Goal: Information Seeking & Learning: Find specific page/section

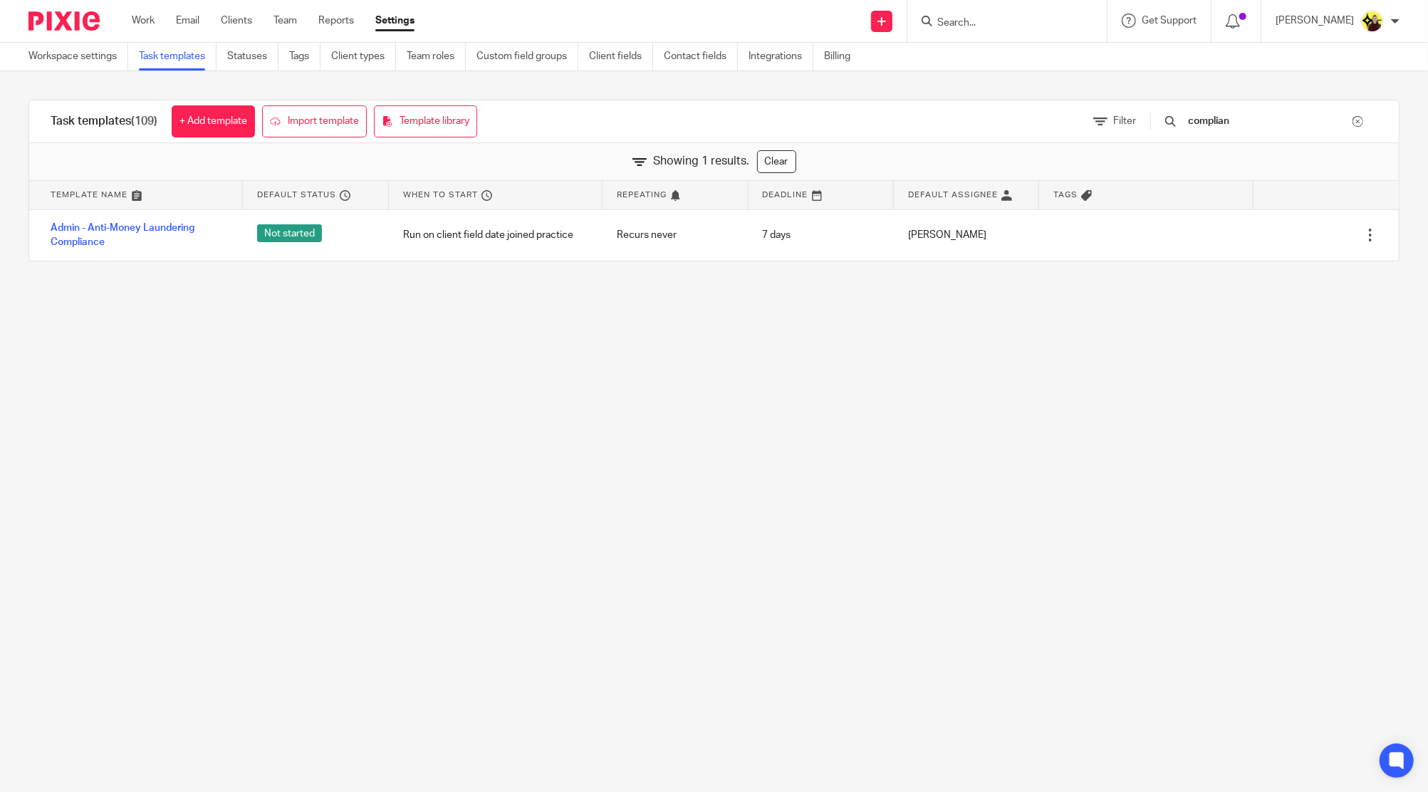
click at [1006, 20] on input "Search" at bounding box center [1000, 23] width 128 height 13
click at [1006, 20] on input "jource annne" at bounding box center [1000, 23] width 128 height 13
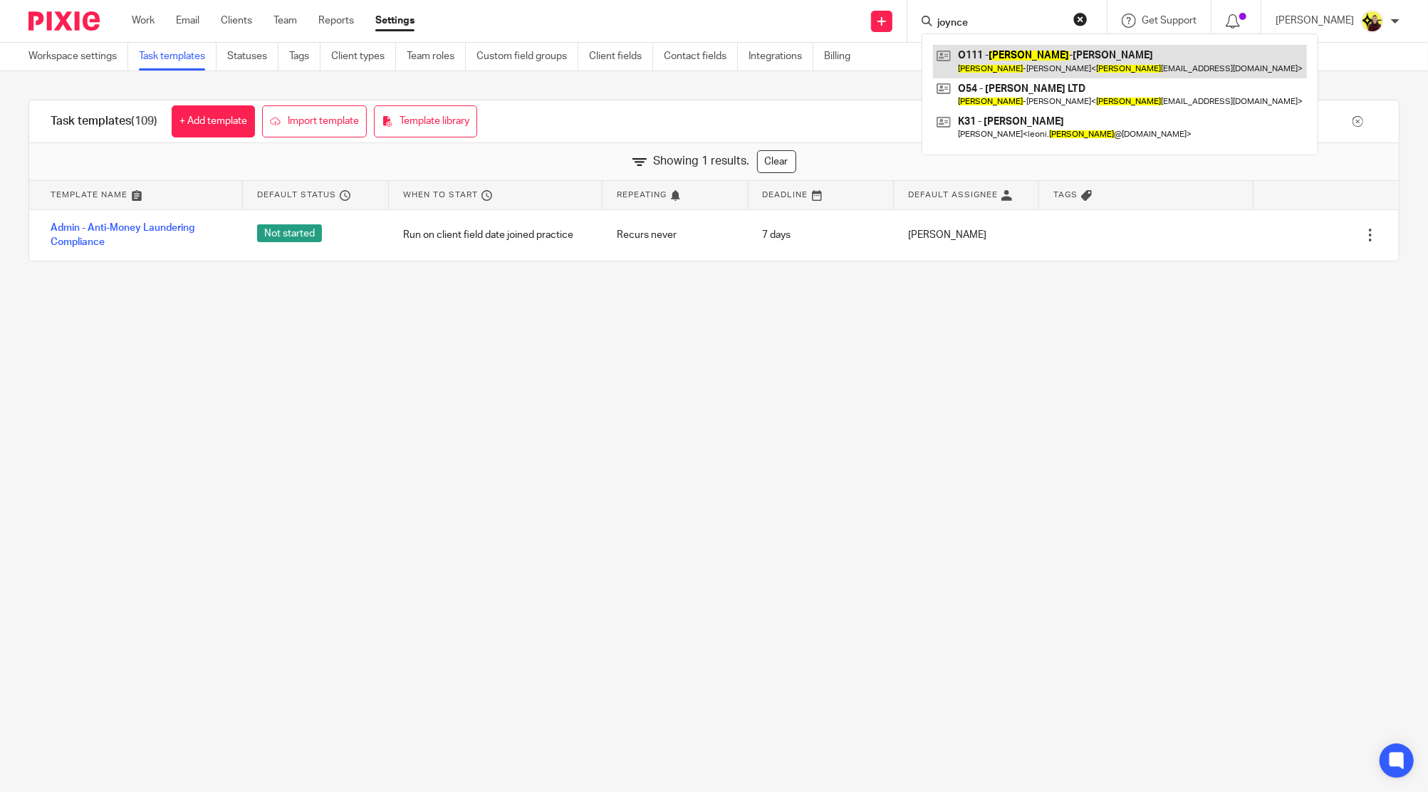
type input "joynce"
click at [1007, 48] on link at bounding box center [1120, 61] width 374 height 33
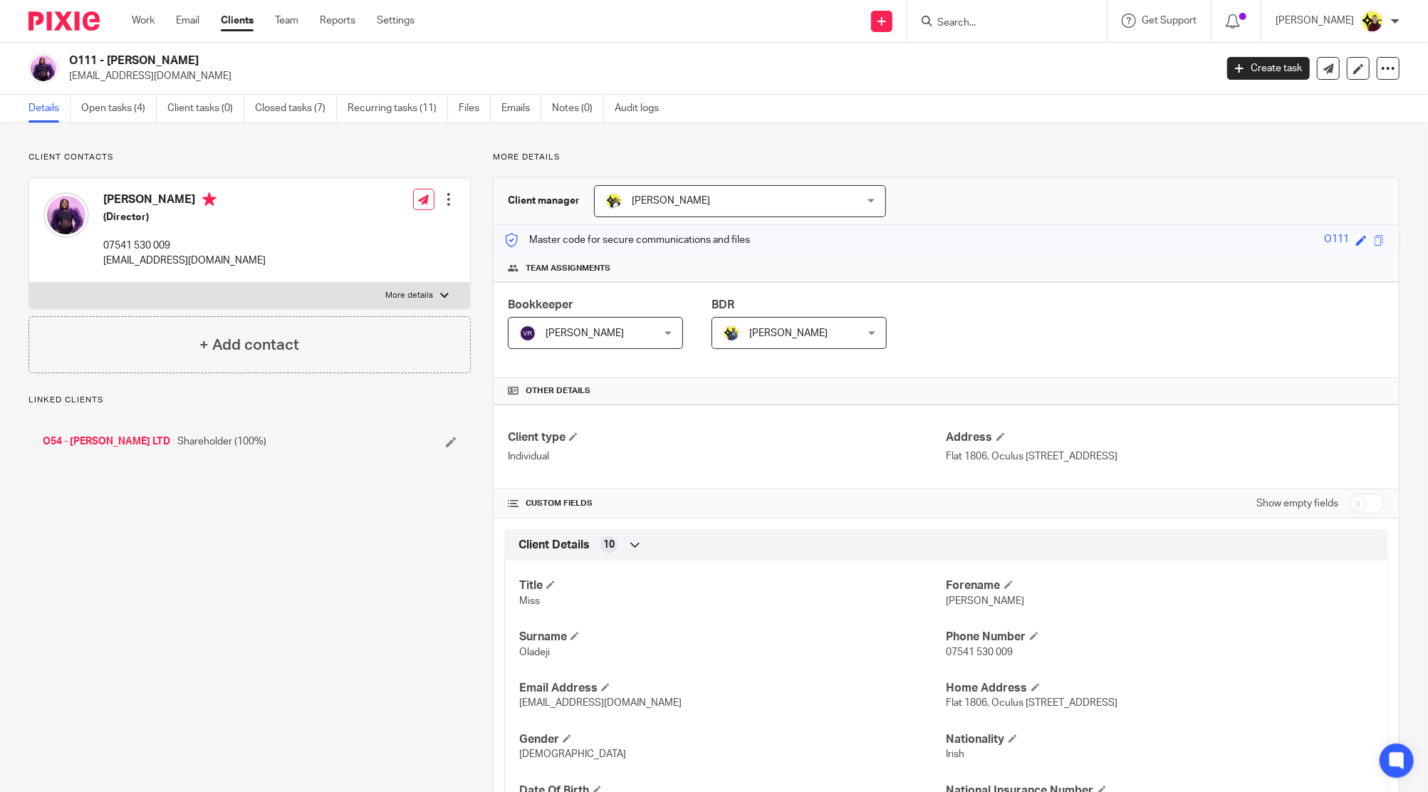
click at [194, 192] on h4 "Joyce-Anne Oladeji" at bounding box center [184, 201] width 162 height 18
click at [194, 192] on h4 "[PERSON_NAME]" at bounding box center [184, 201] width 162 height 18
click at [94, 197] on div "Joyce-Anne Oladeji (Director) 07541 530 009 joyceoladeji1@gmail.com" at bounding box center [154, 230] width 222 height 90
drag, startPoint x: 98, startPoint y: 193, endPoint x: 170, endPoint y: 206, distance: 72.4
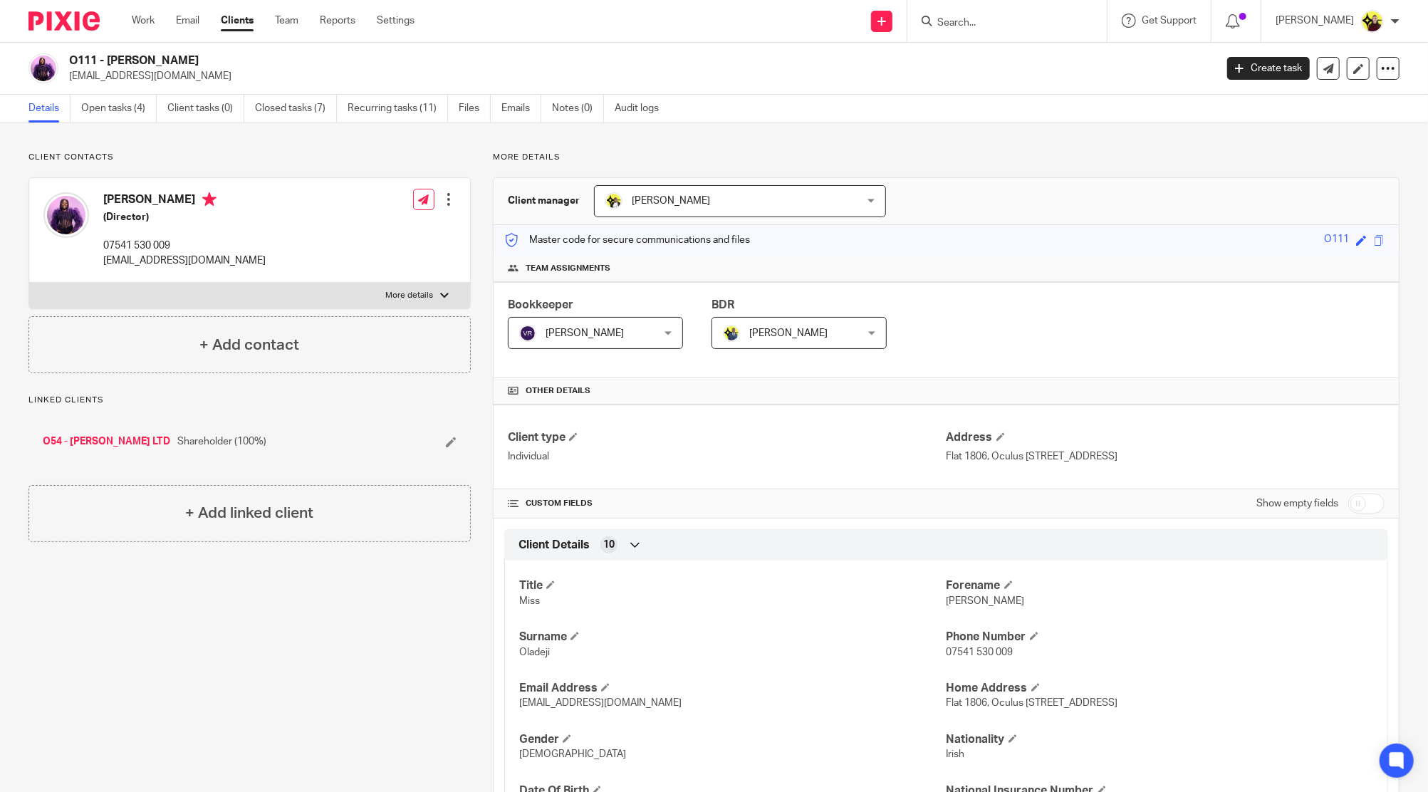
click at [170, 206] on div "Joyce-Anne Oladeji (Director) 07541 530 009 joyceoladeji1@gmail.com" at bounding box center [154, 230] width 222 height 90
copy h4 "[PERSON_NAME]"
click at [1038, 26] on input "Search" at bounding box center [1000, 23] width 128 height 13
type input "wilsta"
click at [1055, 52] on link at bounding box center [1032, 61] width 199 height 33
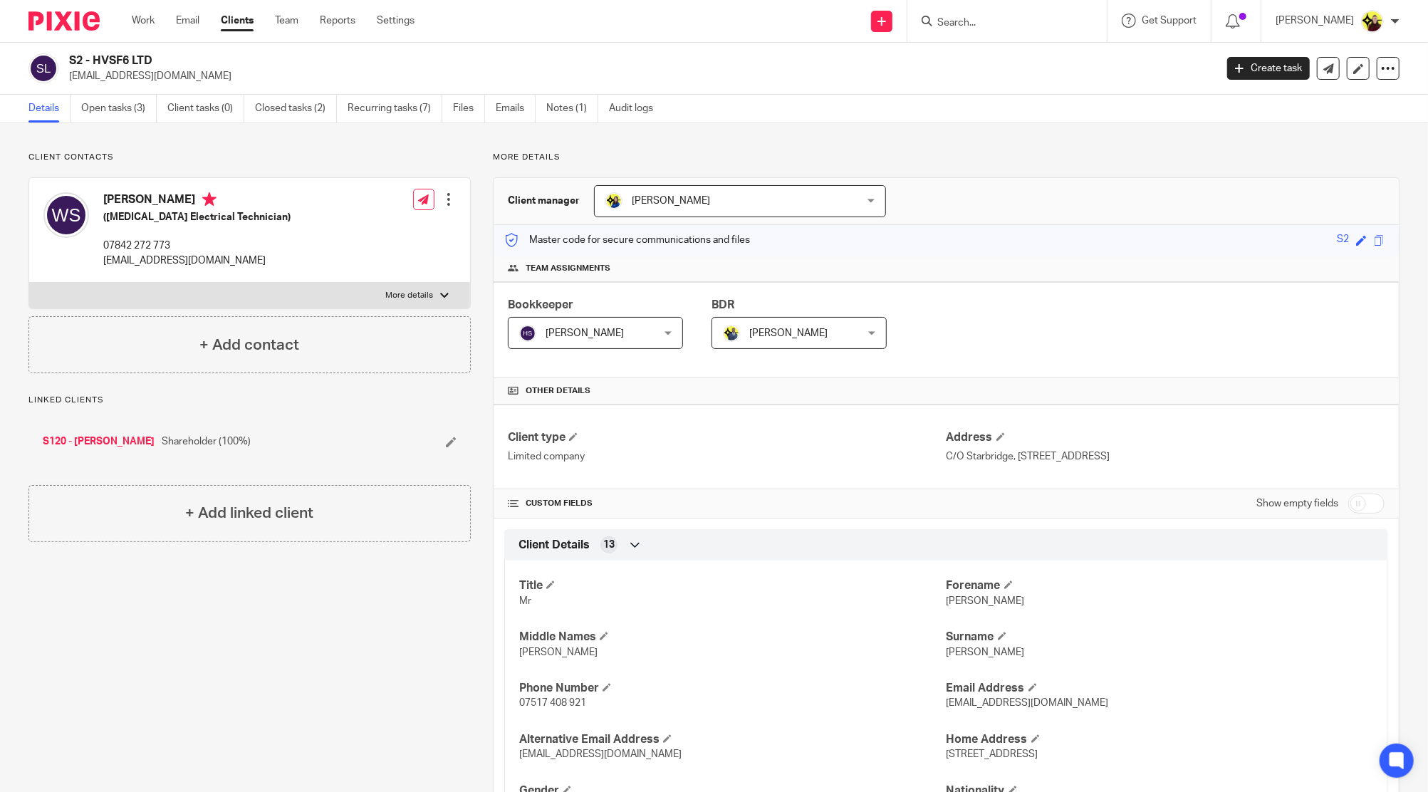
click at [999, 26] on input "Search" at bounding box center [1000, 23] width 128 height 13
type input "aliza chen"
click at [1025, 66] on link at bounding box center [1053, 61] width 241 height 33
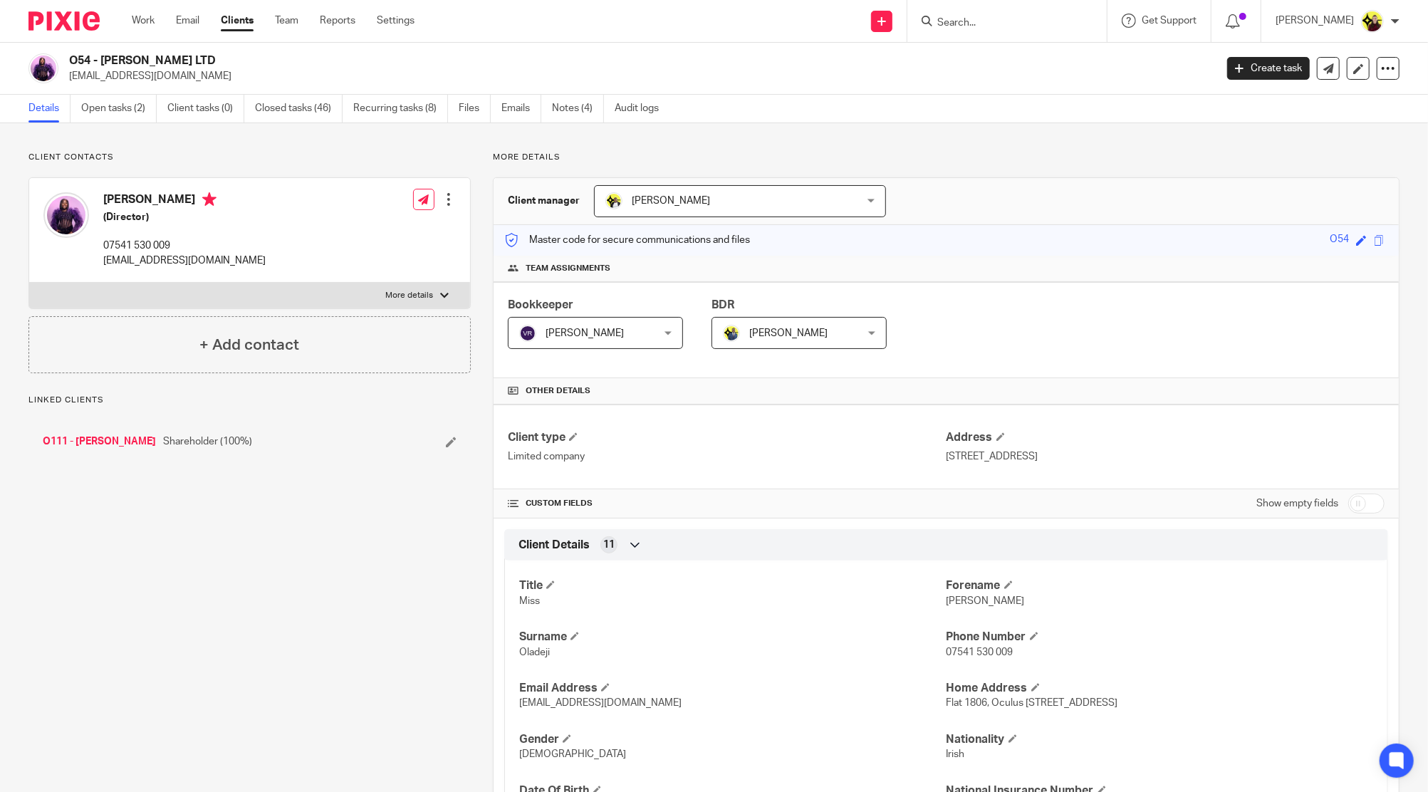
drag, startPoint x: 204, startPoint y: 49, endPoint x: 102, endPoint y: 55, distance: 102.7
click at [102, 55] on div "O54 - ALIZA CHEN LTD joyceoladeji1@gmail.com Create task Update from Companies …" at bounding box center [714, 69] width 1428 height 52
copy h2 "ALIZA CHEN LTD"
drag, startPoint x: 237, startPoint y: 26, endPoint x: 222, endPoint y: 38, distance: 19.2
click at [237, 26] on link "Clients" at bounding box center [237, 21] width 33 height 14
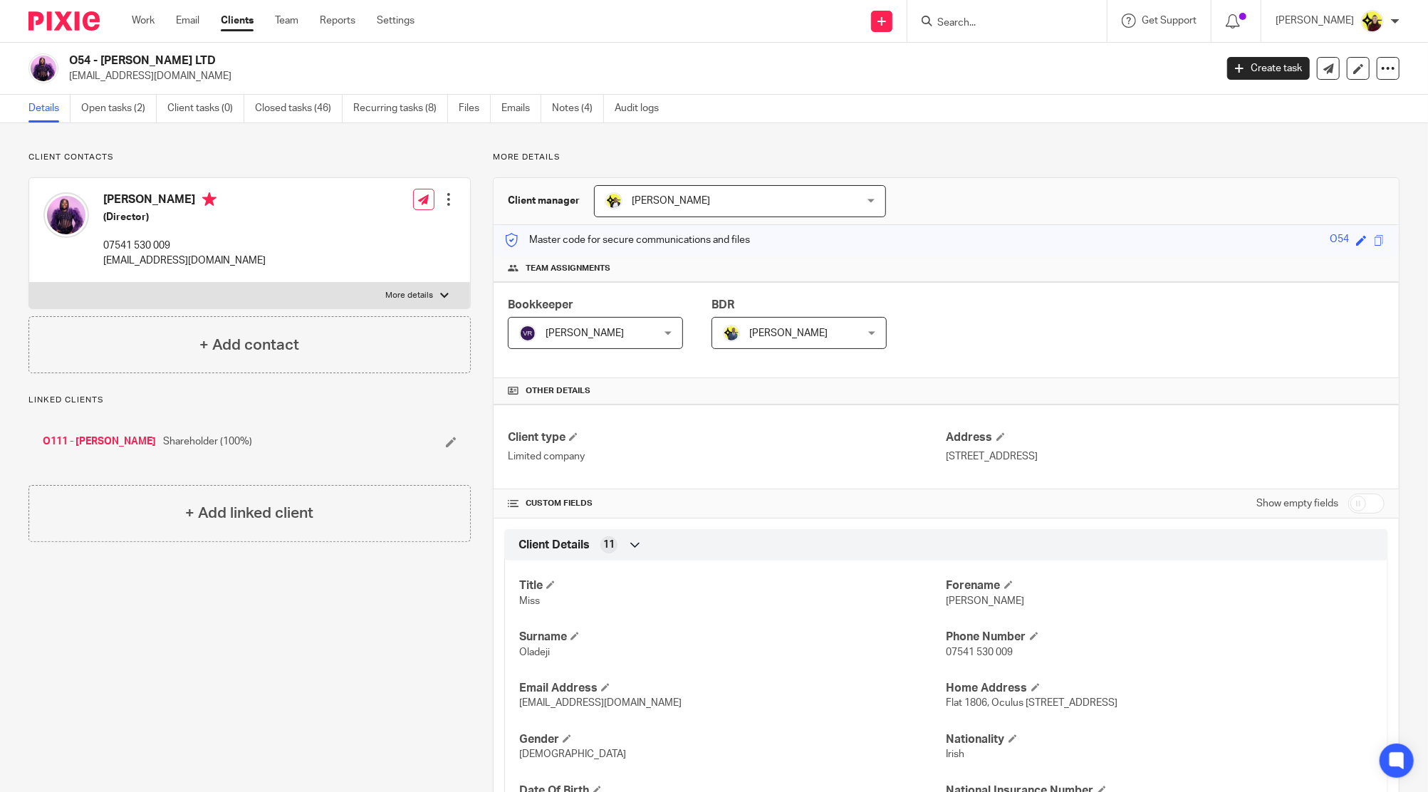
click at [211, 66] on h2 "O54 - [PERSON_NAME] LTD" at bounding box center [524, 60] width 910 height 15
drag, startPoint x: 189, startPoint y: 58, endPoint x: 103, endPoint y: 63, distance: 86.4
click at [103, 63] on h2 "O54 - [PERSON_NAME] LTD" at bounding box center [524, 60] width 910 height 15
copy h2 "ALIZA CHEN LTD"
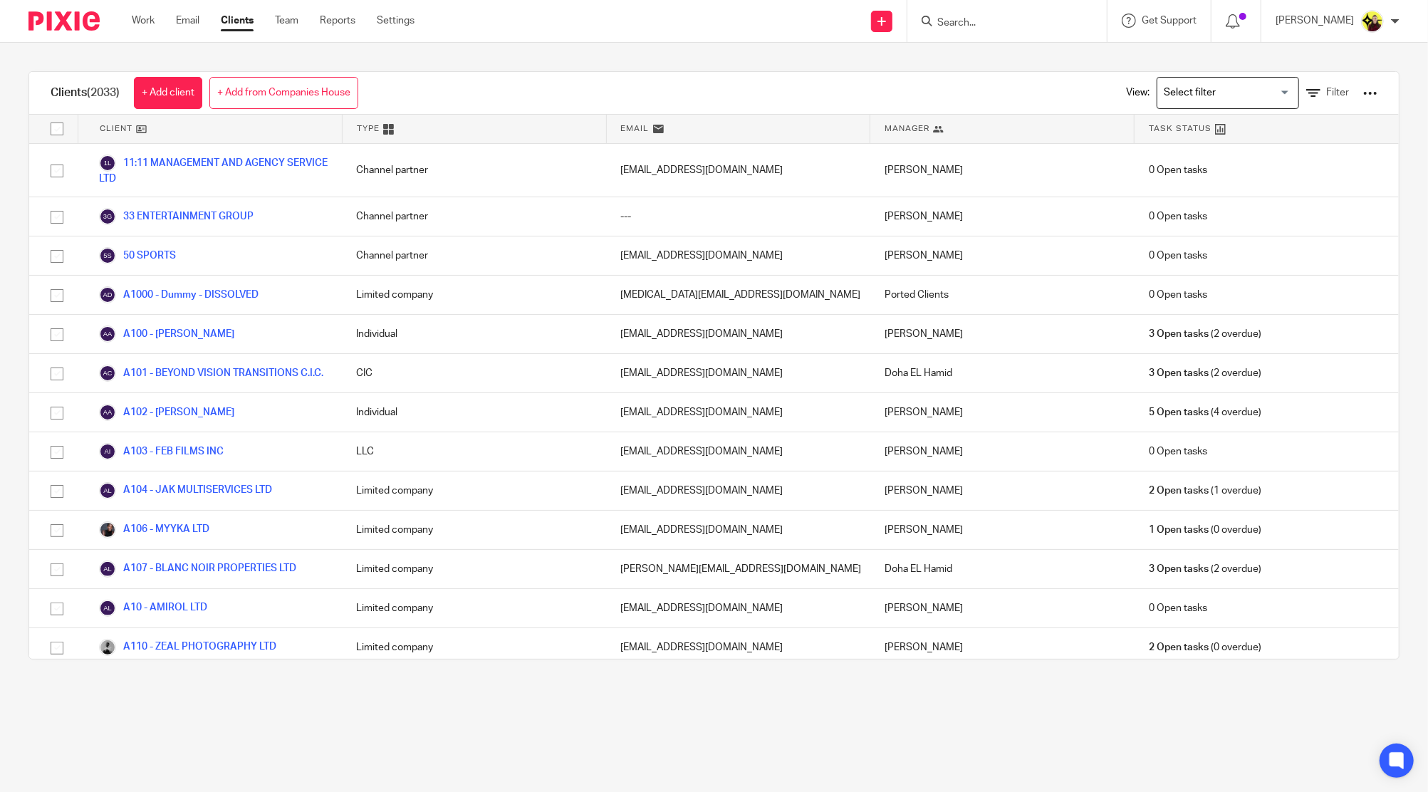
click at [1017, 17] on input "Search" at bounding box center [1000, 23] width 128 height 13
type input "aliza chen"
click at [1017, 56] on link at bounding box center [1053, 61] width 241 height 33
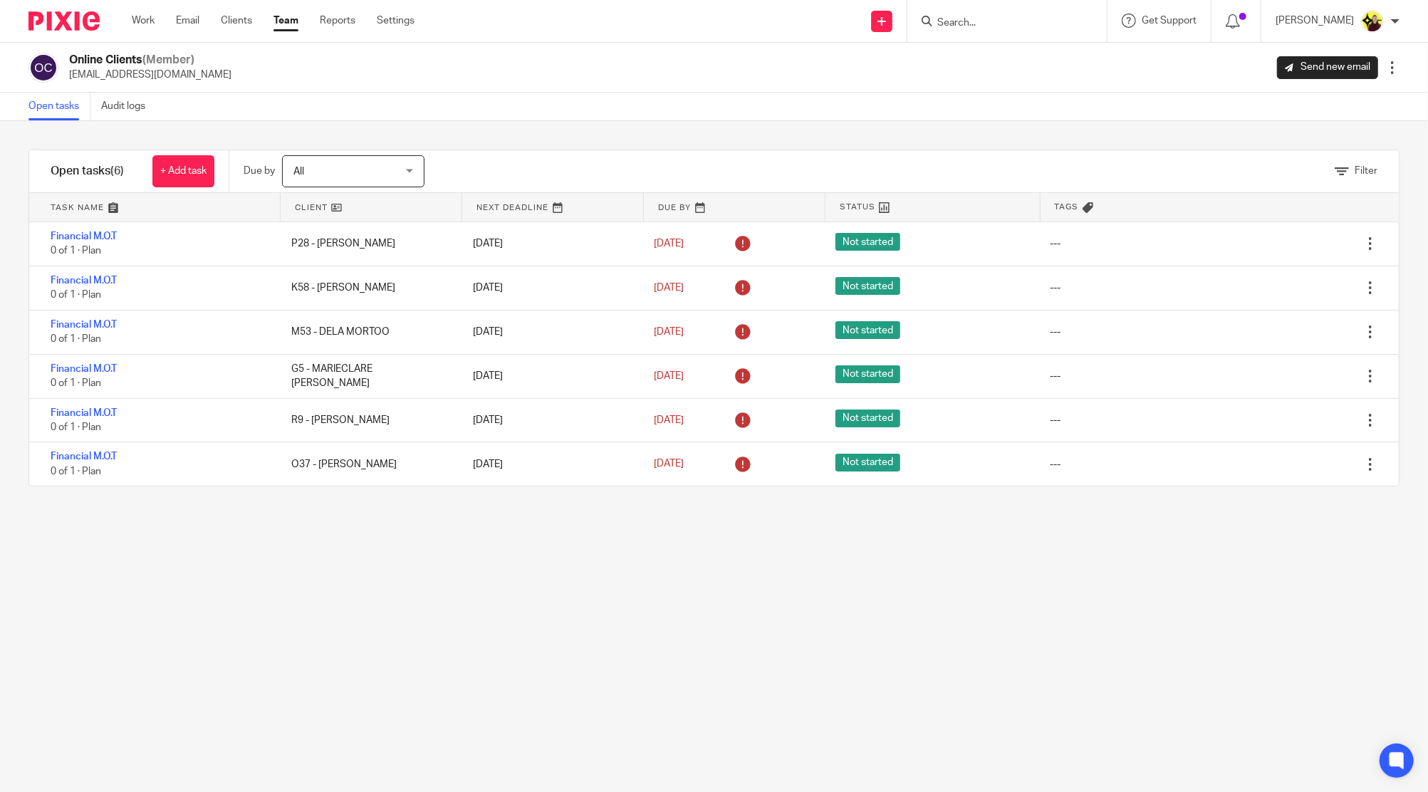
drag, startPoint x: 1001, startPoint y: 23, endPoint x: 1008, endPoint y: 28, distance: 8.6
click at [1001, 24] on input "Search" at bounding box center [1000, 23] width 128 height 13
type input "[PERSON_NAME]"
click at [1095, 77] on link at bounding box center [1053, 61] width 241 height 33
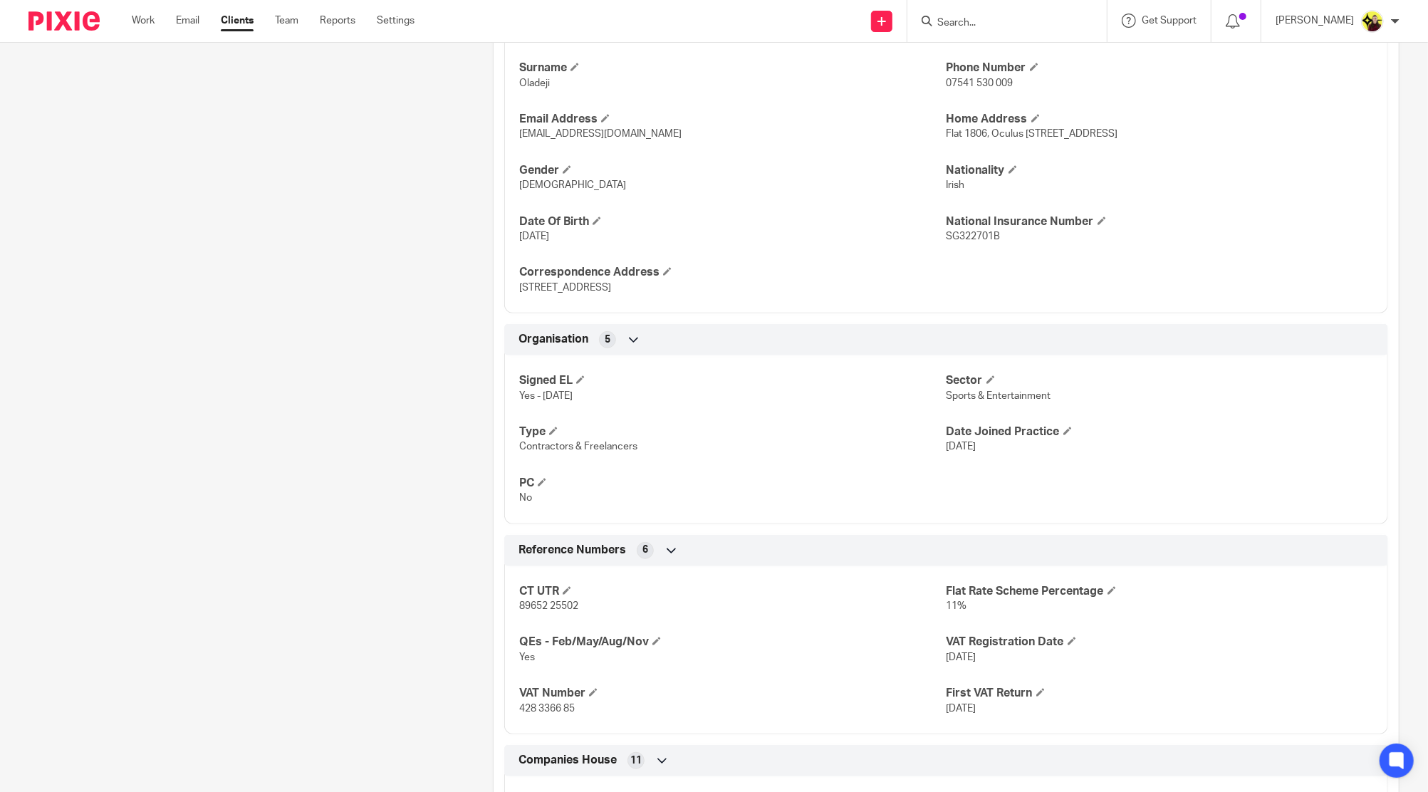
scroll to position [759, 0]
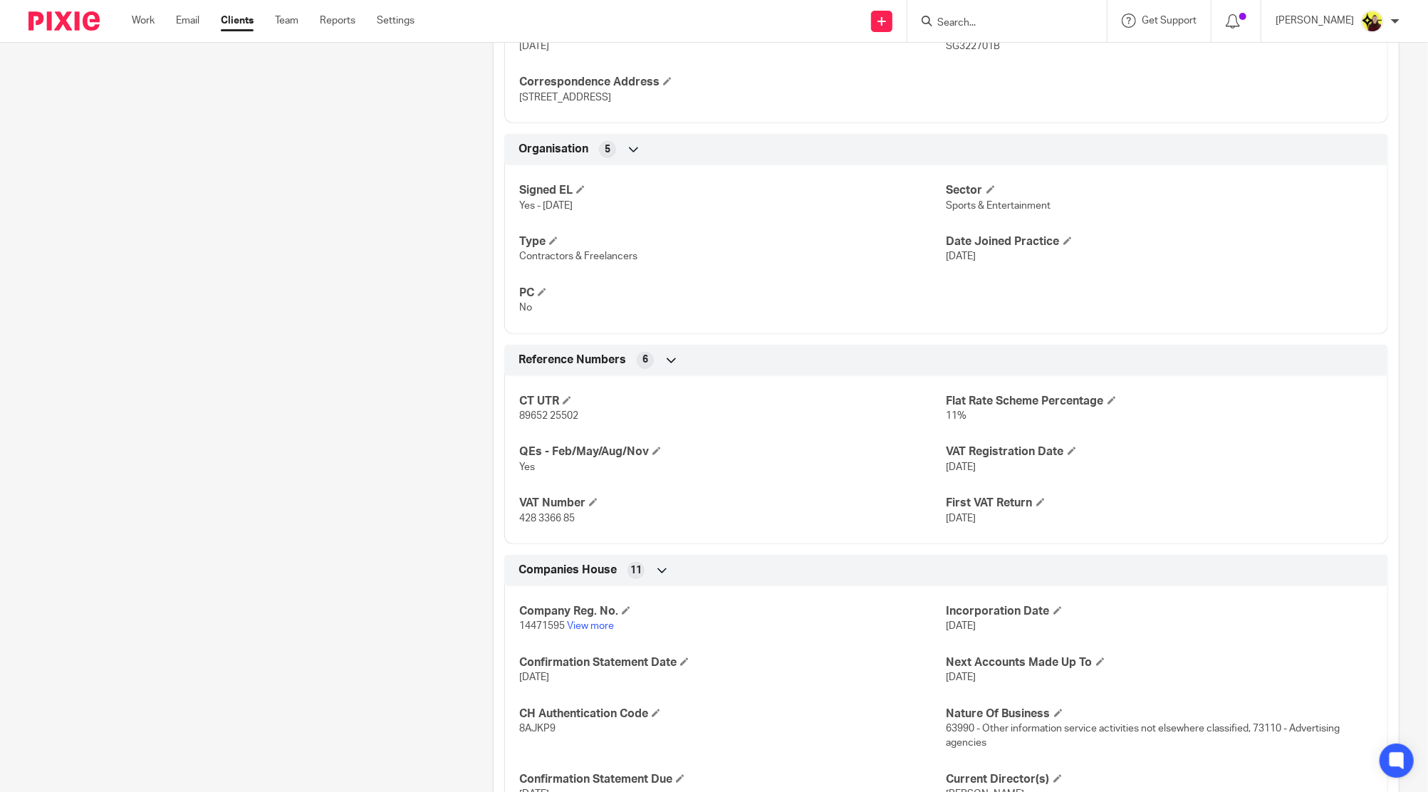
click at [565, 529] on div "CT UTR 89652 25502 Flat Rate Scheme Percentage 11% QEs - Feb/May/Aug/Nov Yes VA…" at bounding box center [946, 454] width 884 height 179
copy p "428 3366 85"
click at [963, 22] on input "Search" at bounding box center [1000, 23] width 128 height 13
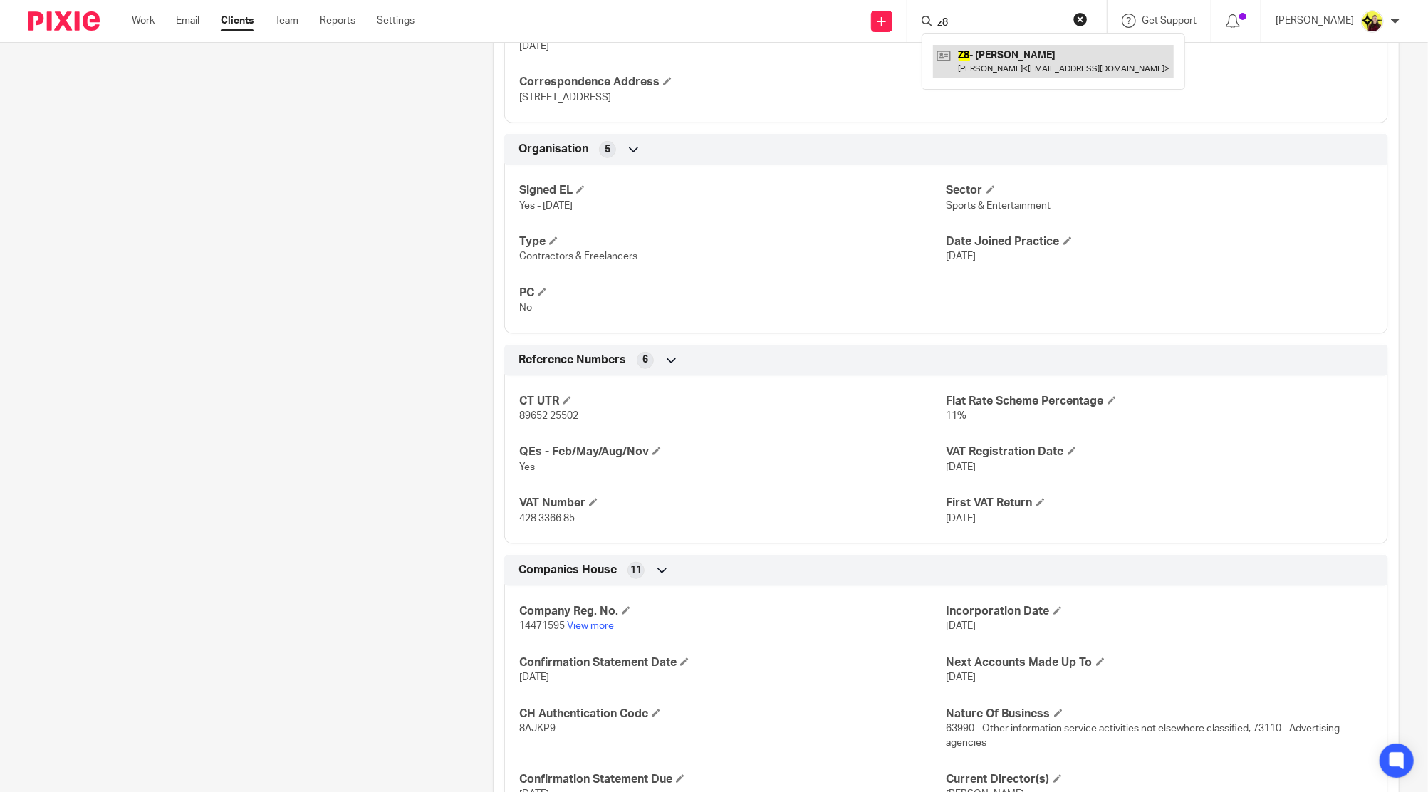
type input "z8"
click at [997, 46] on link at bounding box center [1053, 61] width 241 height 33
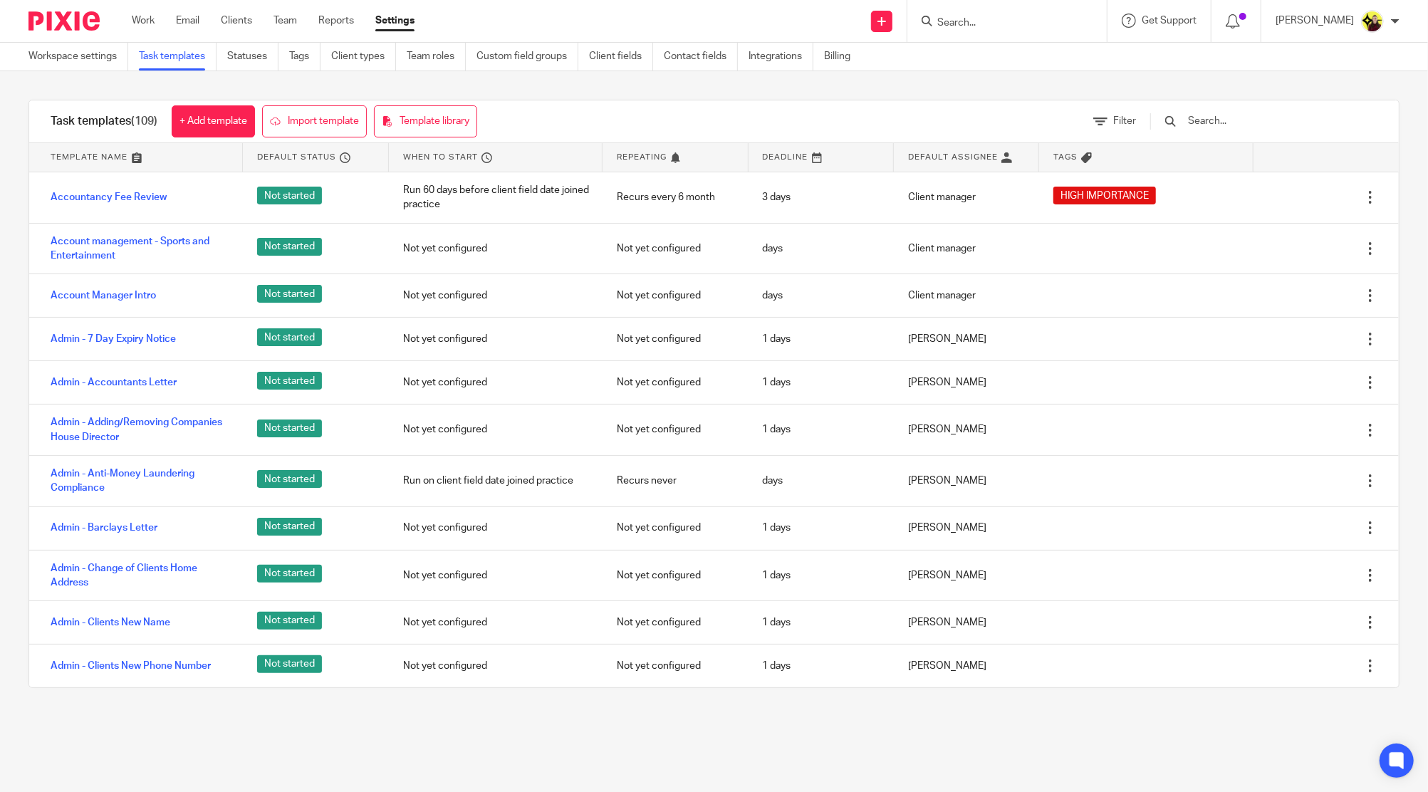
click at [1059, 18] on input "Search" at bounding box center [1000, 23] width 128 height 13
type input "hvsf"
click at [1026, 55] on link at bounding box center [1053, 61] width 241 height 33
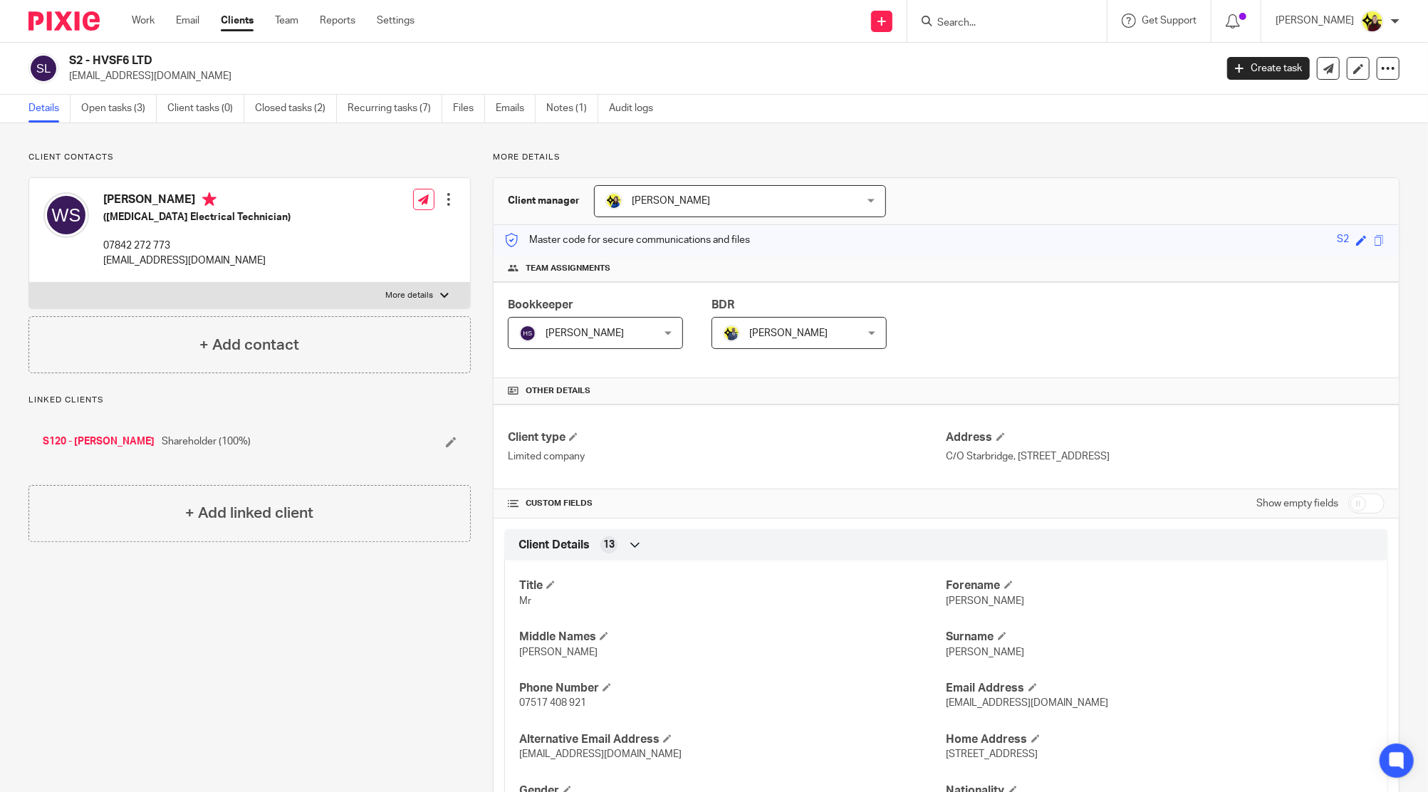
click at [1031, 24] on input "Search" at bounding box center [1000, 23] width 128 height 13
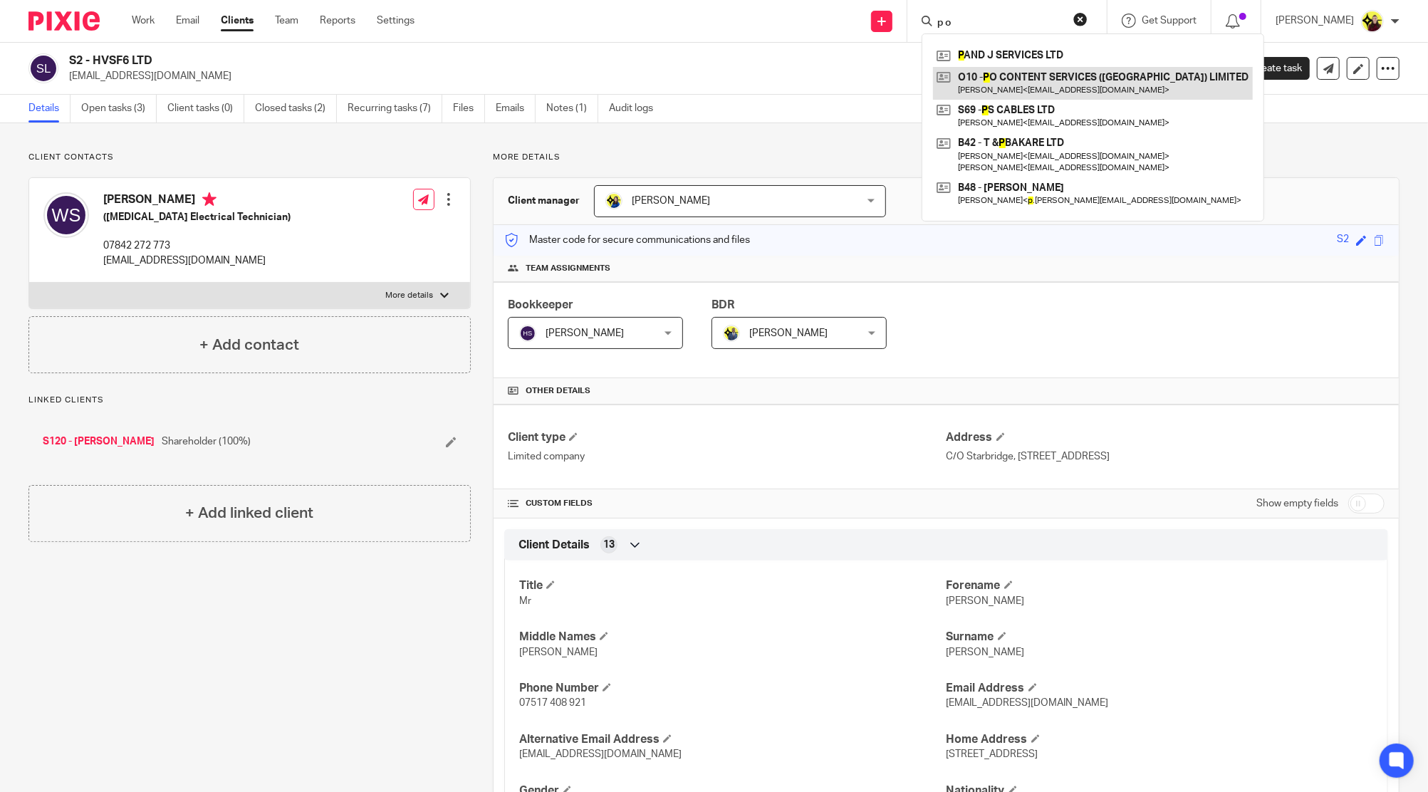
type input "p o"
click at [1011, 73] on link at bounding box center [1093, 83] width 320 height 33
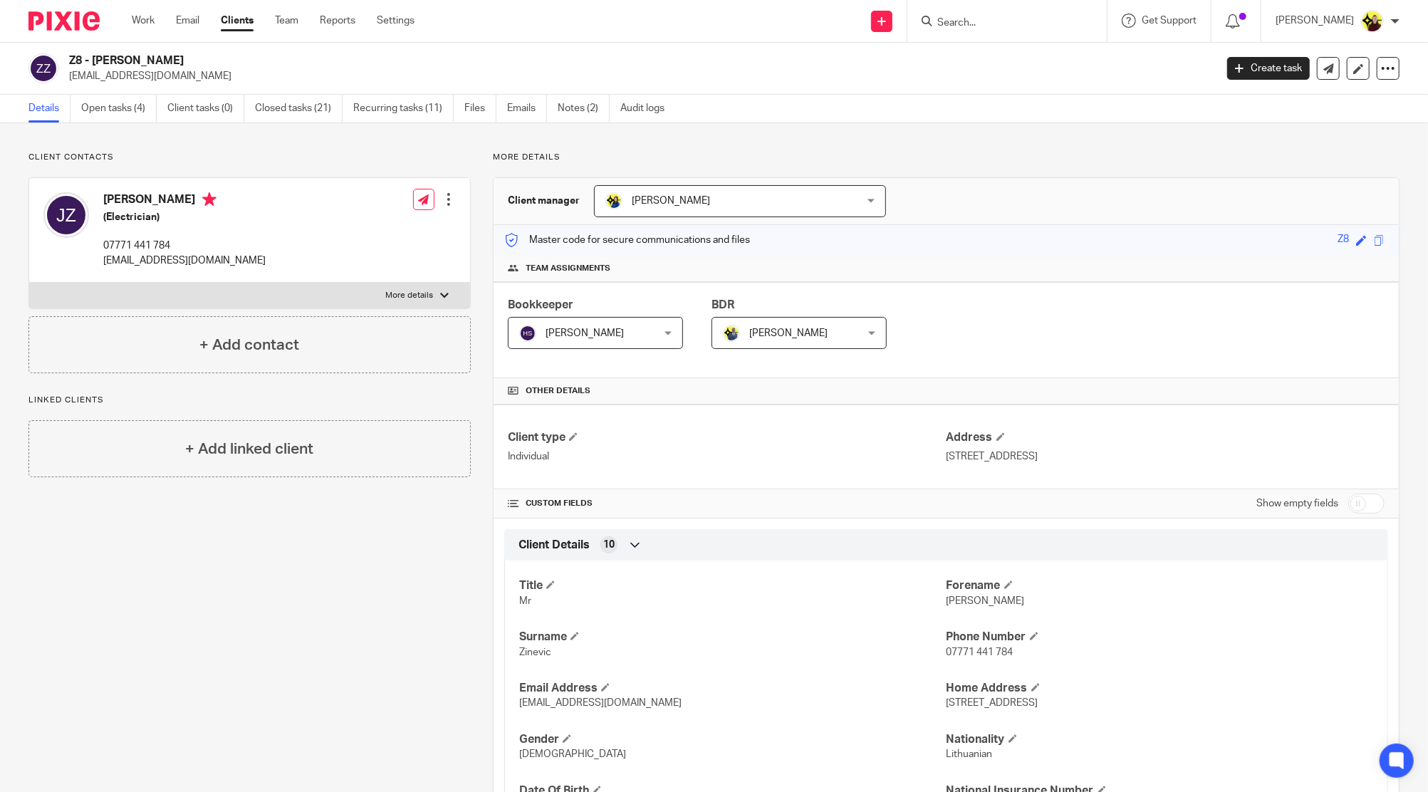
click at [1001, 25] on input "Search" at bounding box center [1000, 23] width 128 height 13
paste input "[EMAIL_ADDRESS][DOMAIN_NAME]"
type input "[EMAIL_ADDRESS][DOMAIN_NAME]"
click at [1014, 68] on link at bounding box center [1032, 61] width 199 height 33
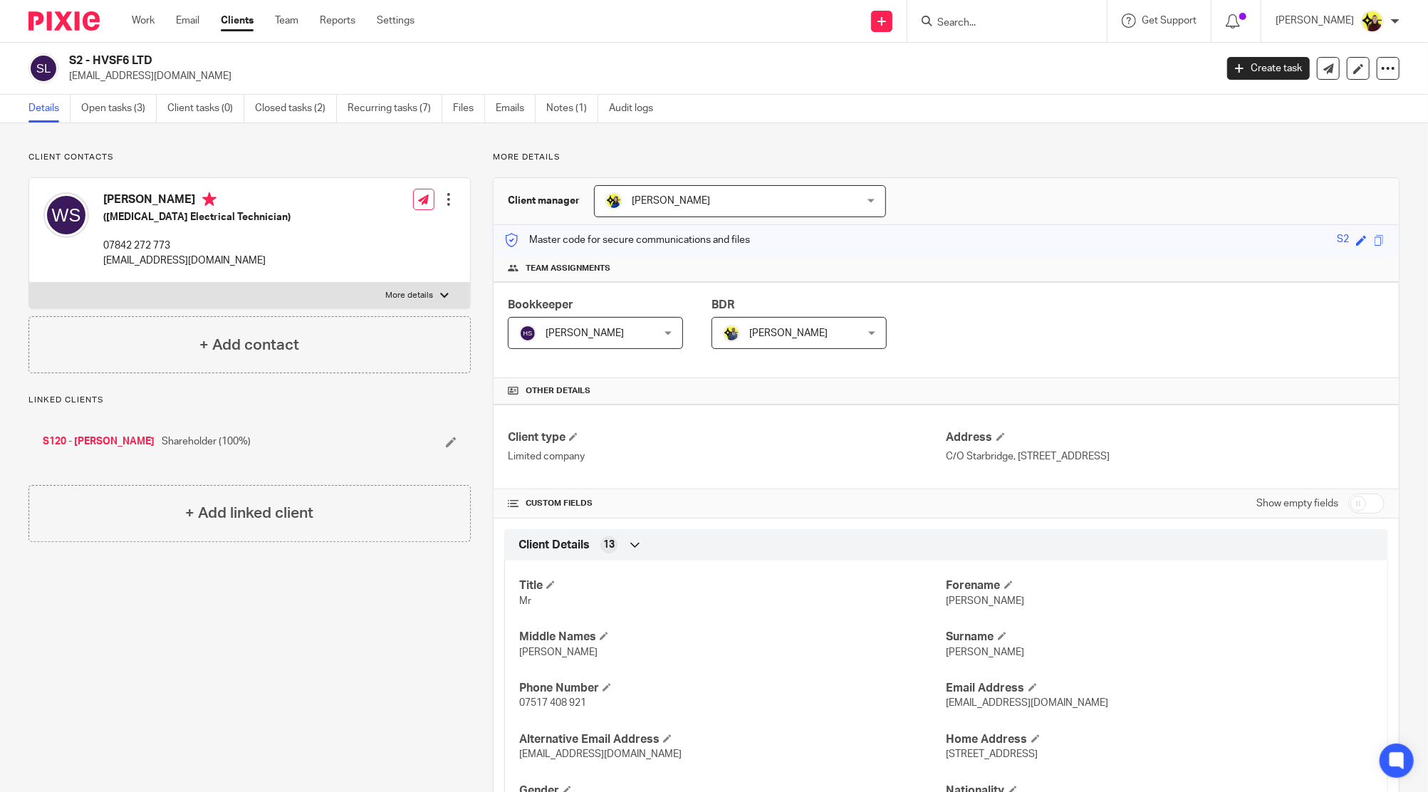
click at [144, 63] on h2 "S2 - HVSF6 LTD" at bounding box center [524, 60] width 910 height 15
copy div "S2 - HVSF6 LTD"
click at [985, 18] on input "Search" at bounding box center [1000, 23] width 128 height 13
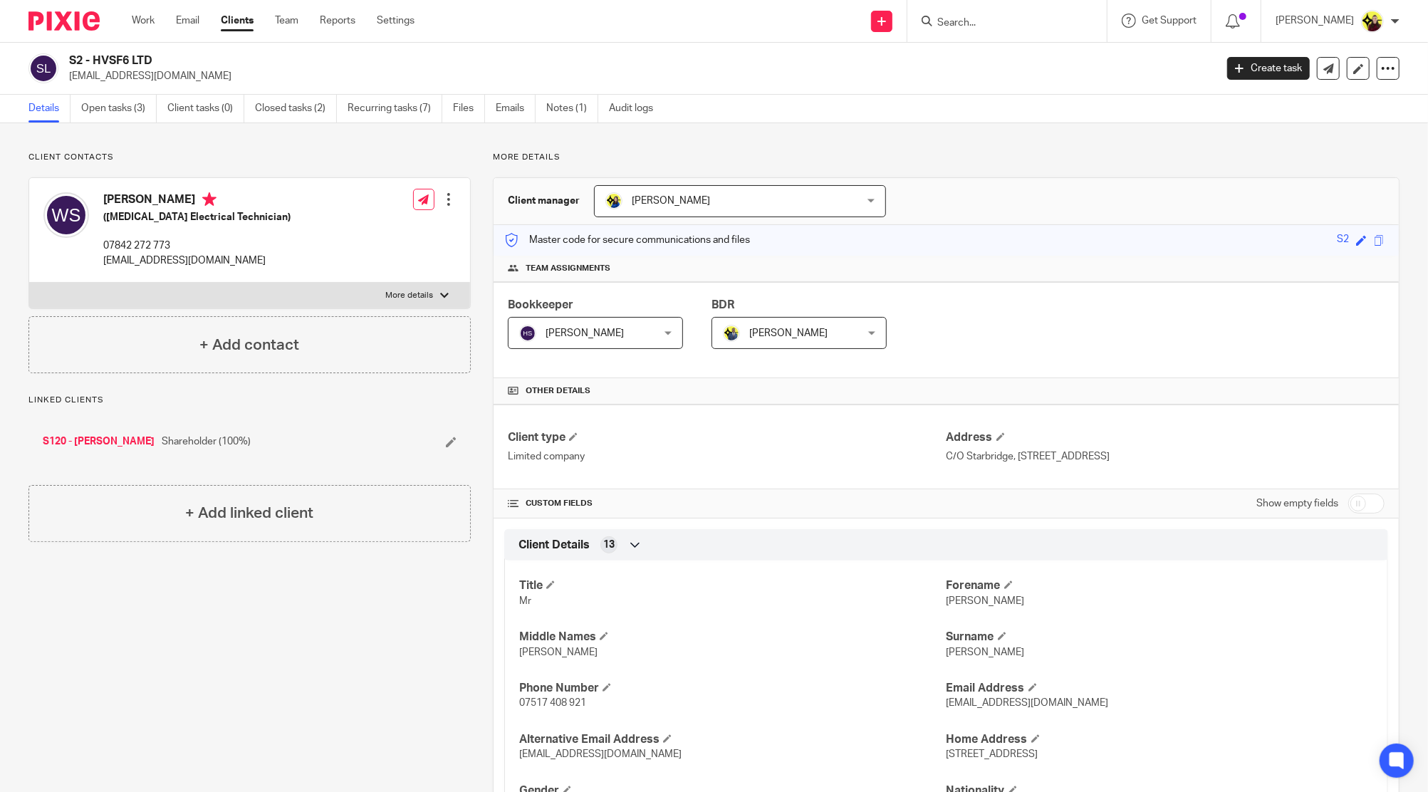
paste input "[PERSON_NAME] <[EMAIL_ADDRESS][PERSON_NAME][DOMAIN_NAME]>"
click at [1012, 26] on input "Teniola Zara King <z.a.king@hotmail.co.uk>" at bounding box center [1000, 23] width 128 height 13
click at [964, 23] on input "Teniola Zara King <z.a.king@hotmail.co.uk>" at bounding box center [1000, 23] width 128 height 13
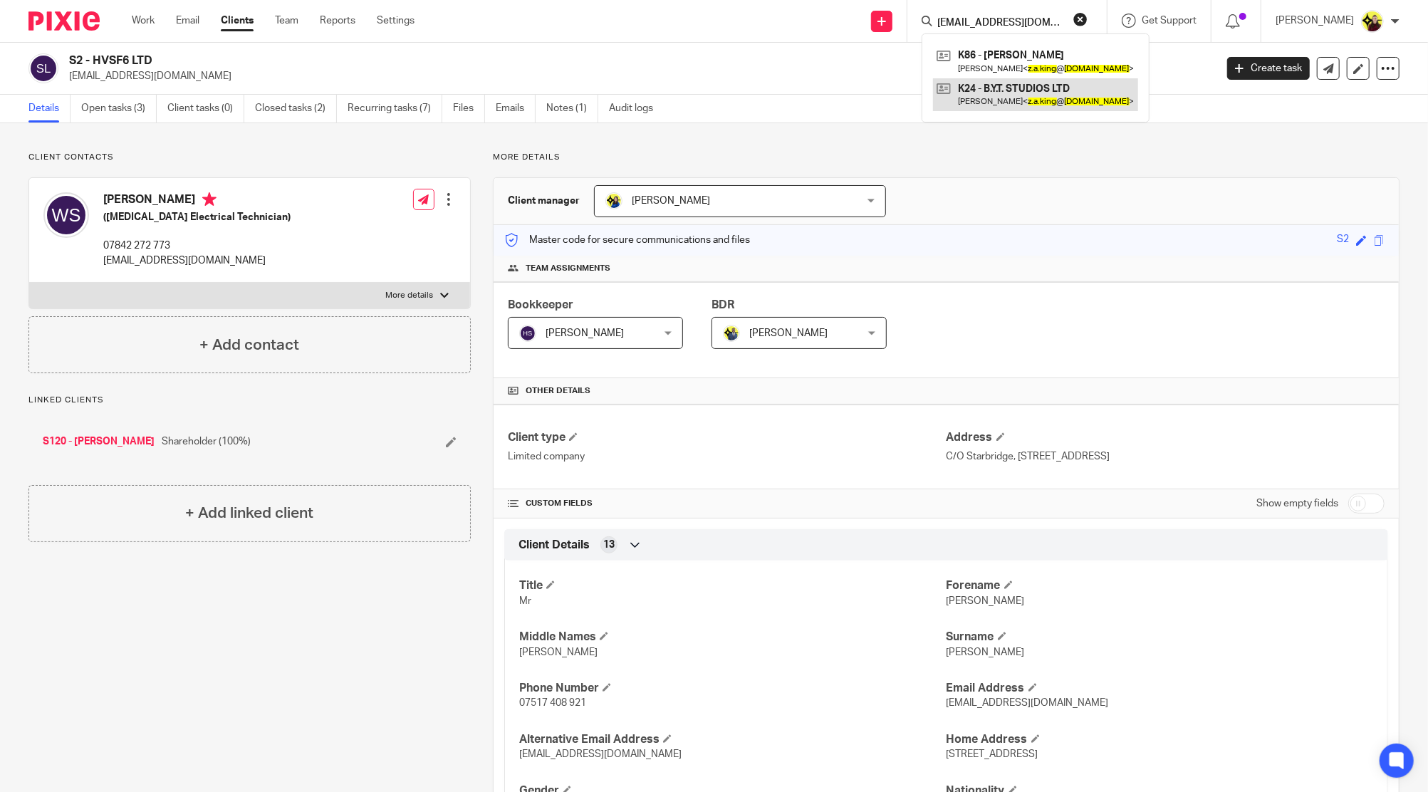
type input "z.a.king@hotmail.co.uk>"
click at [1026, 88] on link at bounding box center [1035, 94] width 205 height 33
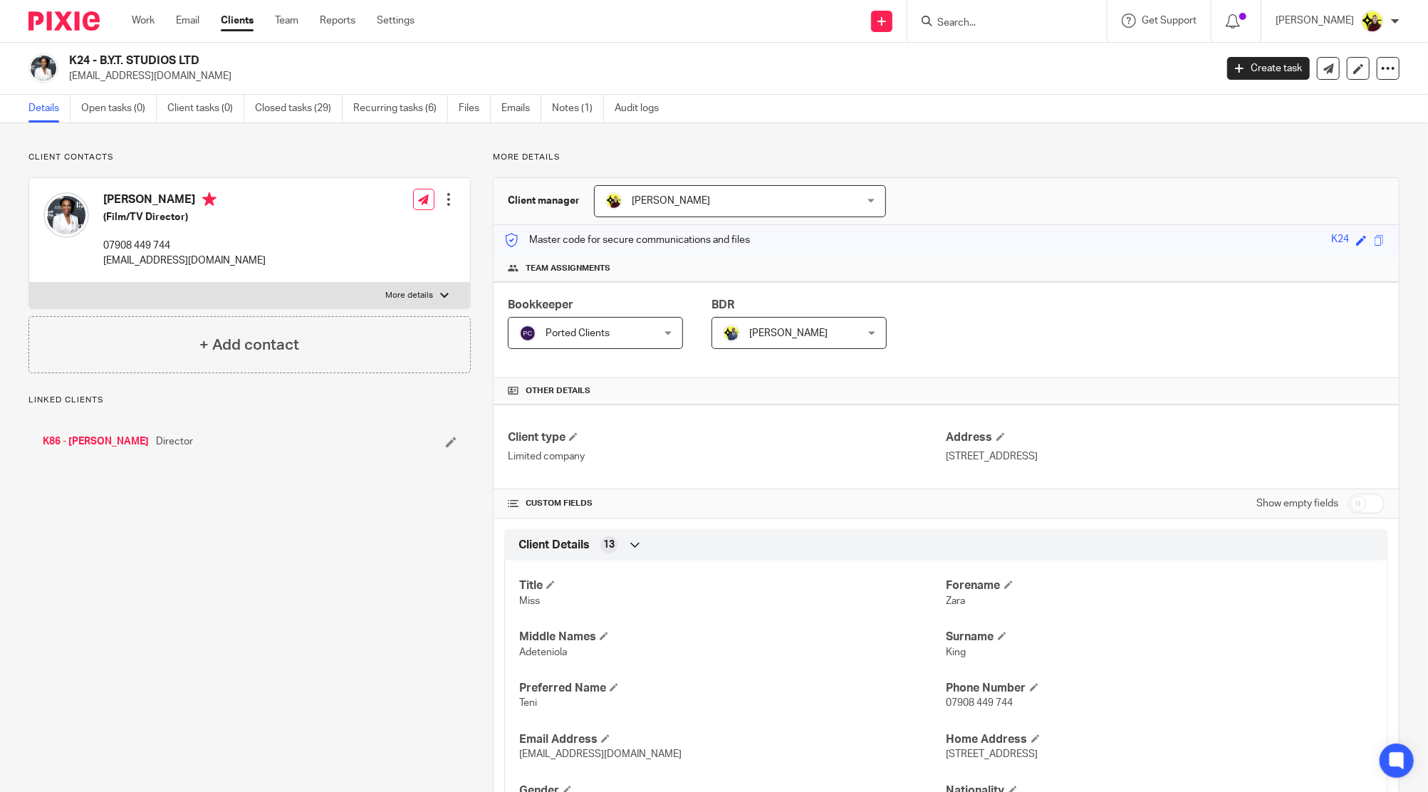
click at [114, 196] on h4 "[PERSON_NAME]" at bounding box center [184, 201] width 162 height 18
copy h4 "Zara"
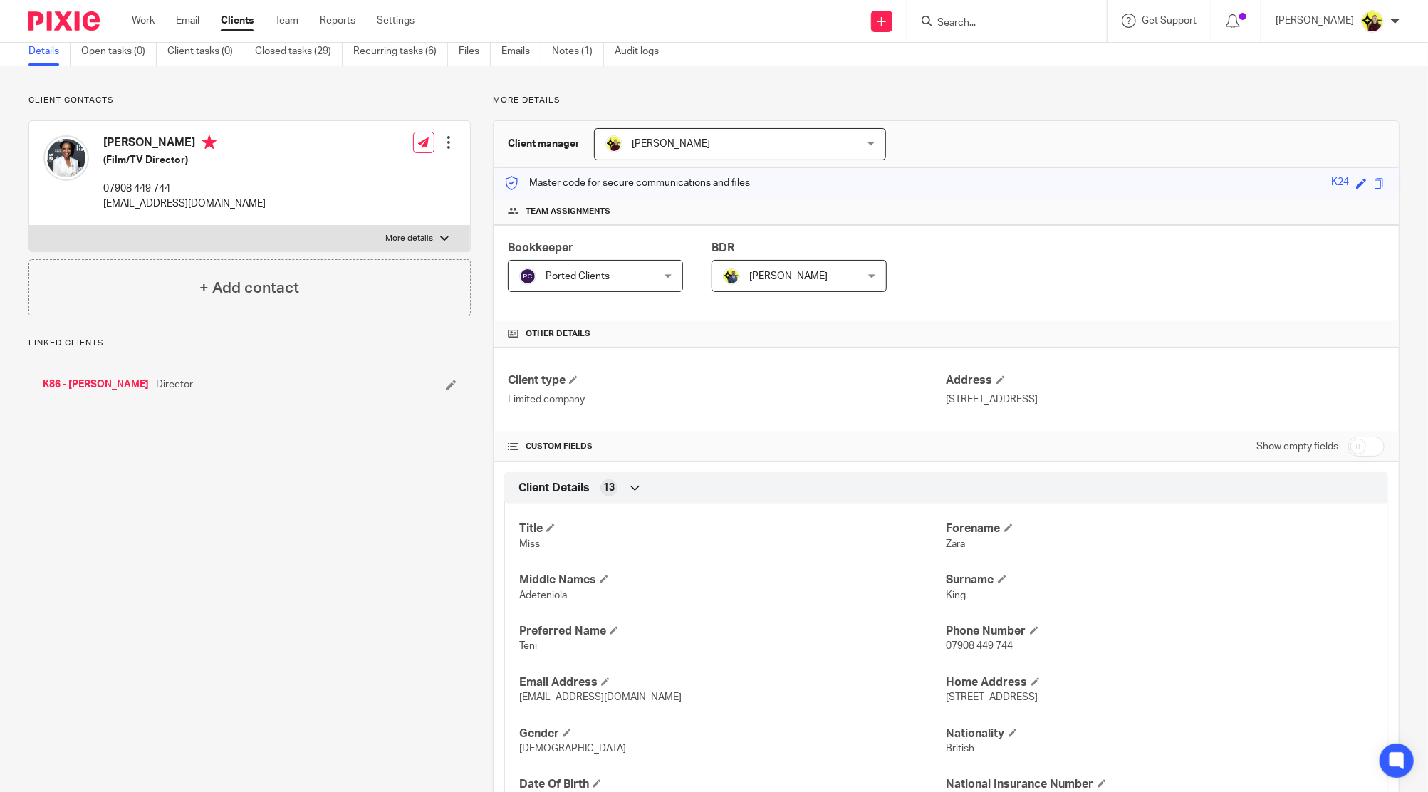
scroll to position [95, 0]
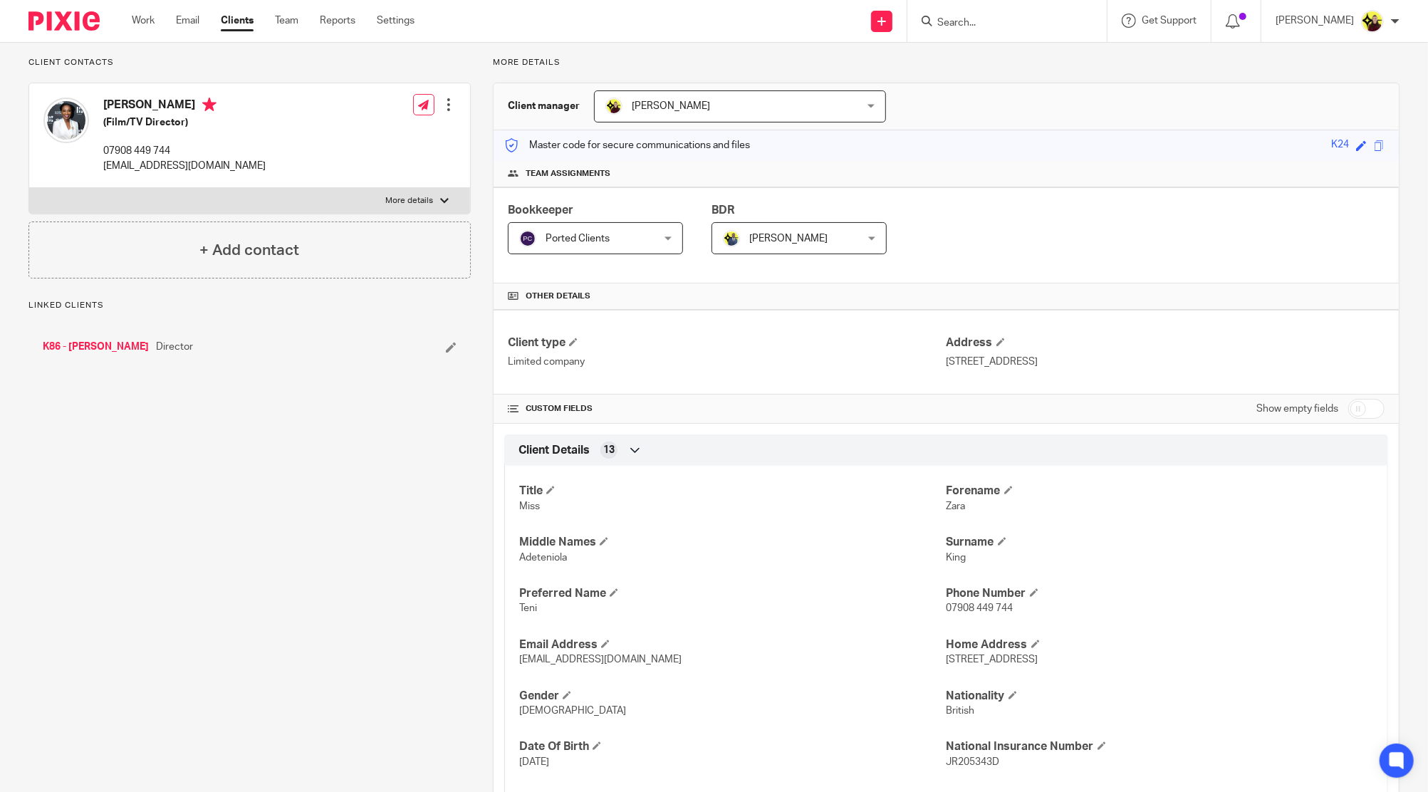
click at [514, 616] on div "Title Miss [PERSON_NAME] Middle Names Adeteniola Surname [PERSON_NAME] Preferre…" at bounding box center [946, 647] width 884 height 384
click at [514, 616] on div "Title Miss Forename Zara Middle Names Adeteniola Surname King Preferred Name Te…" at bounding box center [946, 647] width 884 height 384
copy span "Teni"
click at [996, 26] on input "Search" at bounding box center [1000, 23] width 128 height 13
paste input "Precious Oyelade <precious@pov-shift.co>"
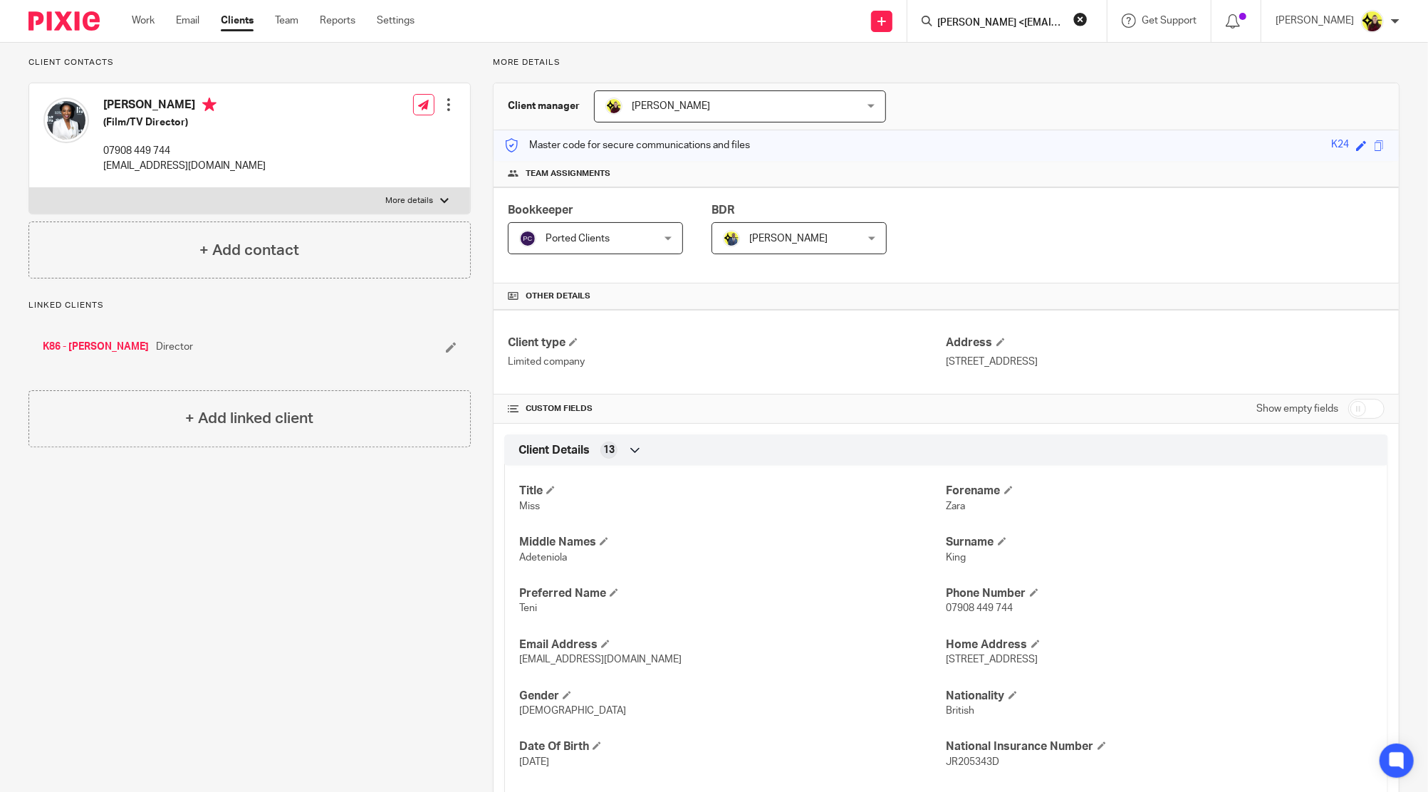
scroll to position [0, 74]
type input "Precious Oyelade <precious@pov-shift.co>"
click at [1017, 63] on link at bounding box center [1053, 61] width 241 height 33
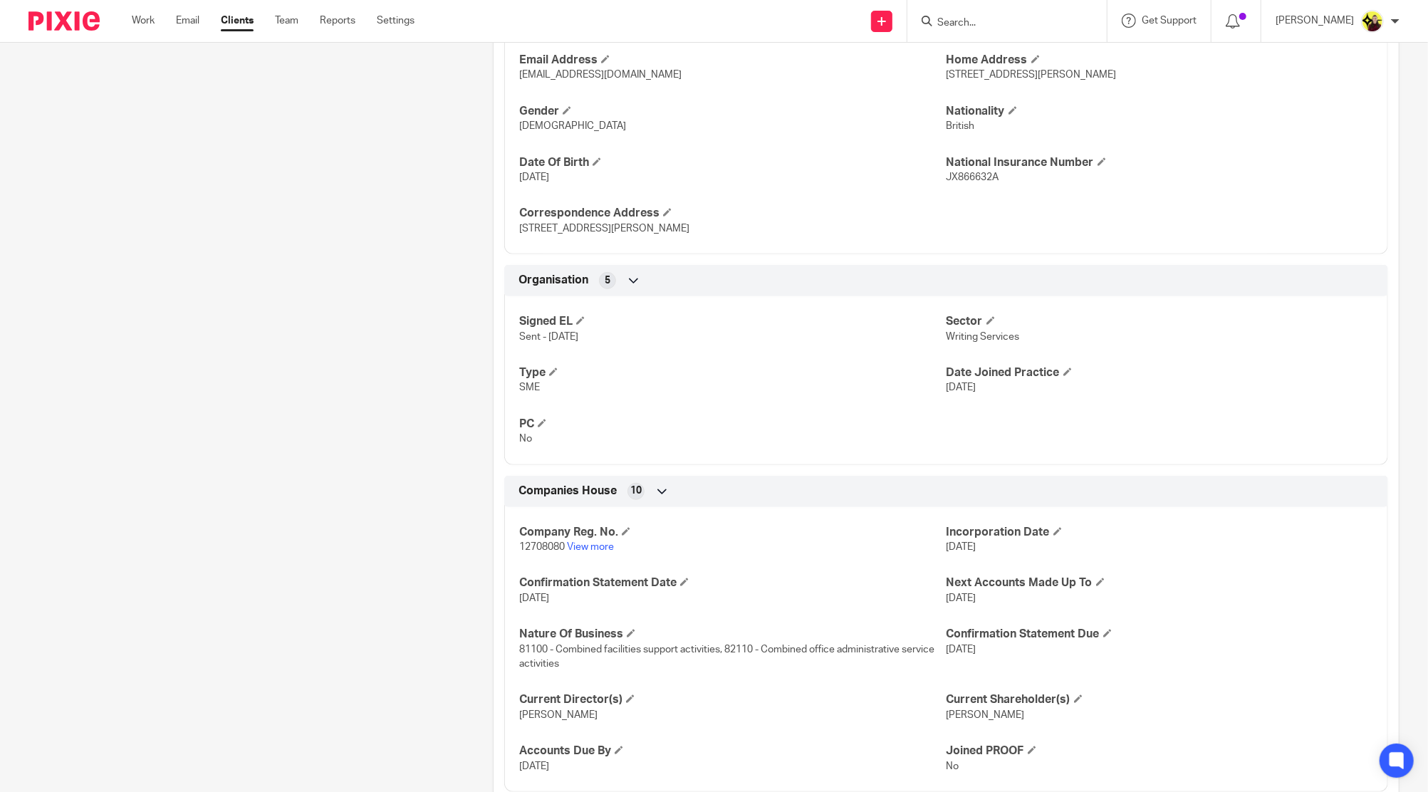
scroll to position [709, 0]
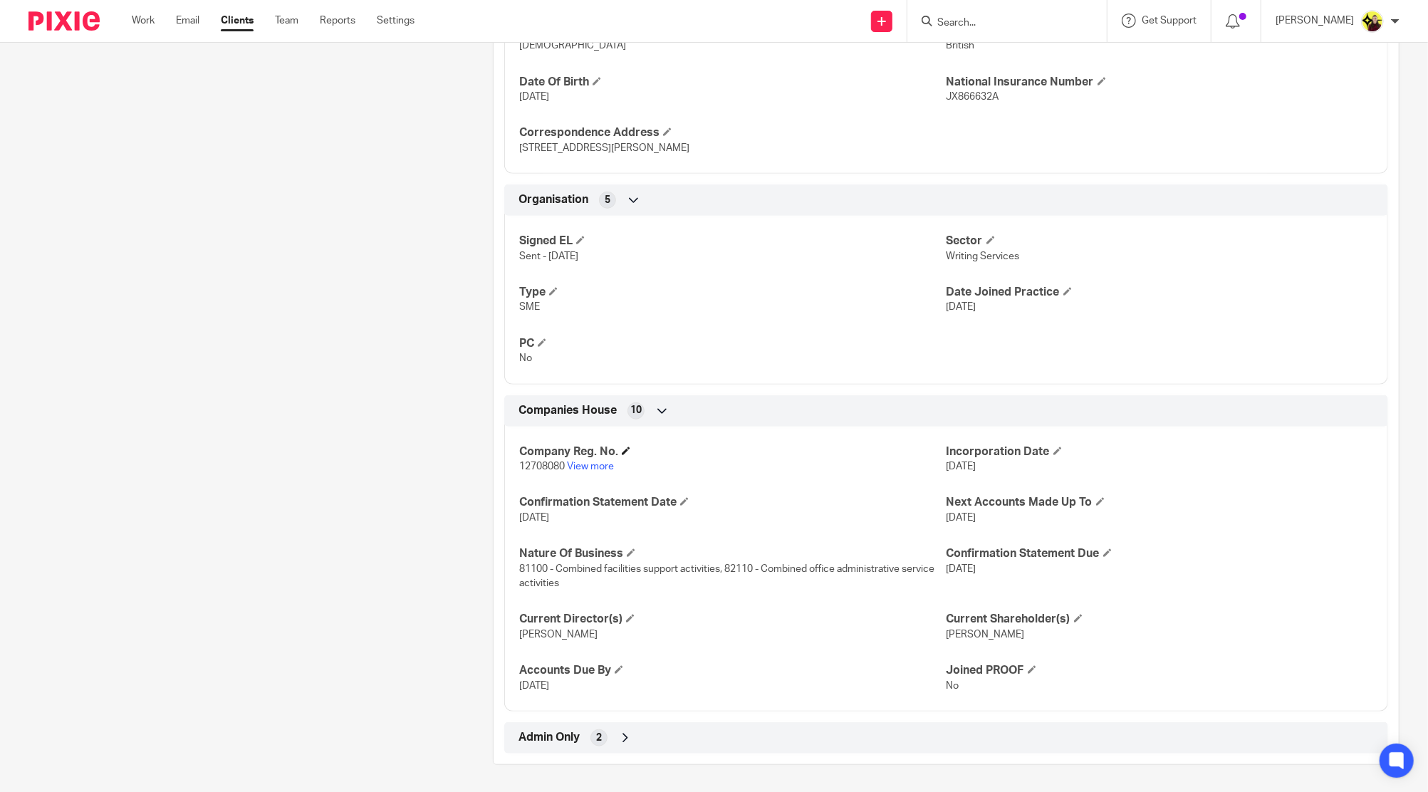
click at [577, 457] on h4 "Company Reg. No." at bounding box center [732, 451] width 427 height 15
click at [580, 464] on link "View more" at bounding box center [590, 467] width 47 height 10
click at [581, 469] on link "View more" at bounding box center [590, 467] width 47 height 10
drag, startPoint x: 875, startPoint y: 737, endPoint x: 866, endPoint y: 679, distance: 59.0
click at [875, 737] on div "Admin Only 2" at bounding box center [946, 738] width 863 height 24
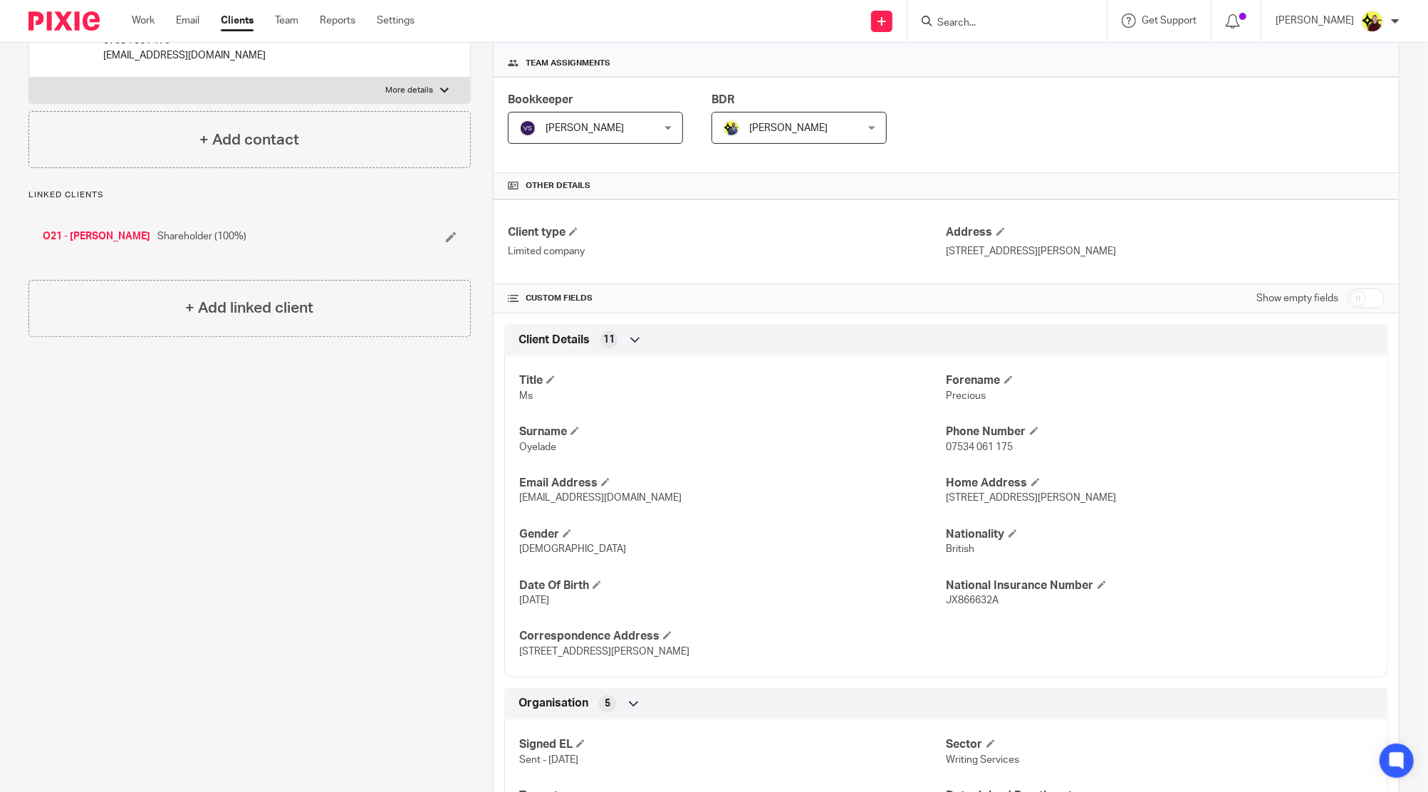
scroll to position [0, 0]
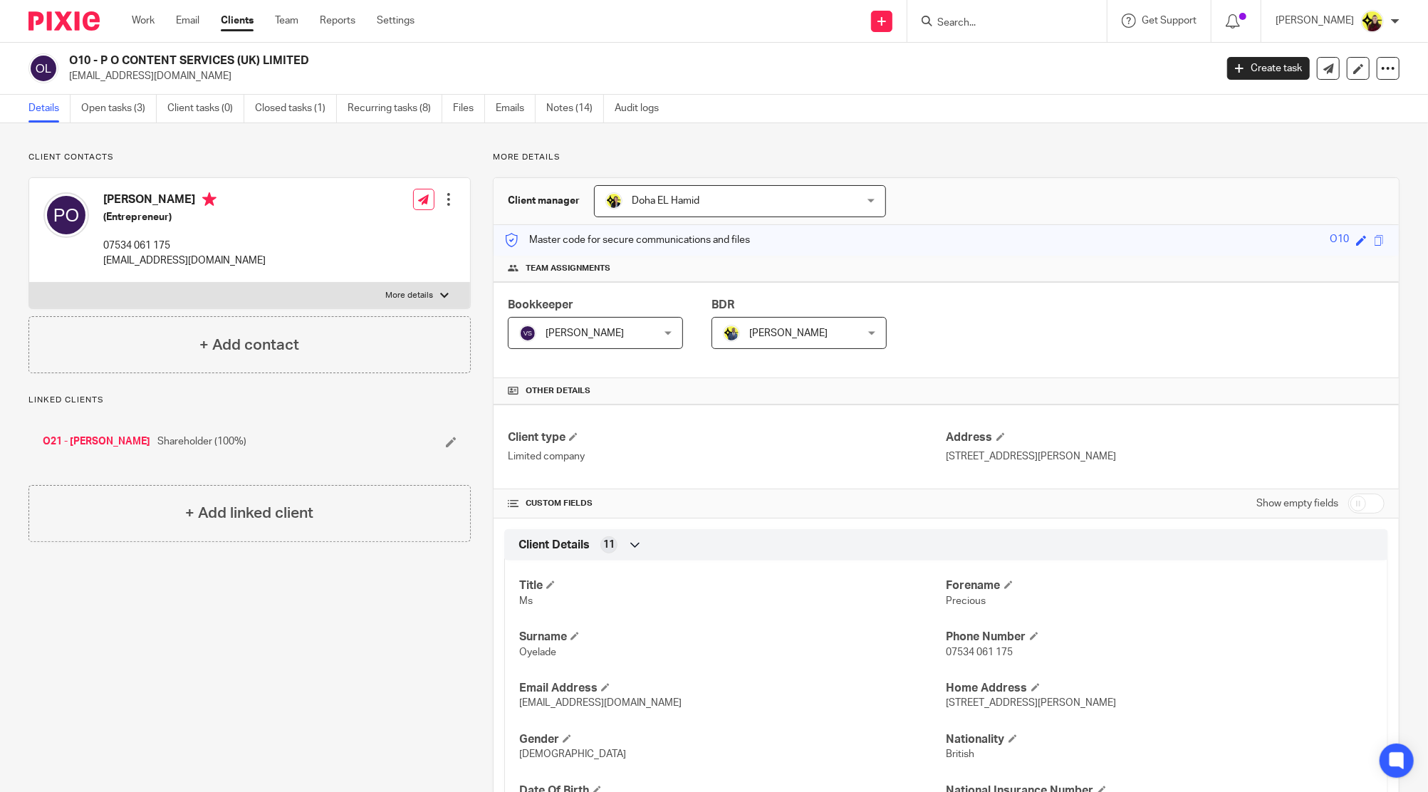
click at [197, 43] on div "O10 - P O CONTENT SERVICES (UK) LIMITED [EMAIL_ADDRESS][DOMAIN_NAME] Create tas…" at bounding box center [714, 69] width 1428 height 52
copy div "O10 - P O CONTENT SERVICES (UK) LIMITED"
click at [199, 50] on div "O10 - P O CONTENT SERVICES (UK) LIMITED [EMAIL_ADDRESS][DOMAIN_NAME] Create tas…" at bounding box center [714, 69] width 1428 height 52
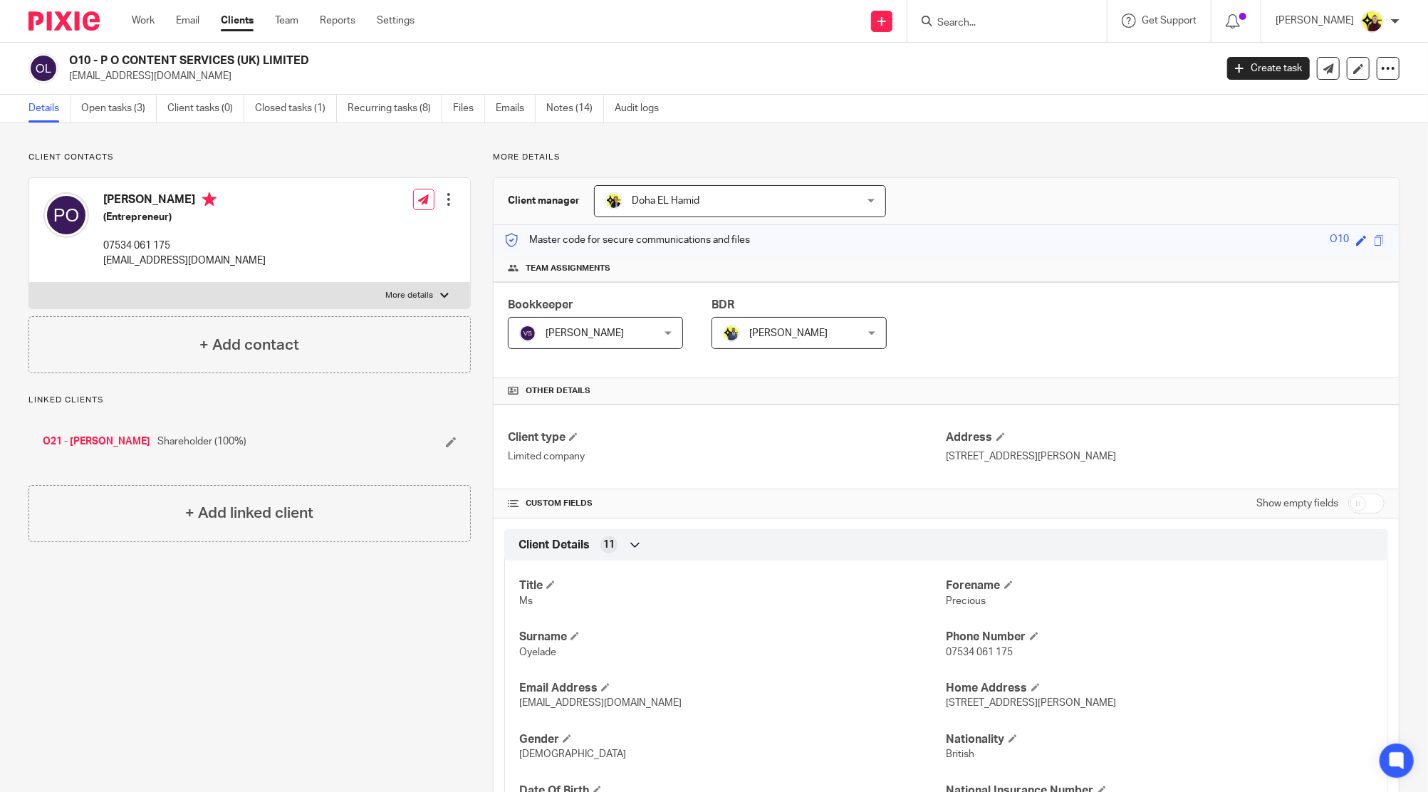
click at [199, 50] on div "O10 - P O CONTENT SERVICES (UK) LIMITED [EMAIL_ADDRESS][DOMAIN_NAME] Create tas…" at bounding box center [714, 69] width 1428 height 52
click at [1013, 26] on input "Search" at bounding box center [1000, 23] width 128 height 13
type input "e"
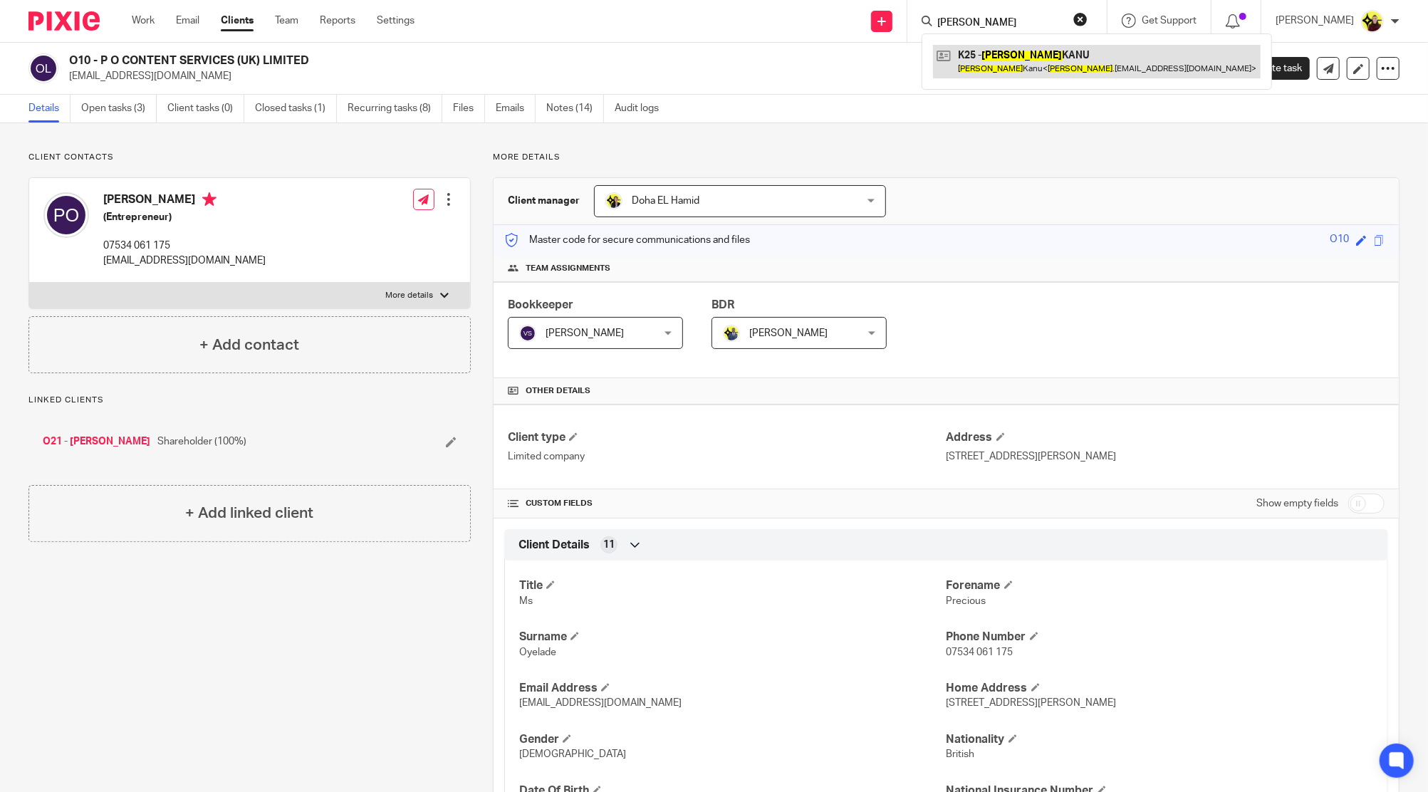
type input "delphine"
click at [1009, 64] on link at bounding box center [1097, 61] width 328 height 33
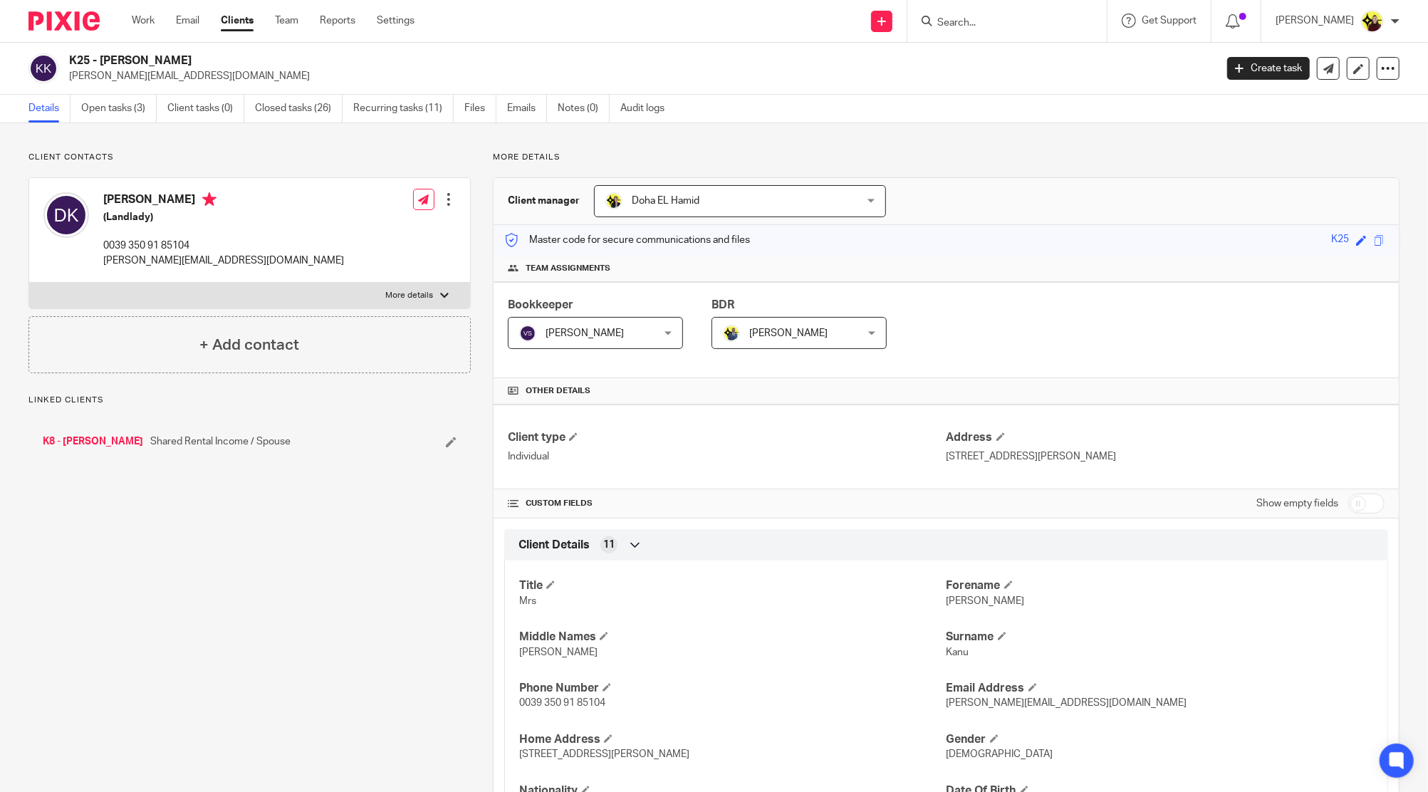
click at [106, 47] on div "K25 - [PERSON_NAME] [PERSON_NAME][EMAIL_ADDRESS][DOMAIN_NAME] Create task Updat…" at bounding box center [714, 69] width 1428 height 52
click at [106, 47] on div "K25 - DELPHINE KANU delphine.kanu@gmail.com Create task Update from Companies H…" at bounding box center [714, 69] width 1428 height 52
copy div "K25 - DELPHINE KANU"
click at [1049, 31] on div at bounding box center [1006, 21] width 199 height 42
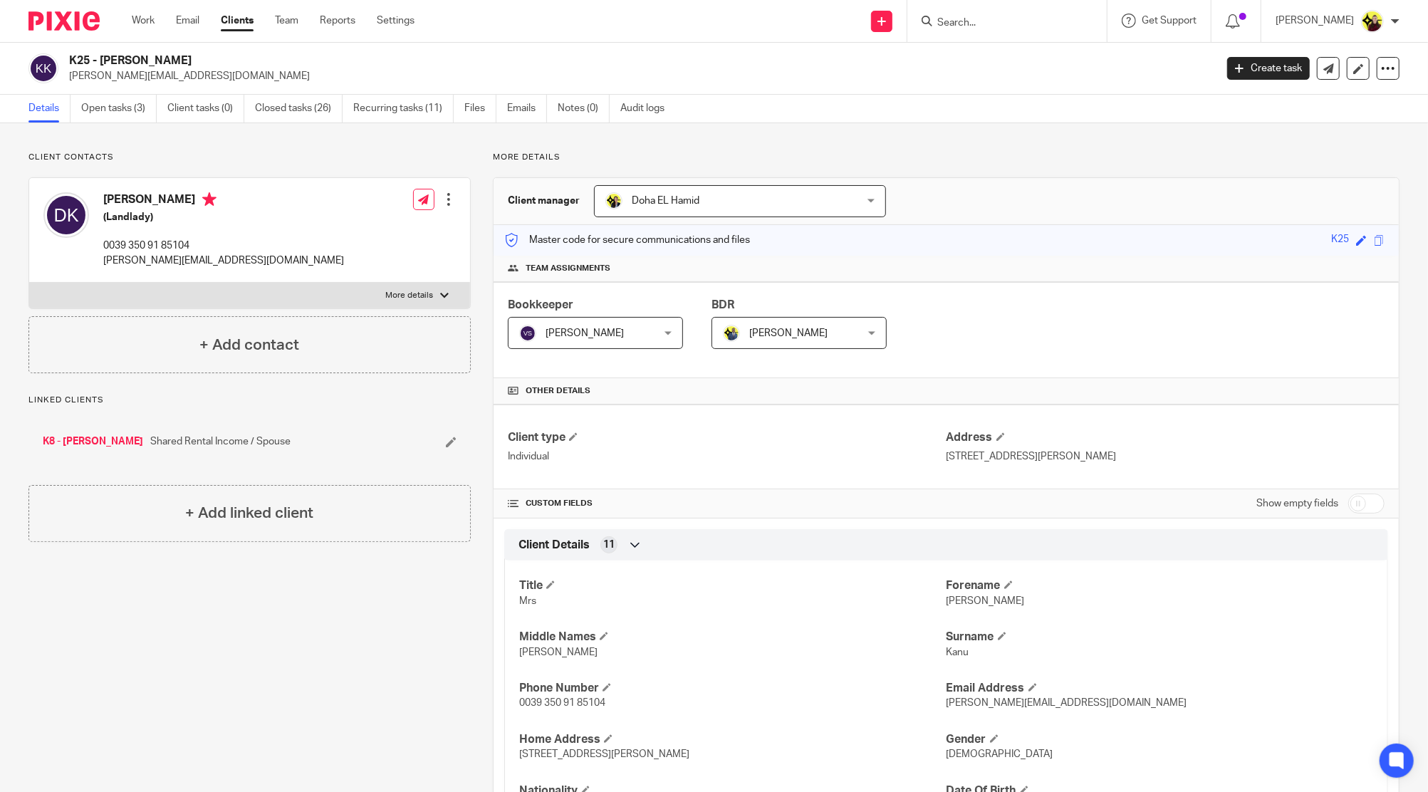
click at [1043, 28] on input "Search" at bounding box center [1000, 23] width 128 height 13
paste input "W S <wilsta@hotmail.co.uk>"
click at [1028, 35] on div "No results found. Try searching for the name of a client or contact..." at bounding box center [1046, 59] width 249 height 52
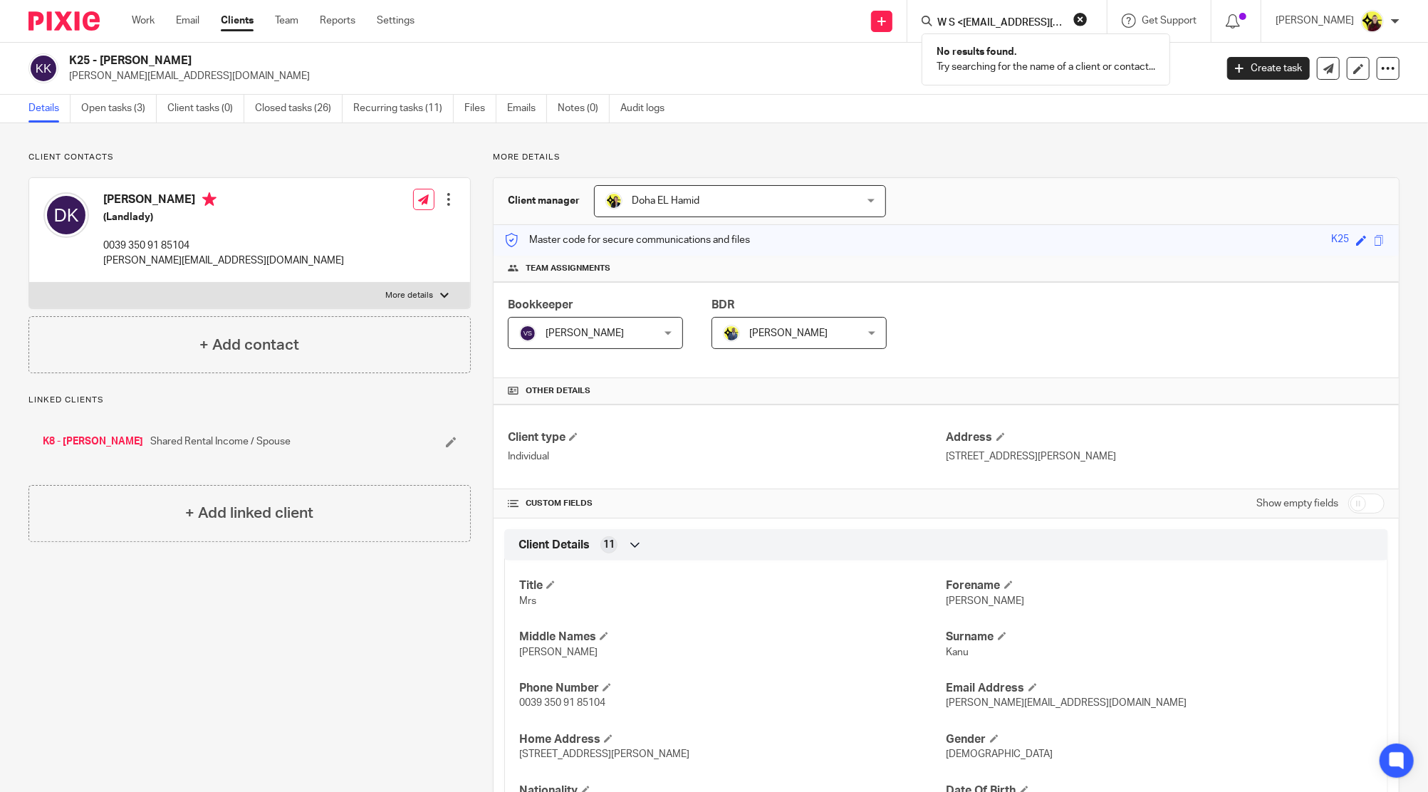
click at [980, 20] on input "W S <wilsta@hotmail.co.uk>" at bounding box center [1000, 23] width 128 height 13
type input "wilsta@hotmail.co.uk>"
click at [1043, 61] on link at bounding box center [1032, 61] width 199 height 33
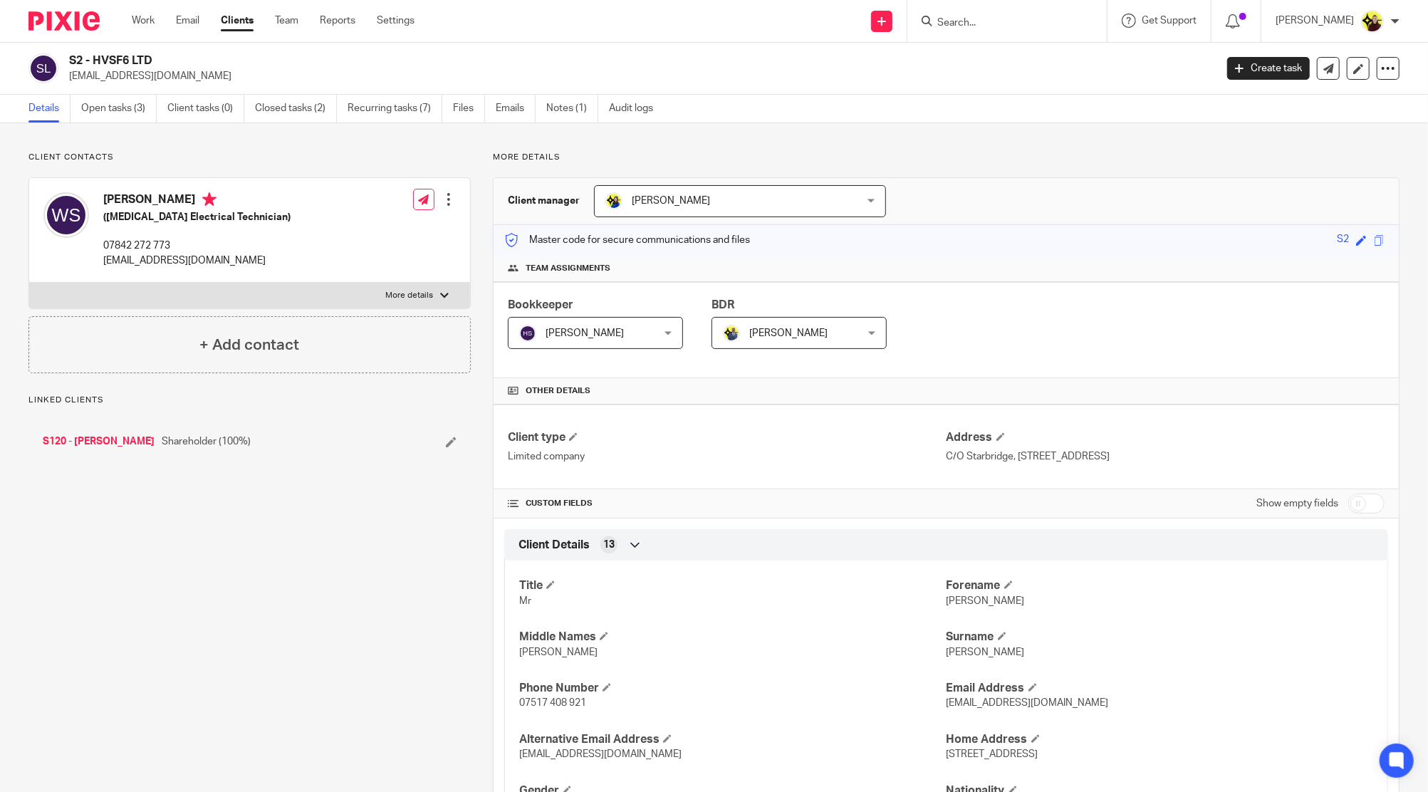
click at [132, 187] on div "William Stevens (High Voltage Electrical Technician) 07842 272 773 wilsta@hotma…" at bounding box center [166, 230] width 247 height 90
copy h4 "William"
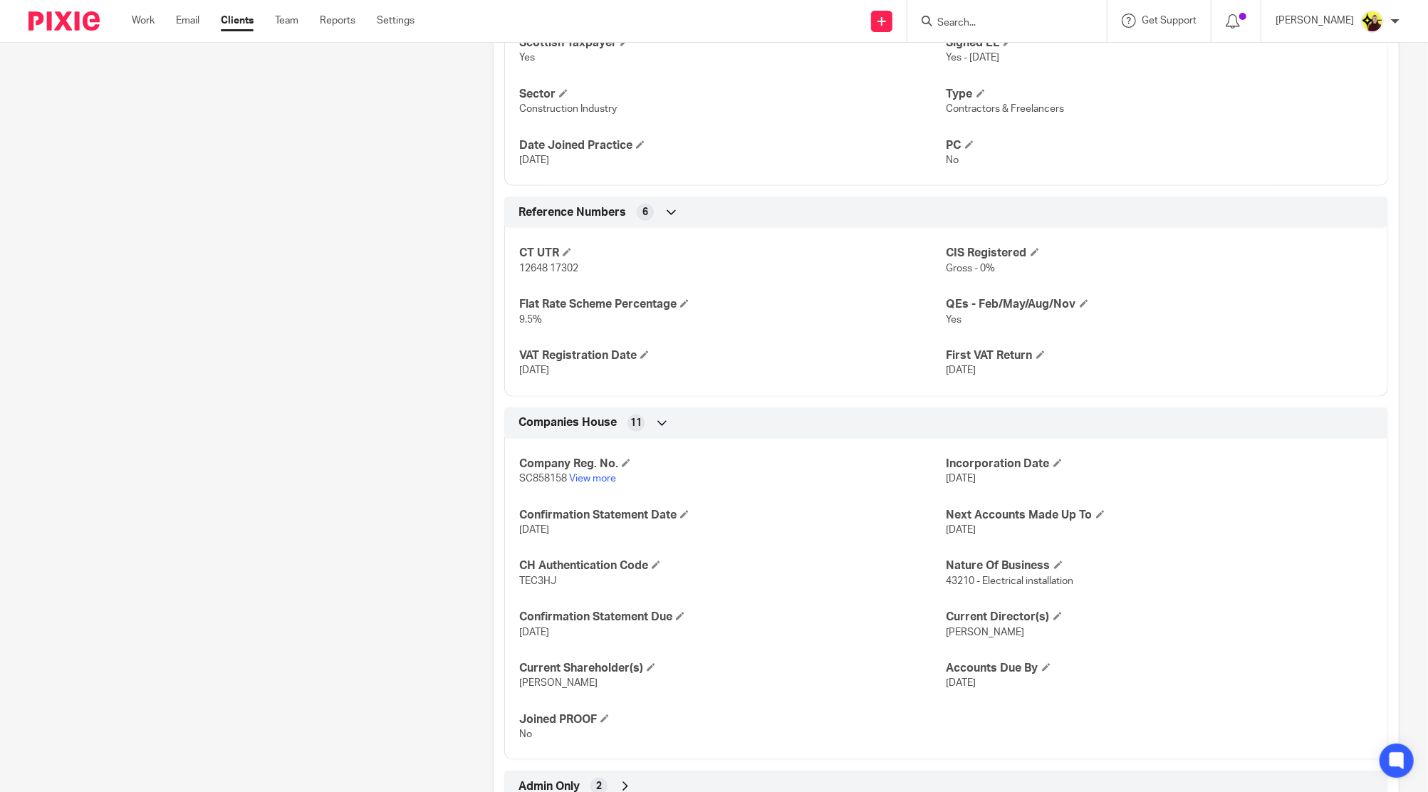
scroll to position [1007, 0]
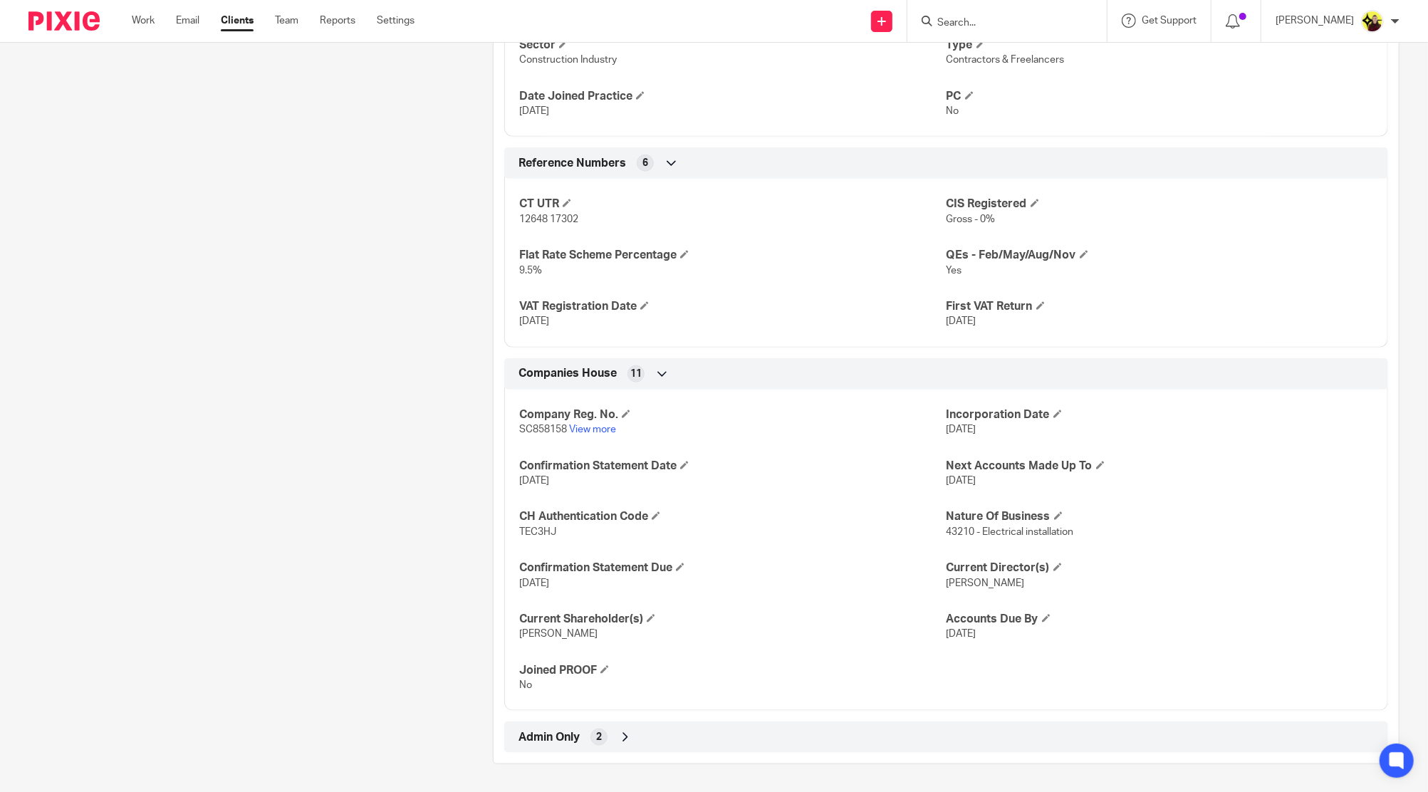
click at [667, 722] on div "Admin Only 2" at bounding box center [946, 737] width 884 height 31
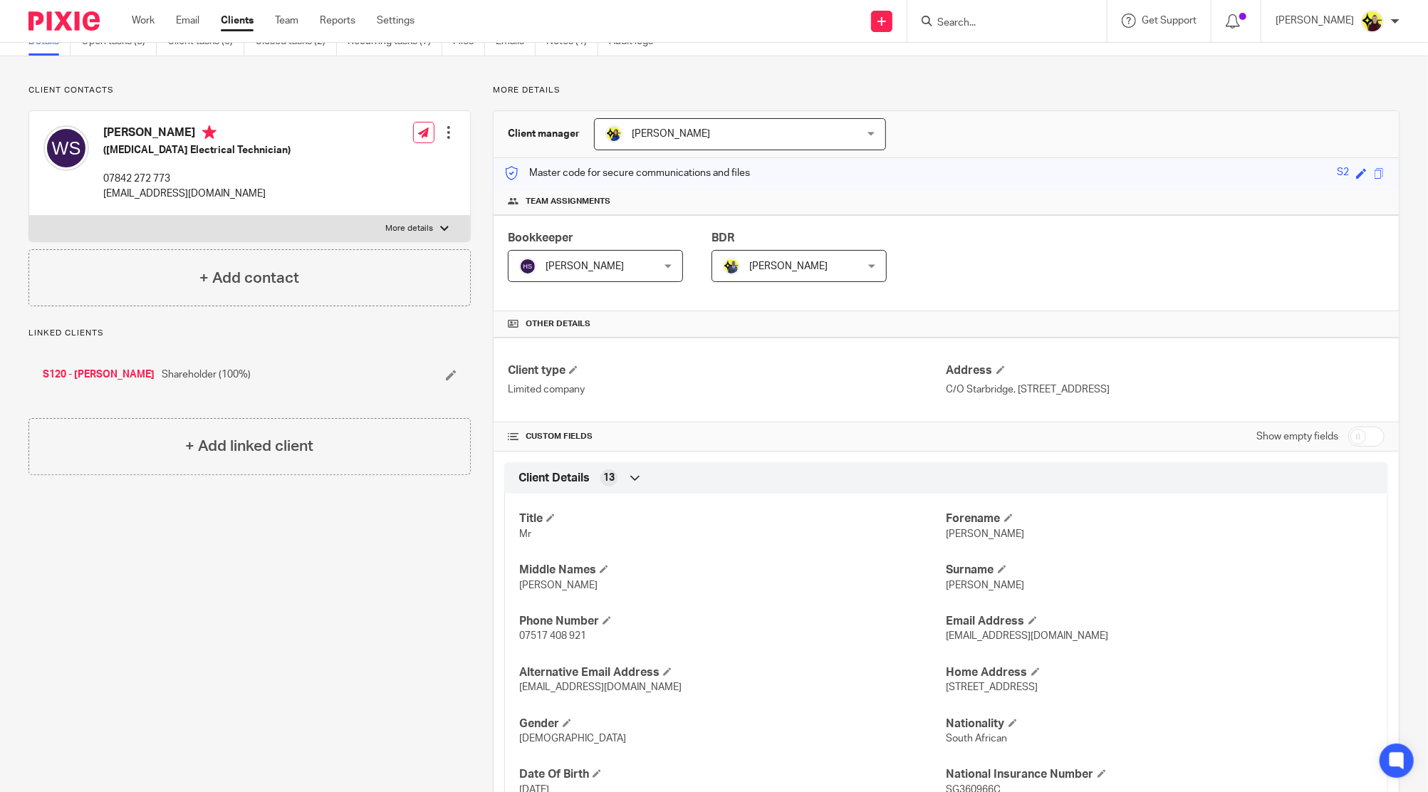
scroll to position [0, 0]
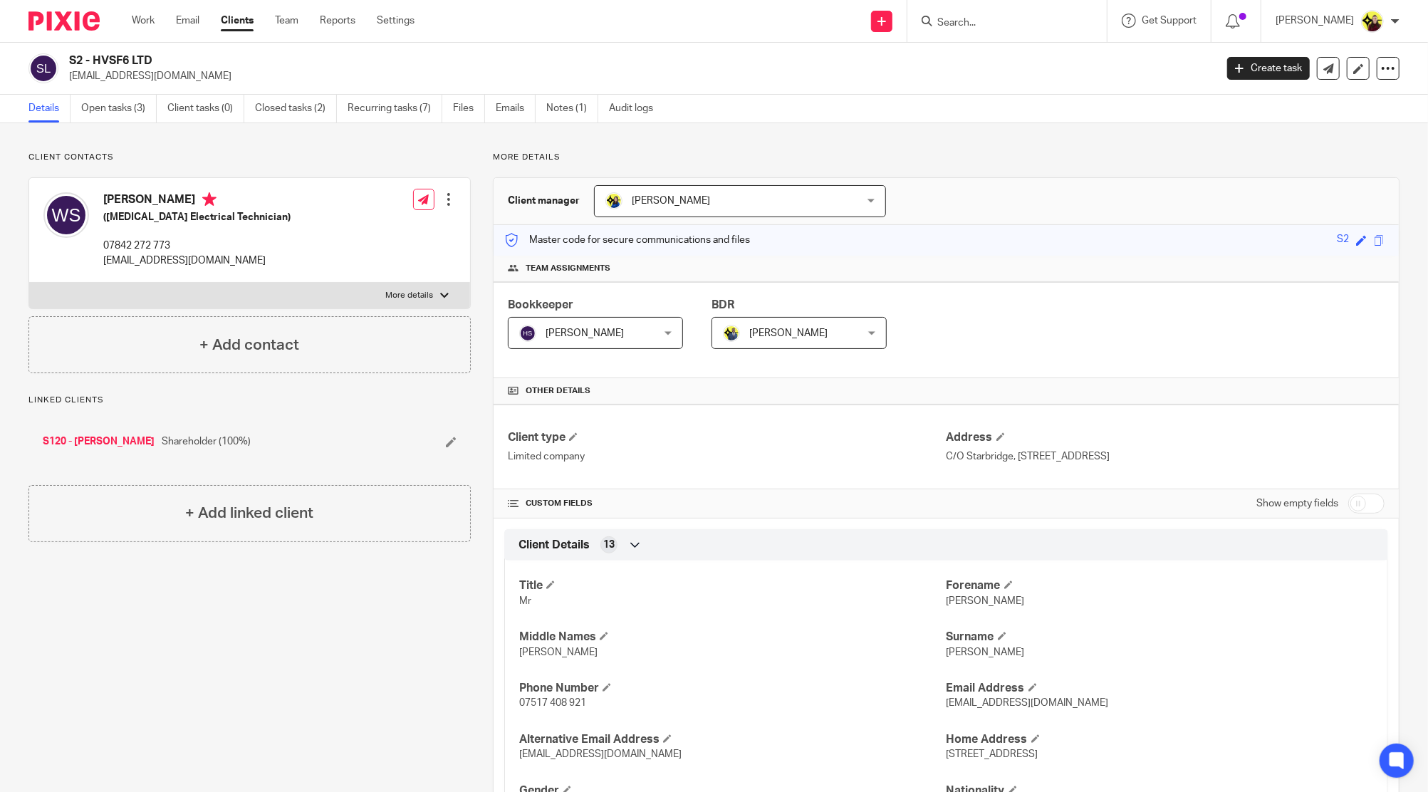
click at [987, 15] on form at bounding box center [1012, 21] width 152 height 18
click at [977, 21] on input "Search" at bounding box center [1000, 23] width 128 height 13
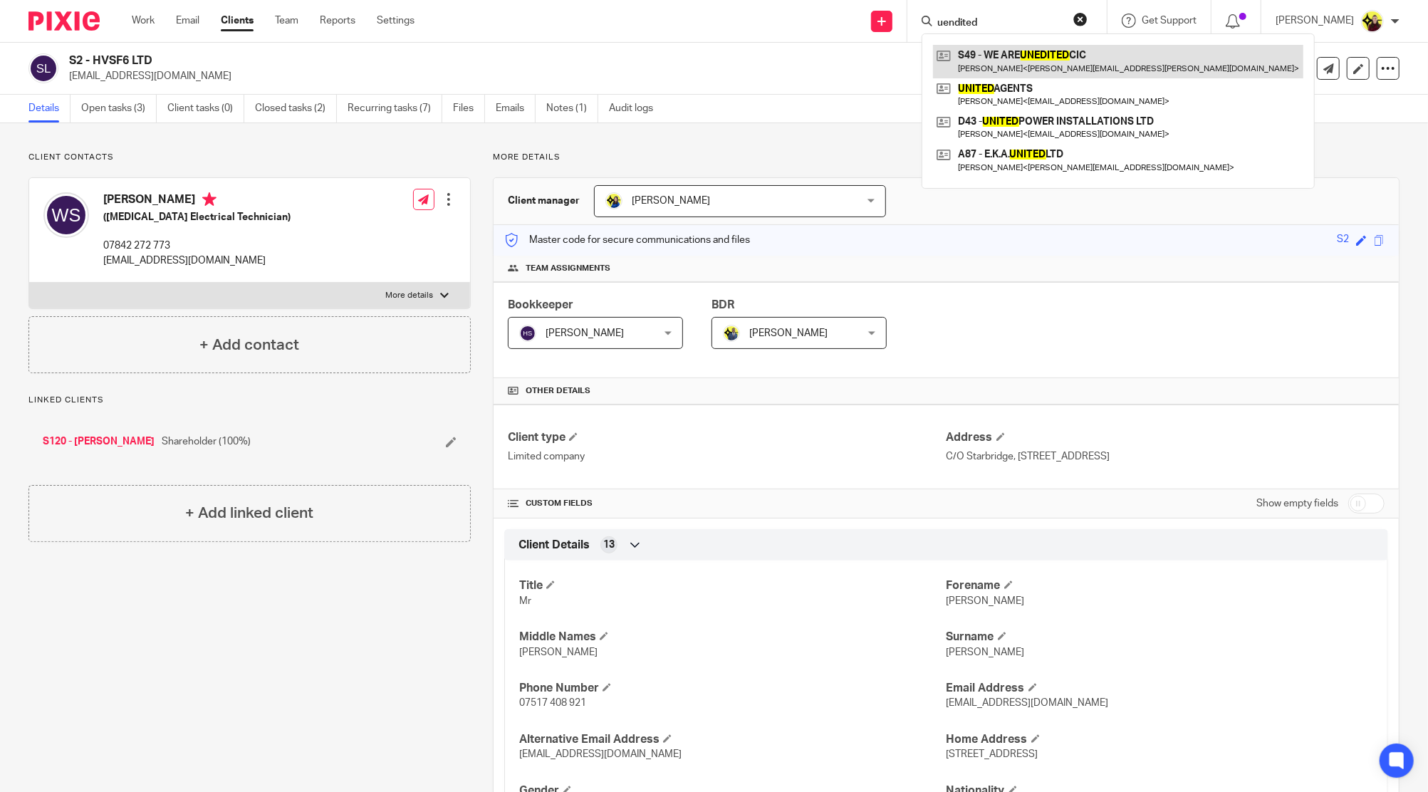
type input "uendited"
click at [978, 56] on link at bounding box center [1118, 61] width 370 height 33
click at [1057, 61] on link at bounding box center [1118, 61] width 370 height 33
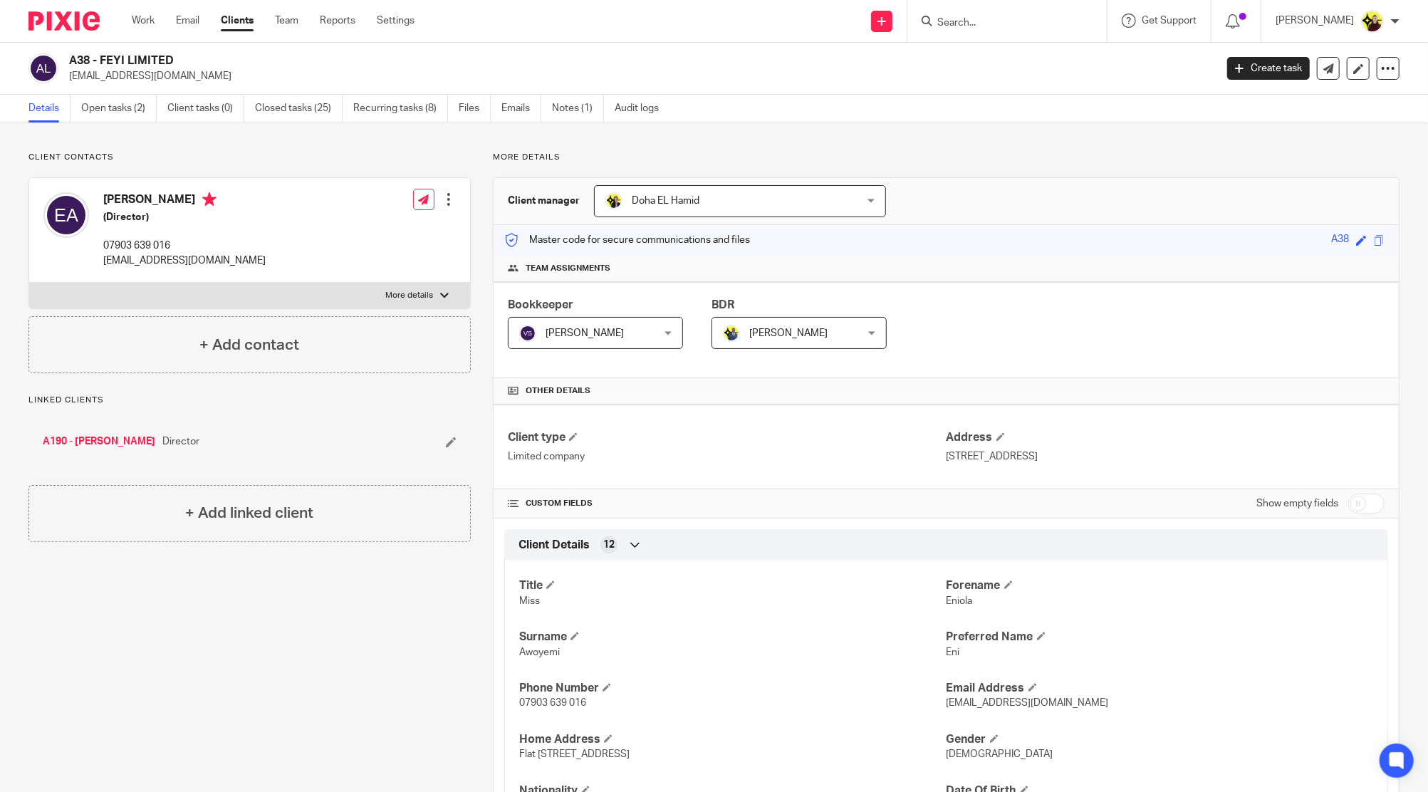
click at [1003, 45] on div "A38 - FEYI LIMITED [EMAIL_ADDRESS][DOMAIN_NAME] Create task Update from Compani…" at bounding box center [714, 69] width 1428 height 52
click at [1009, 17] on input "Search" at bounding box center [1000, 23] width 128 height 13
type input "a76"
click at [1003, 63] on link at bounding box center [1053, 61] width 241 height 33
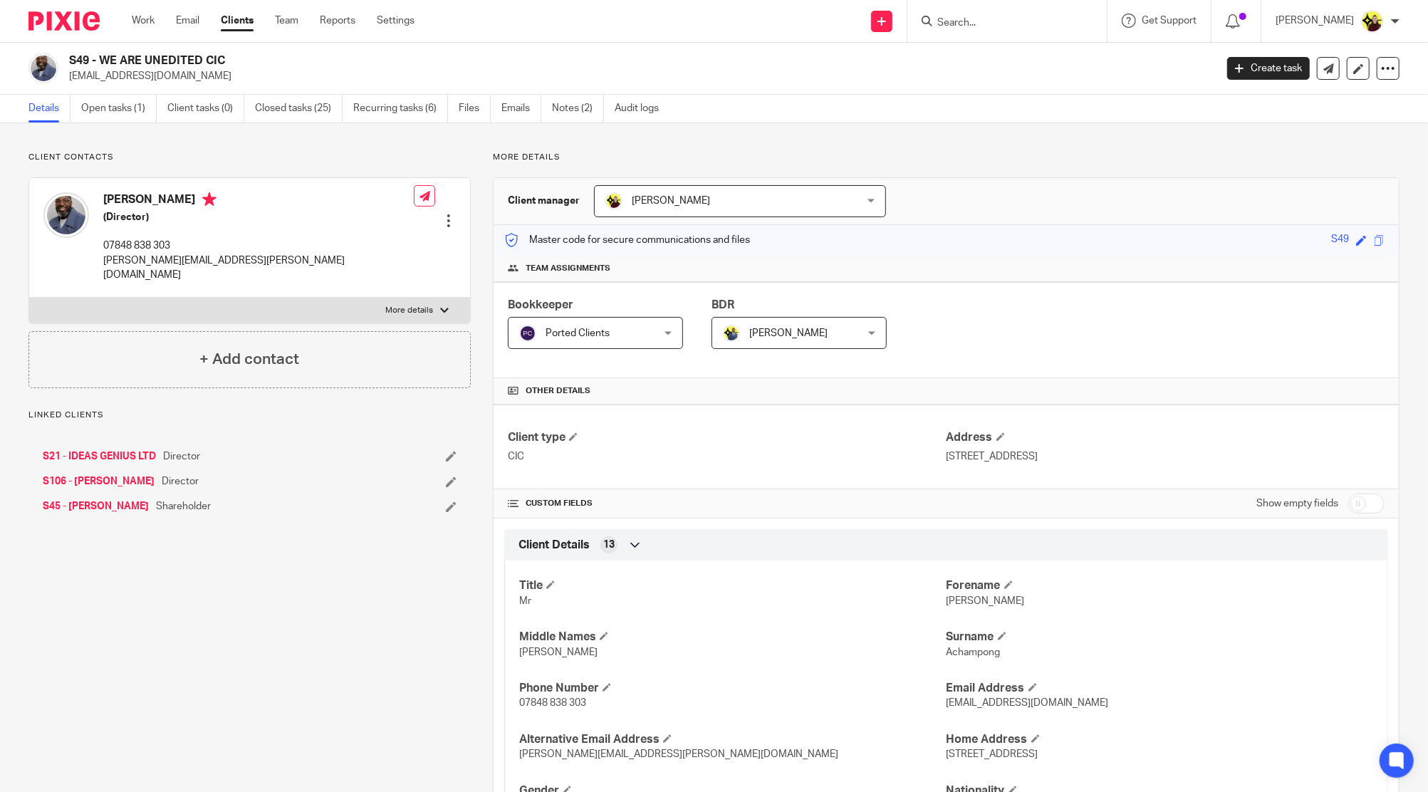
click at [118, 185] on div "[PERSON_NAME] (Director) 07848 838 303 [PERSON_NAME][EMAIL_ADDRESS][PERSON_NAME…" at bounding box center [228, 237] width 370 height 104
copy h4 "[PERSON_NAME]"
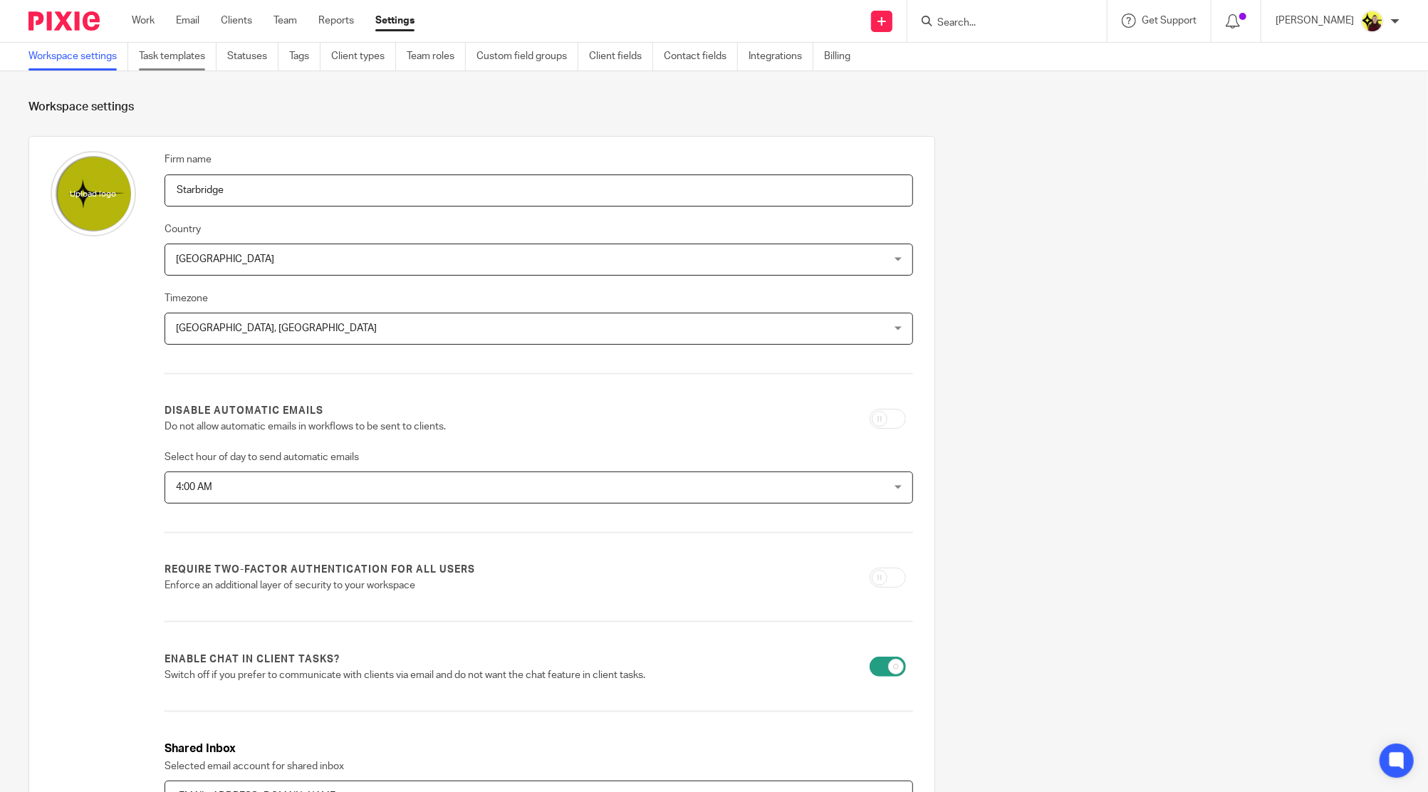
drag, startPoint x: 172, startPoint y: 60, endPoint x: 940, endPoint y: 1, distance: 770.1
click at [172, 60] on link "Task templates" at bounding box center [178, 57] width 78 height 28
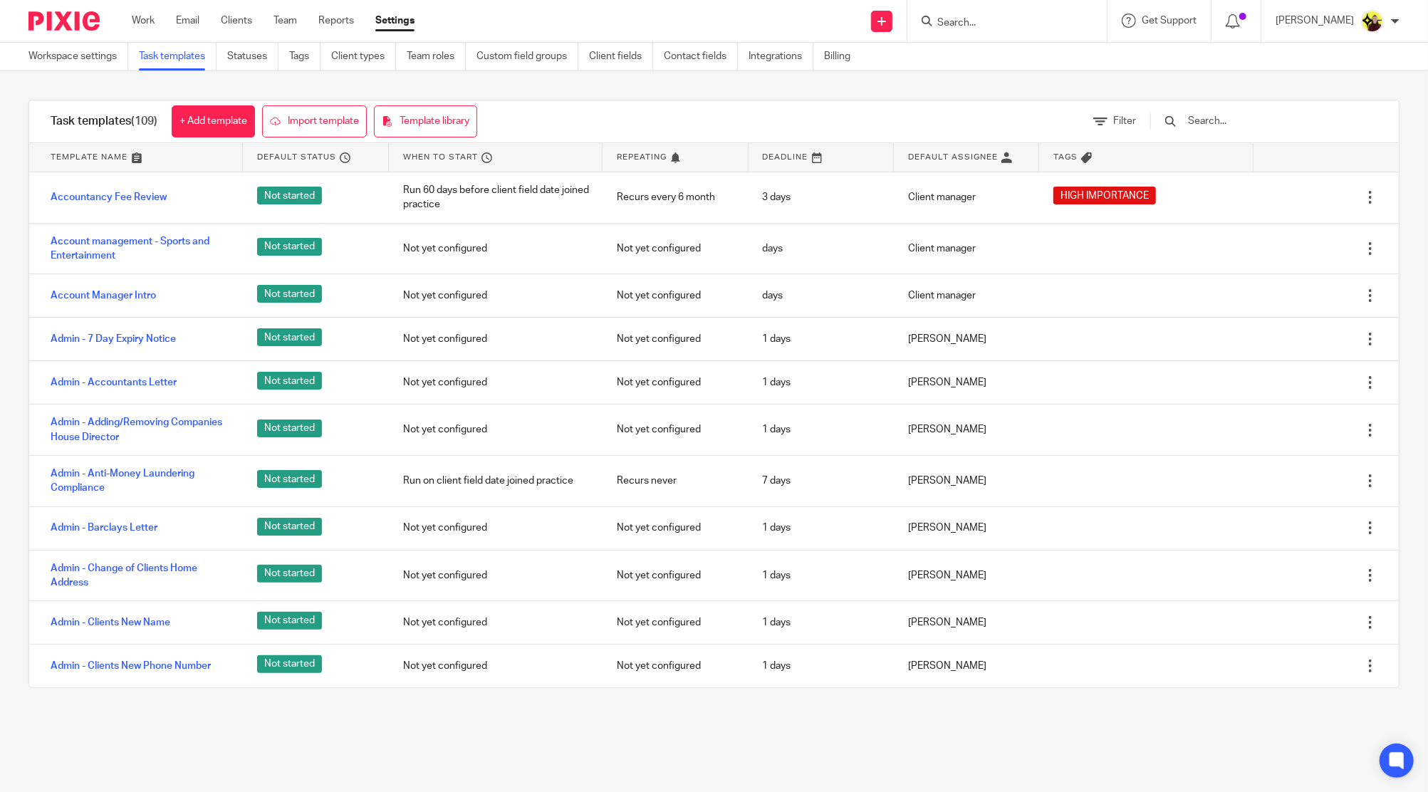
click at [1247, 117] on input "text" at bounding box center [1270, 121] width 166 height 16
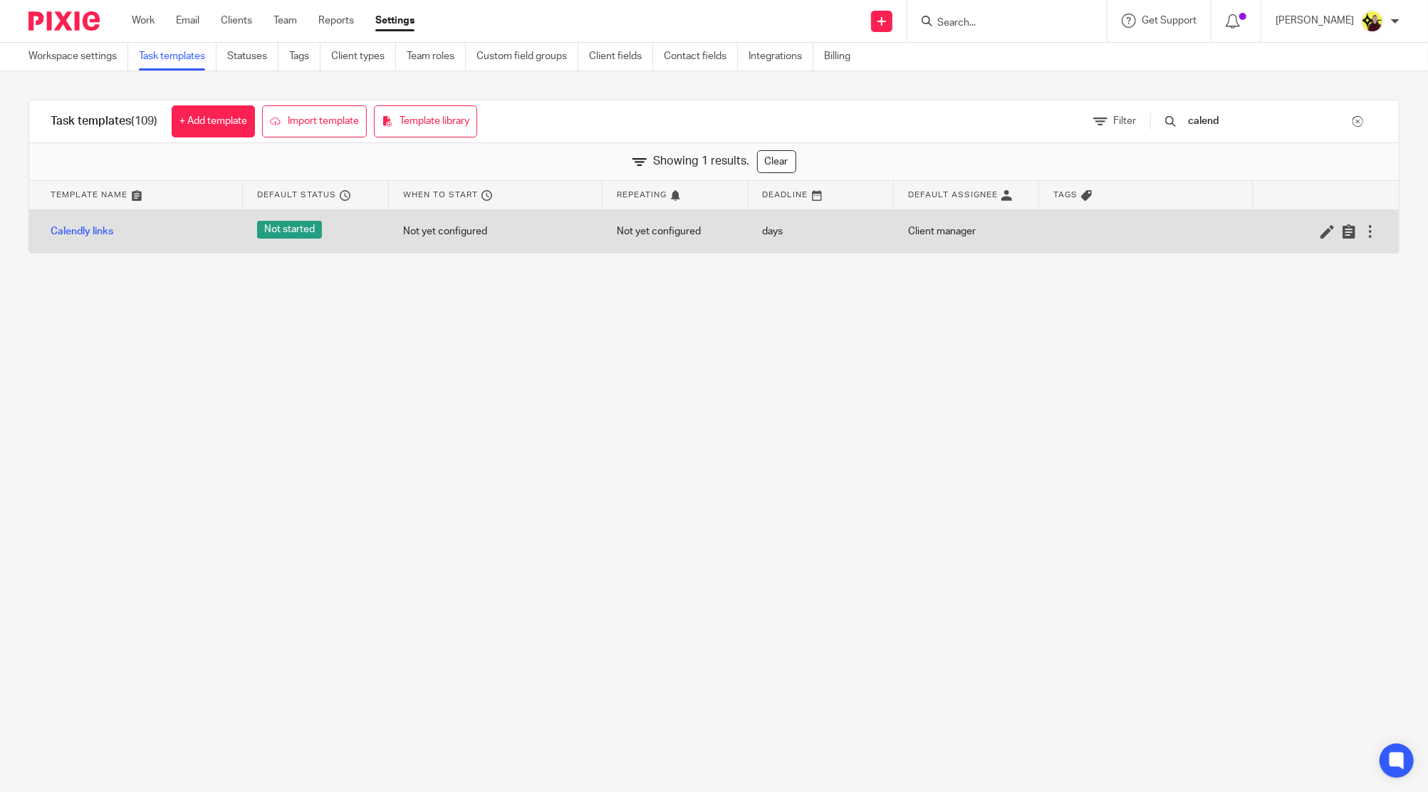
type input "calend"
click at [1310, 241] on div "Calendly links Not started Not yet configured Not yet configured days Client ma…" at bounding box center [714, 231] width 1370 height 43
click at [1321, 234] on icon at bounding box center [1328, 231] width 14 height 14
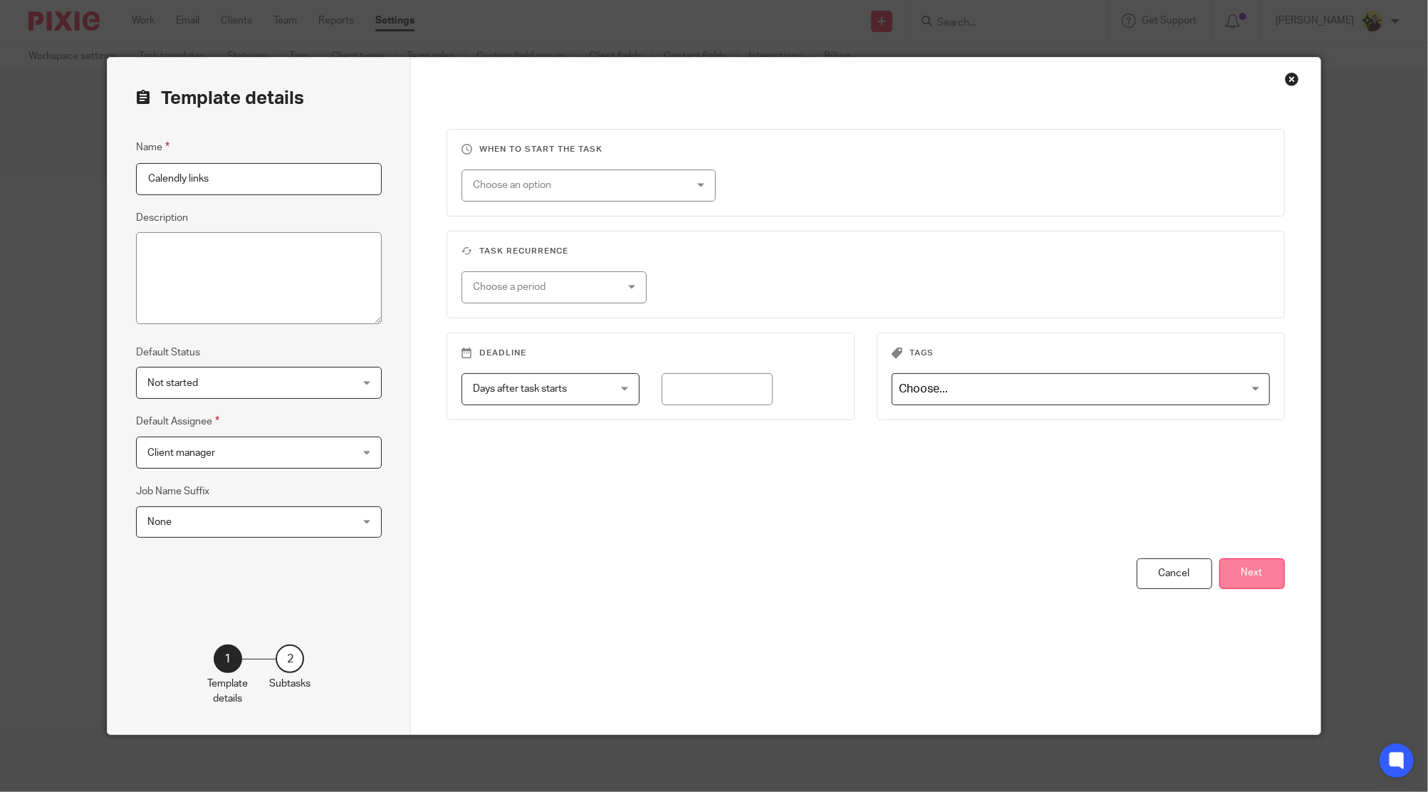
click at [1228, 561] on button "Next" at bounding box center [1252, 573] width 66 height 31
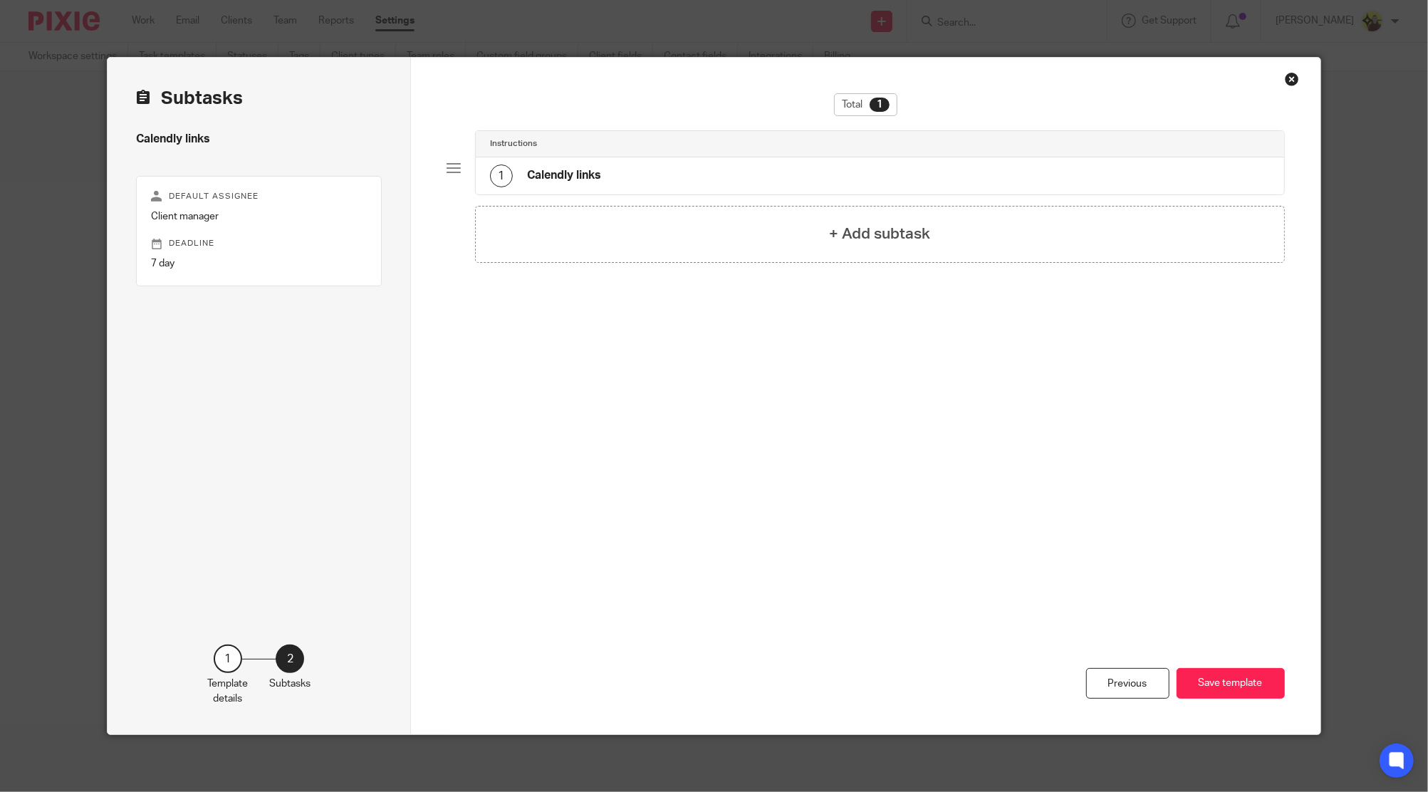
click at [738, 185] on div "1 Calendly links" at bounding box center [880, 175] width 808 height 37
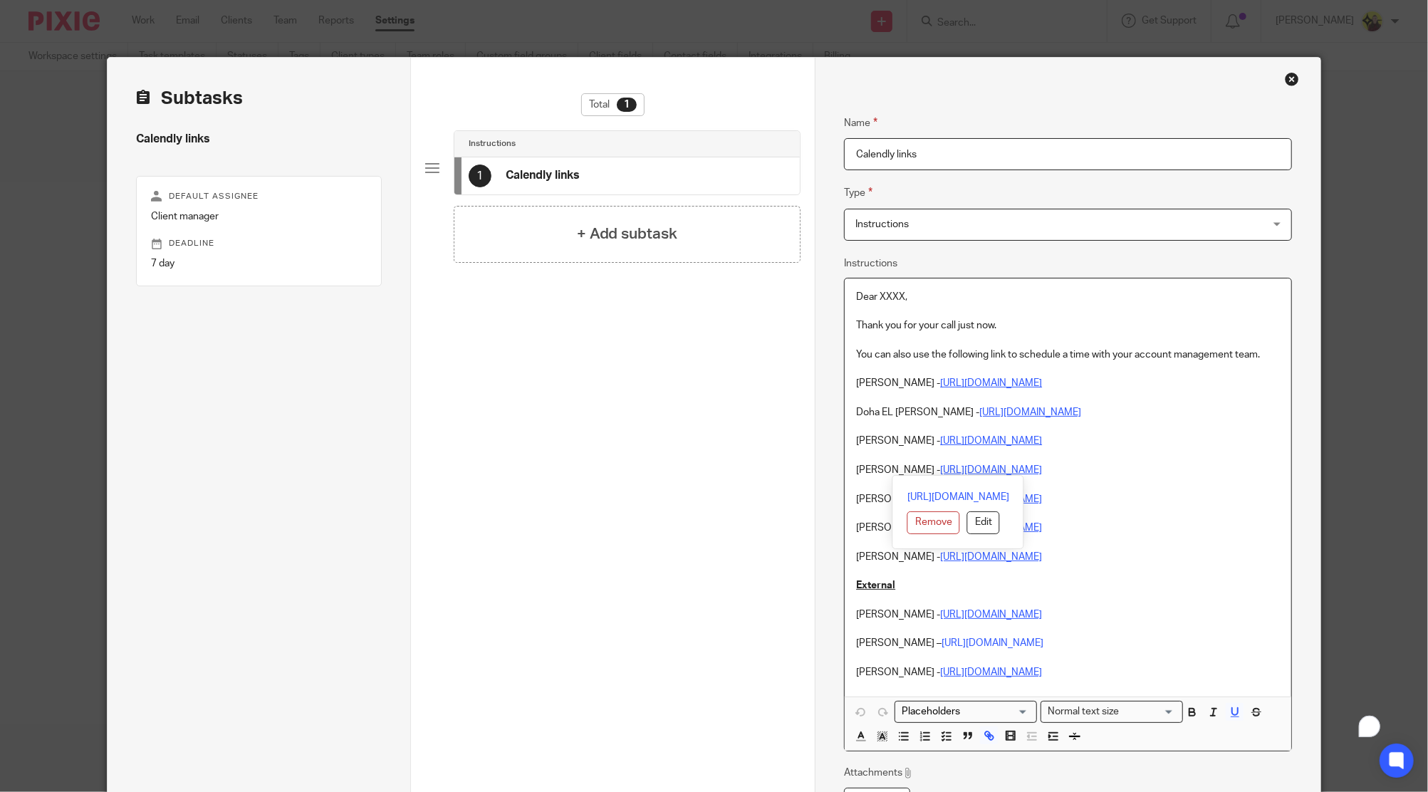
drag, startPoint x: 848, startPoint y: 464, endPoint x: 1356, endPoint y: 436, distance: 509.3
click at [1088, 468] on div "Dear XXXX, Thank you for your call just now. You can also use the following lin…" at bounding box center [1068, 488] width 446 height 418
copy p "[PERSON_NAME] - [URL][DOMAIN_NAME]"
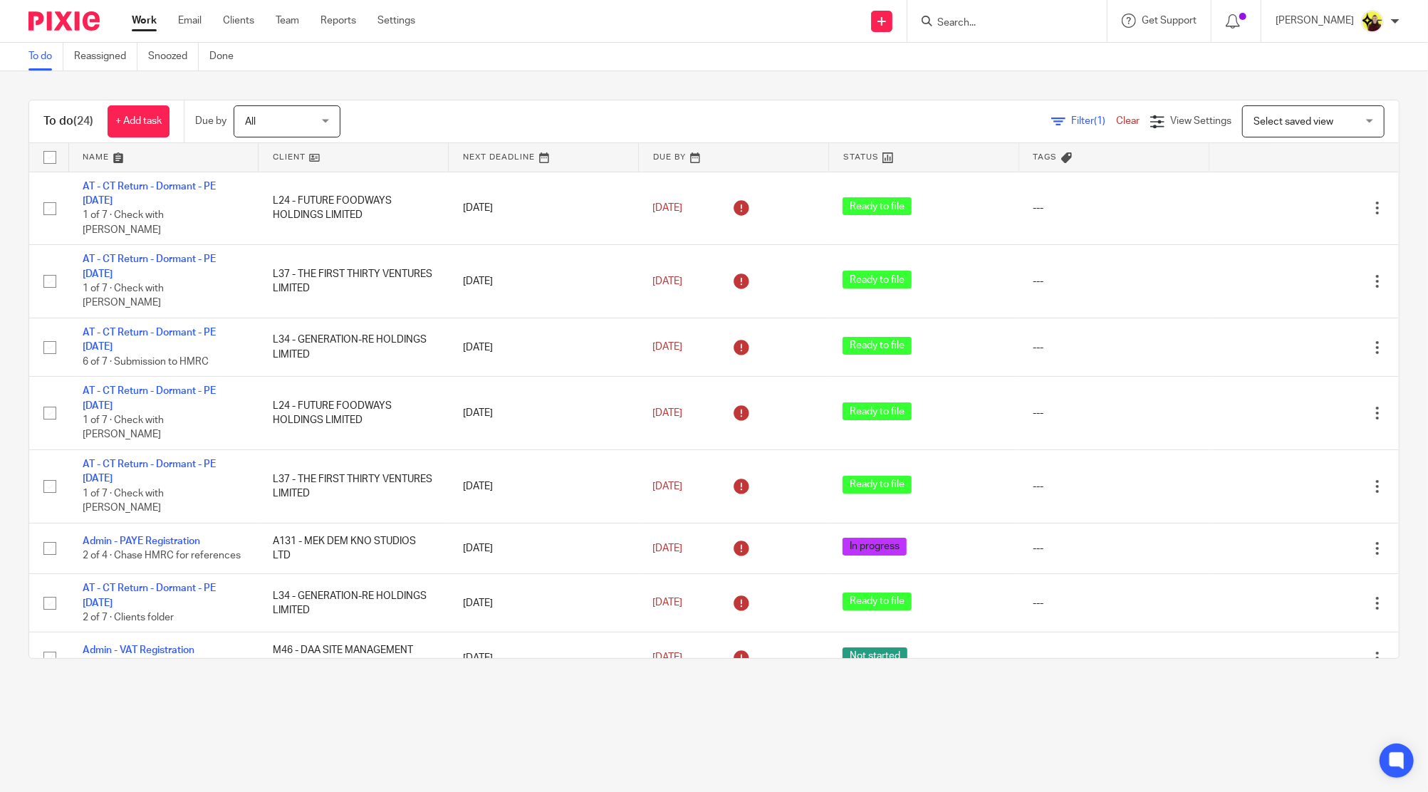
click at [964, 28] on input "Search" at bounding box center [1000, 23] width 128 height 13
type input "seven floors"
click at [998, 61] on link at bounding box center [1086, 61] width 306 height 33
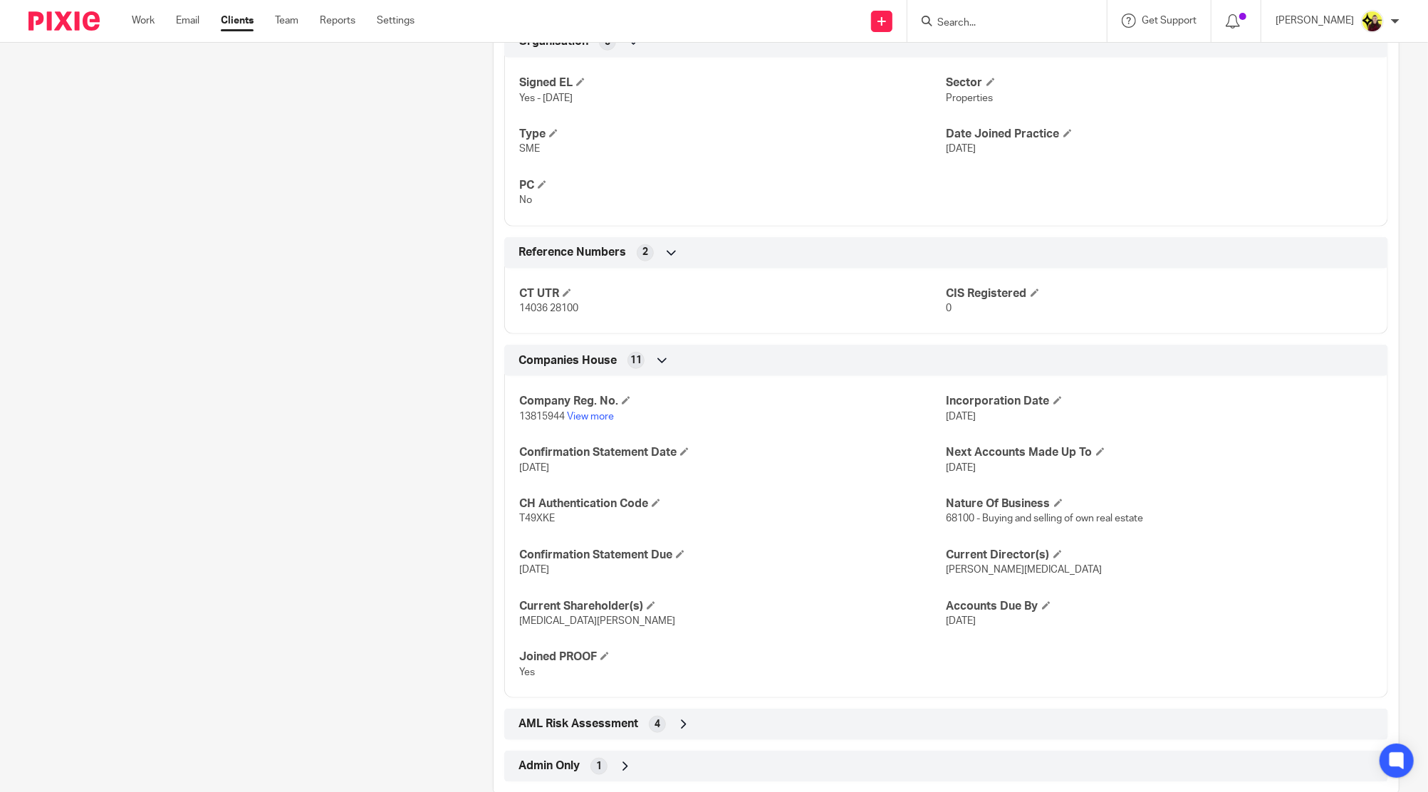
scroll to position [895, 0]
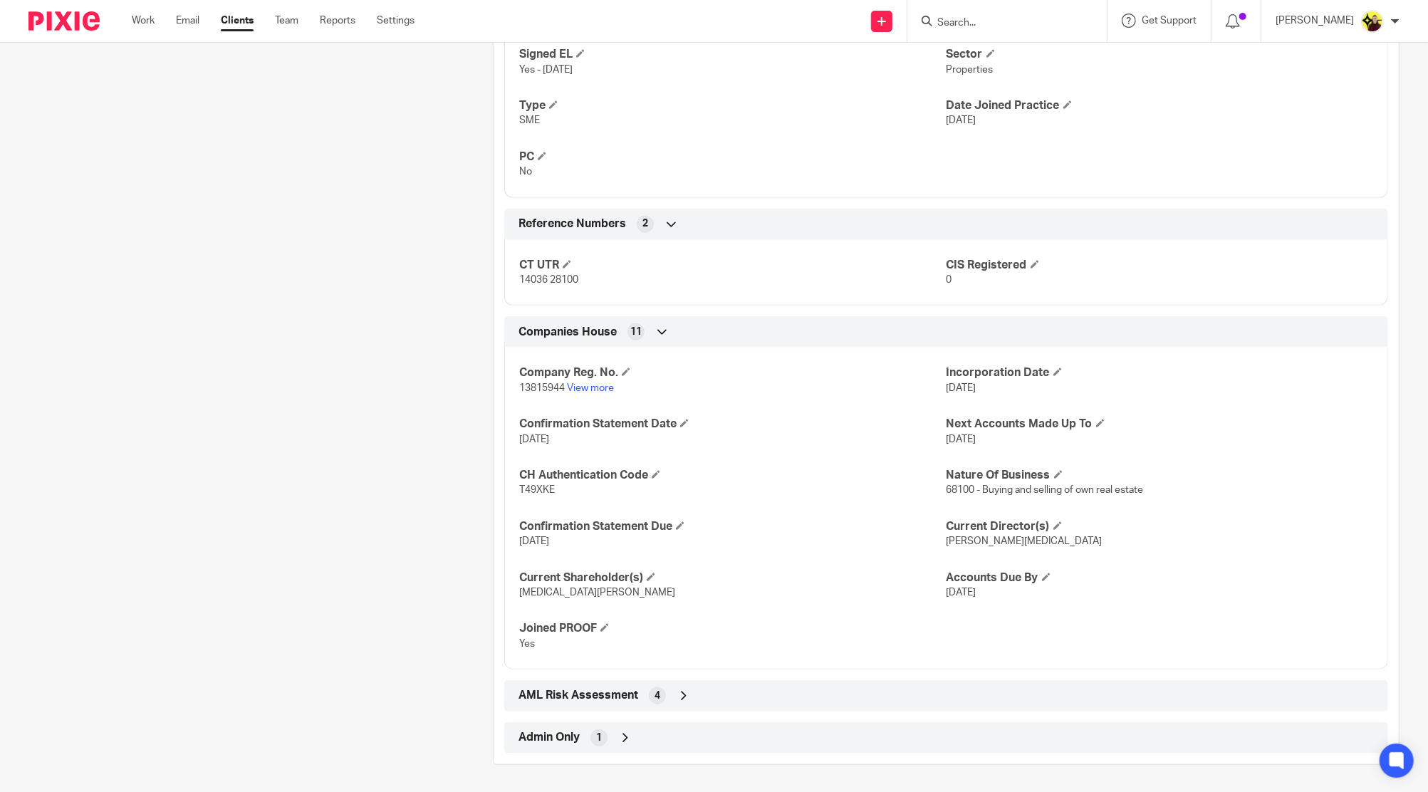
click at [810, 714] on div "Client type Limited company Address [STREET_ADDRESS] CUSTOM FIELDS Show empty f…" at bounding box center [946, 131] width 905 height 1244
click at [650, 729] on div "Admin Only 1" at bounding box center [946, 738] width 863 height 24
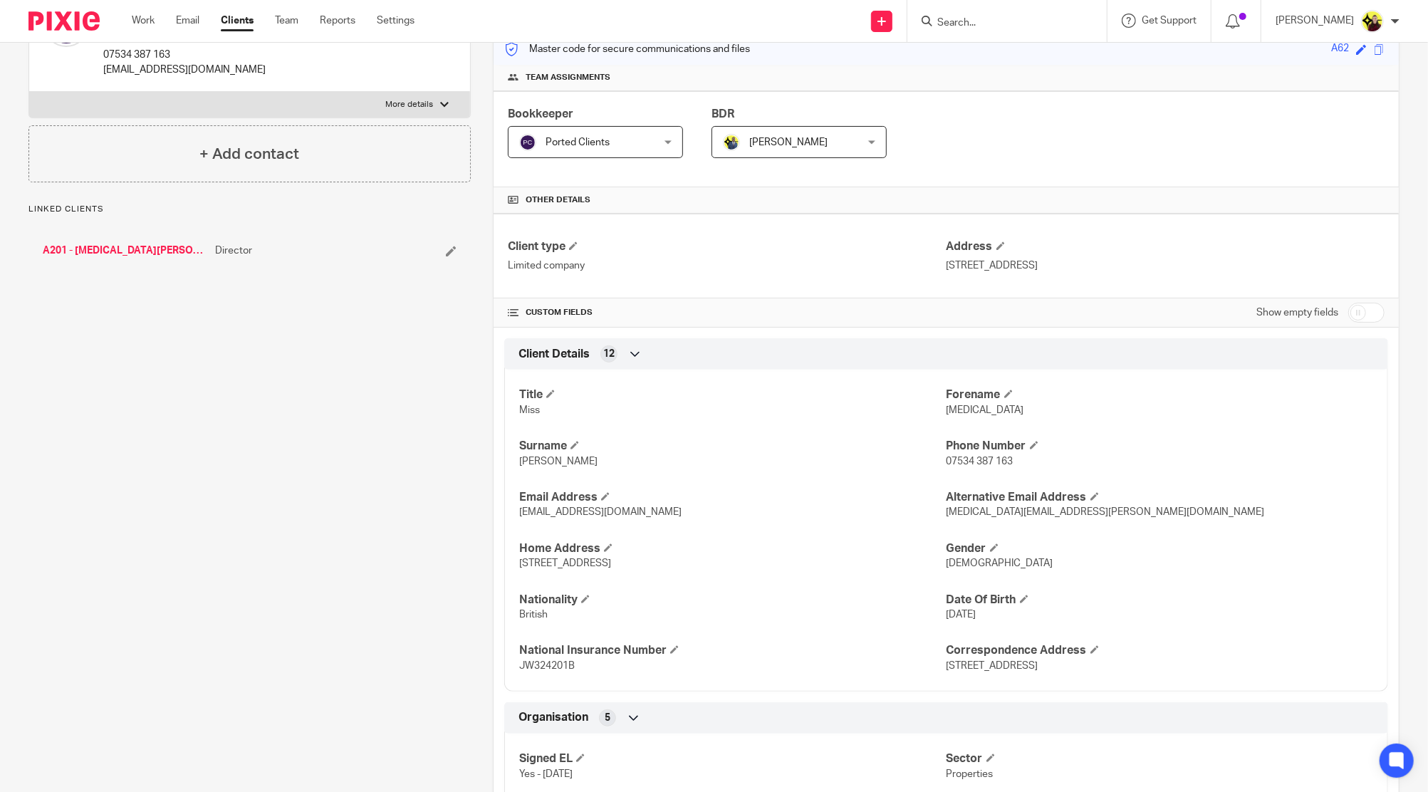
scroll to position [0, 0]
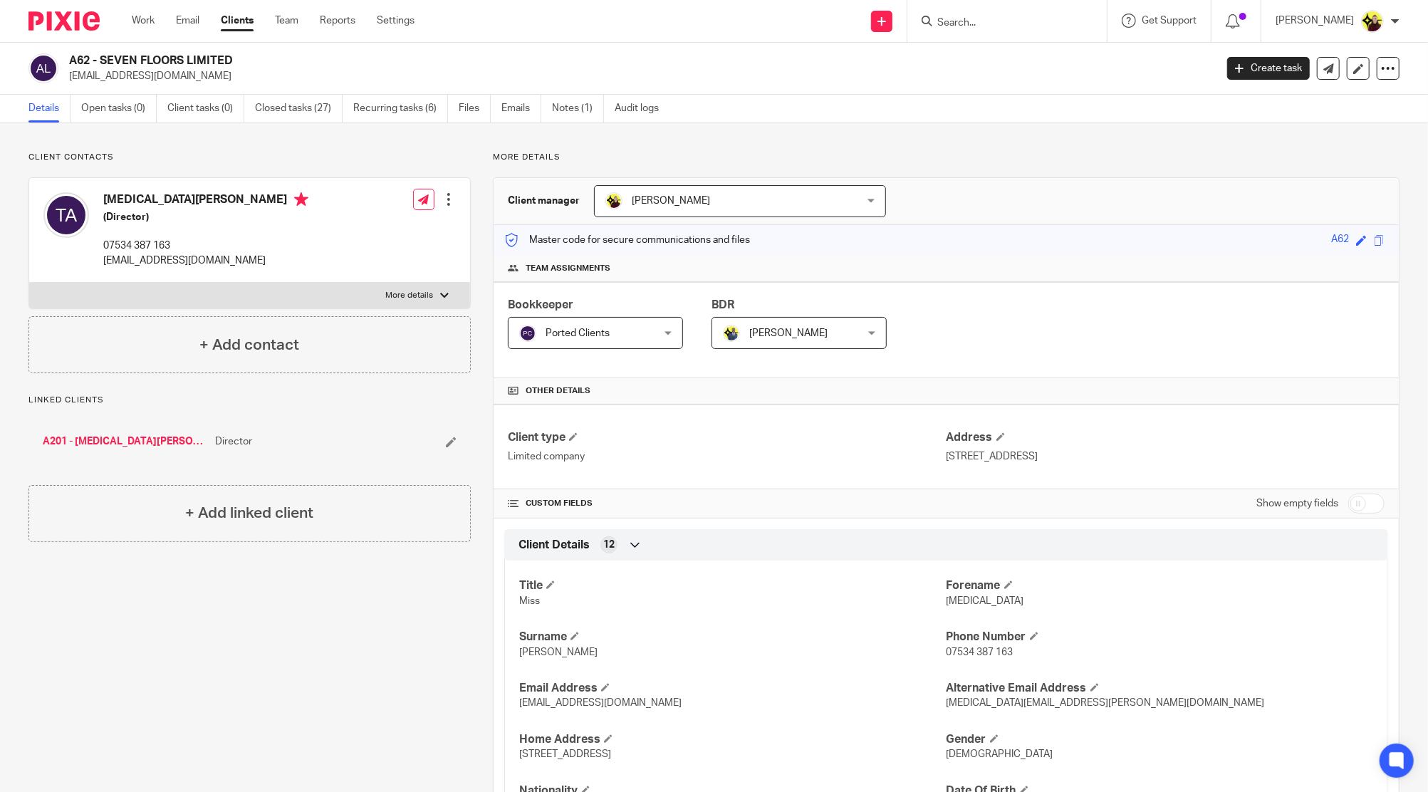
click at [134, 71] on p "[EMAIL_ADDRESS][DOMAIN_NAME]" at bounding box center [637, 76] width 1137 height 14
copy main "hello@tobiajala.com Create task Update from Companies House Export data Merge A…"
drag, startPoint x: 101, startPoint y: 56, endPoint x: 1153, endPoint y: 71, distance: 1052.2
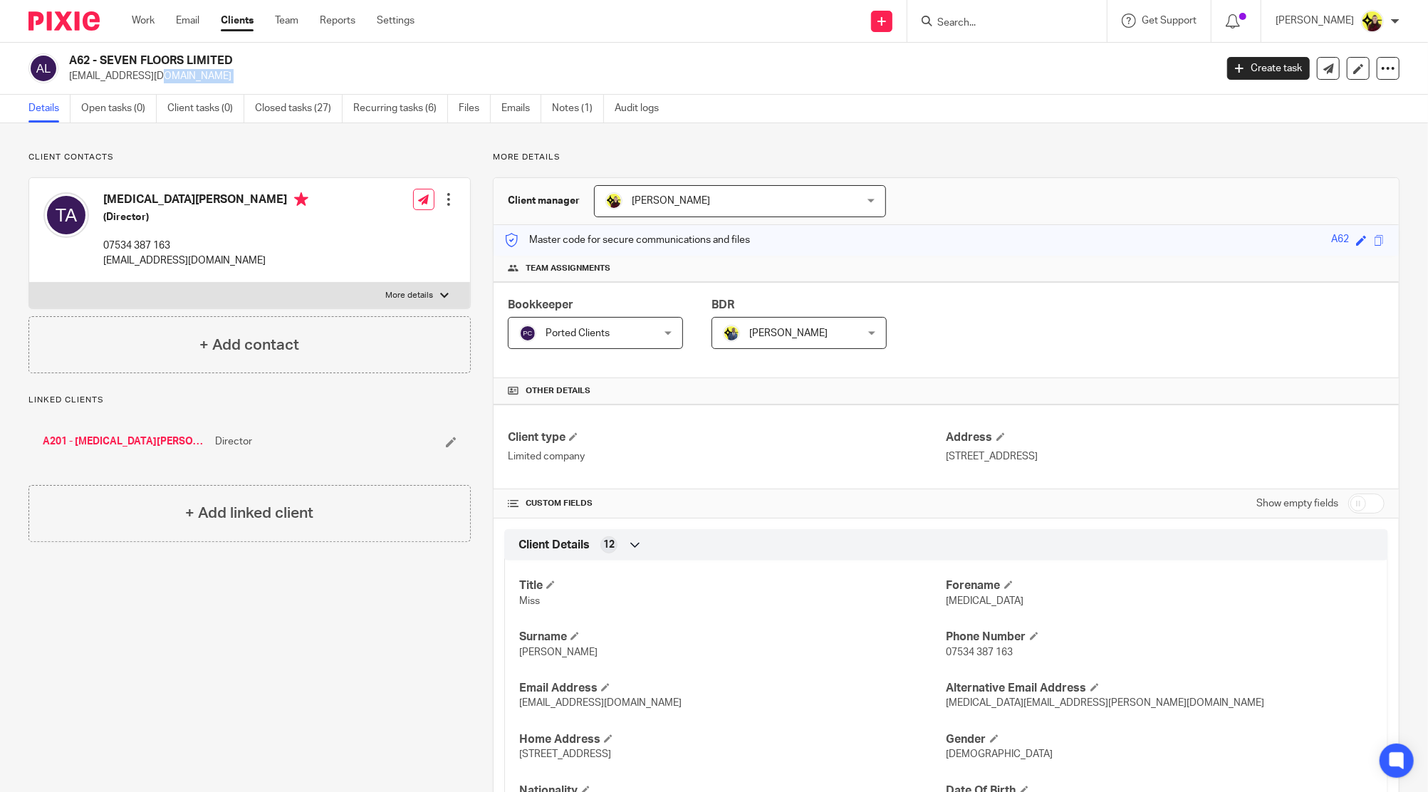
click at [268, 53] on h2 "A62 - SEVEN FLOORS LIMITED" at bounding box center [524, 60] width 910 height 15
copy h2 "SEVEN FLOORS LIMITED"
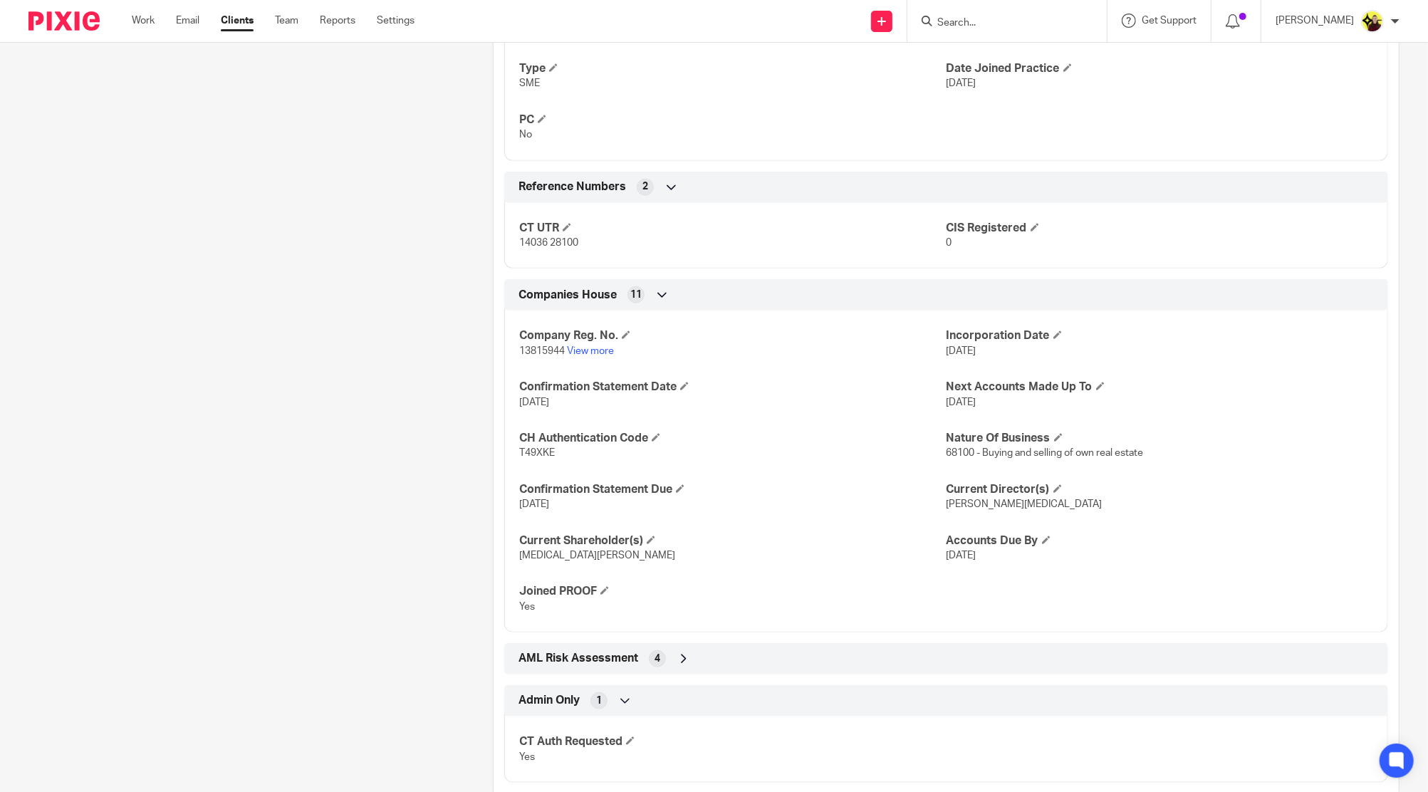
scroll to position [962, 0]
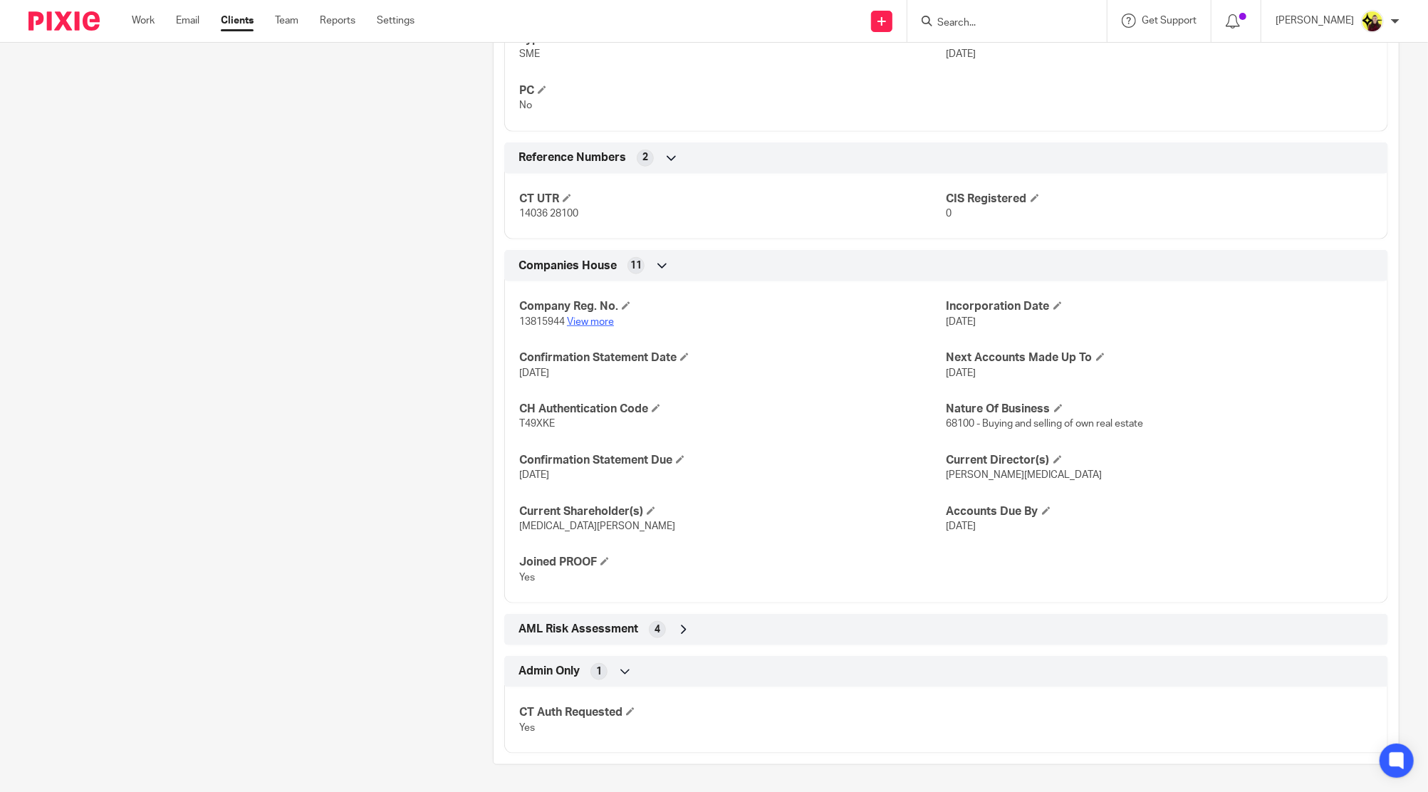
click at [585, 321] on link "View more" at bounding box center [590, 322] width 47 height 10
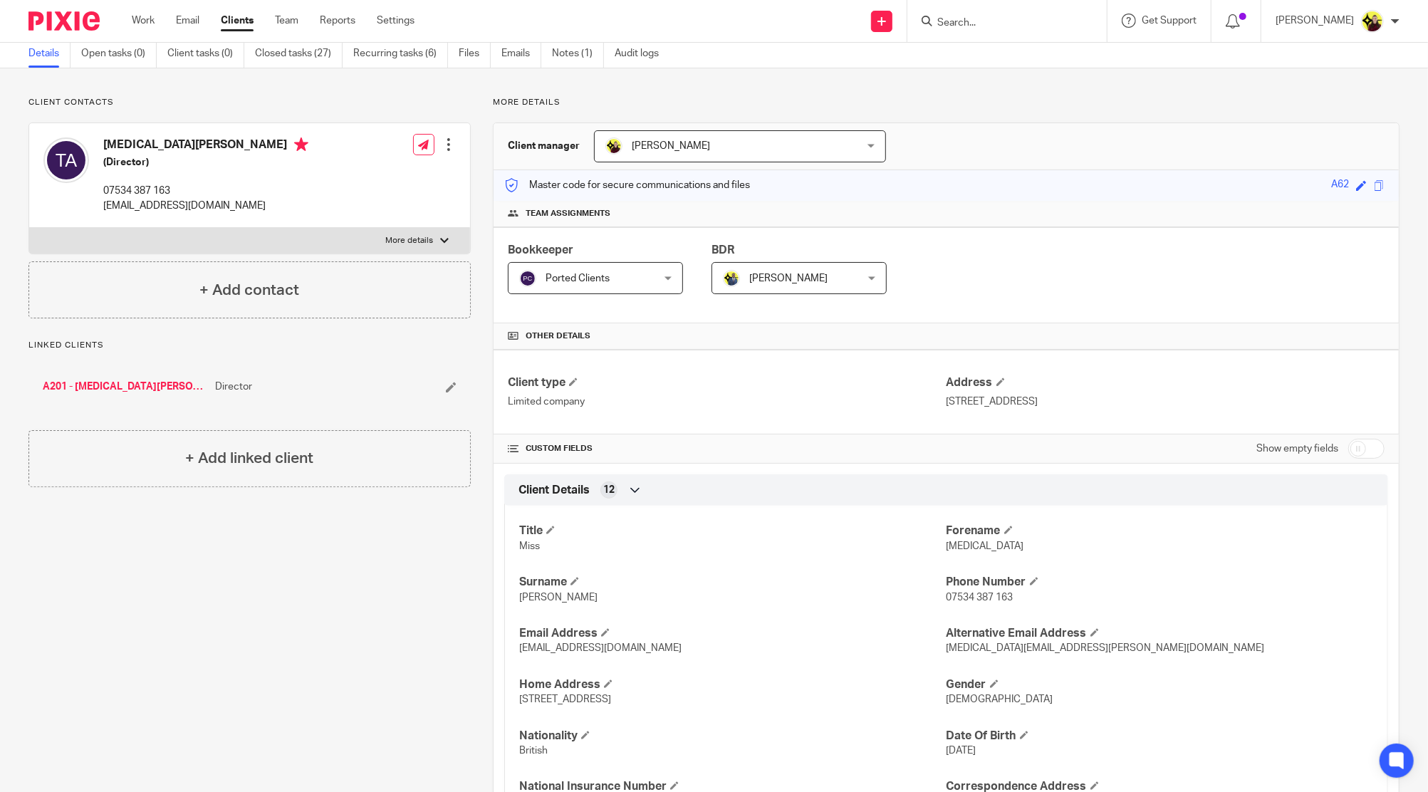
scroll to position [0, 0]
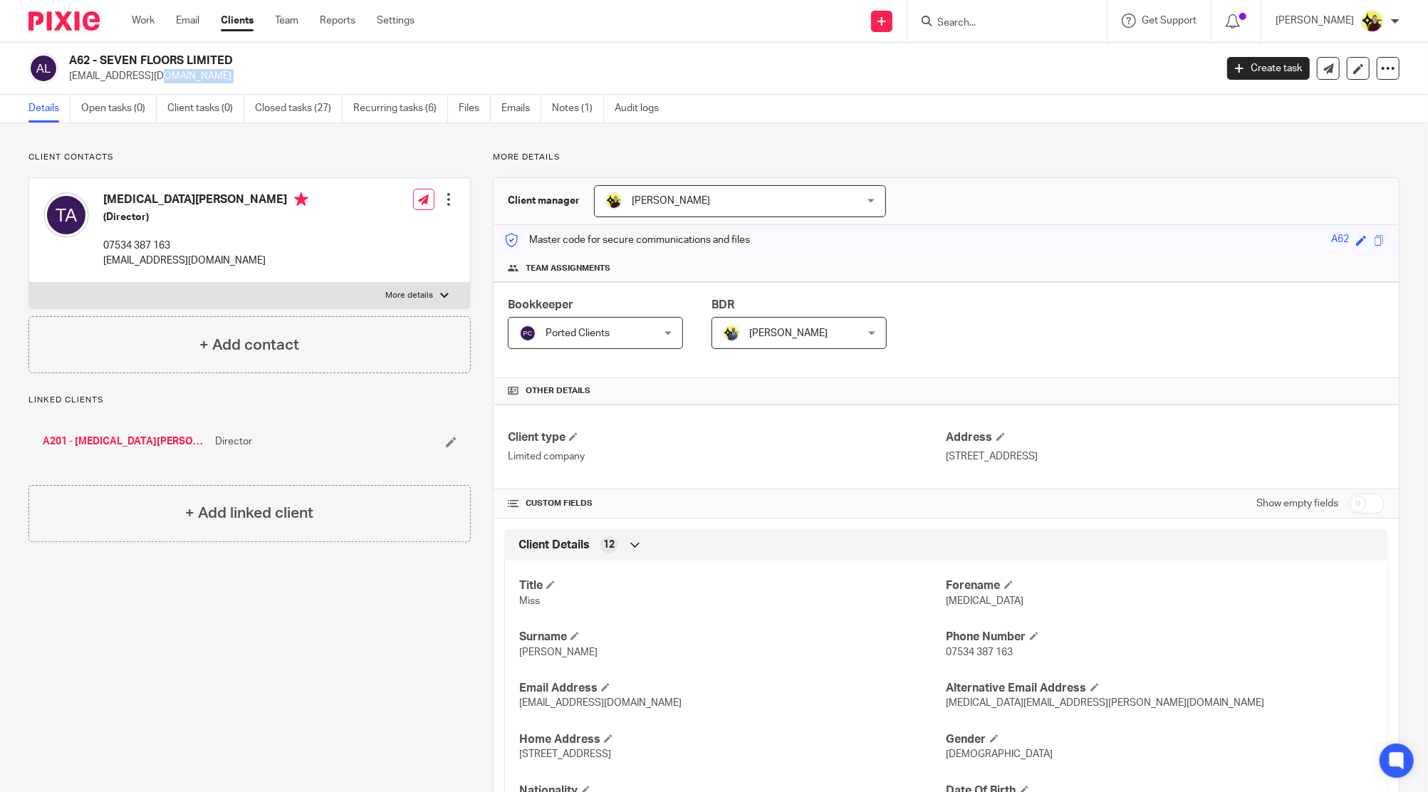
click at [977, 28] on input "Search" at bounding box center [1000, 23] width 128 height 13
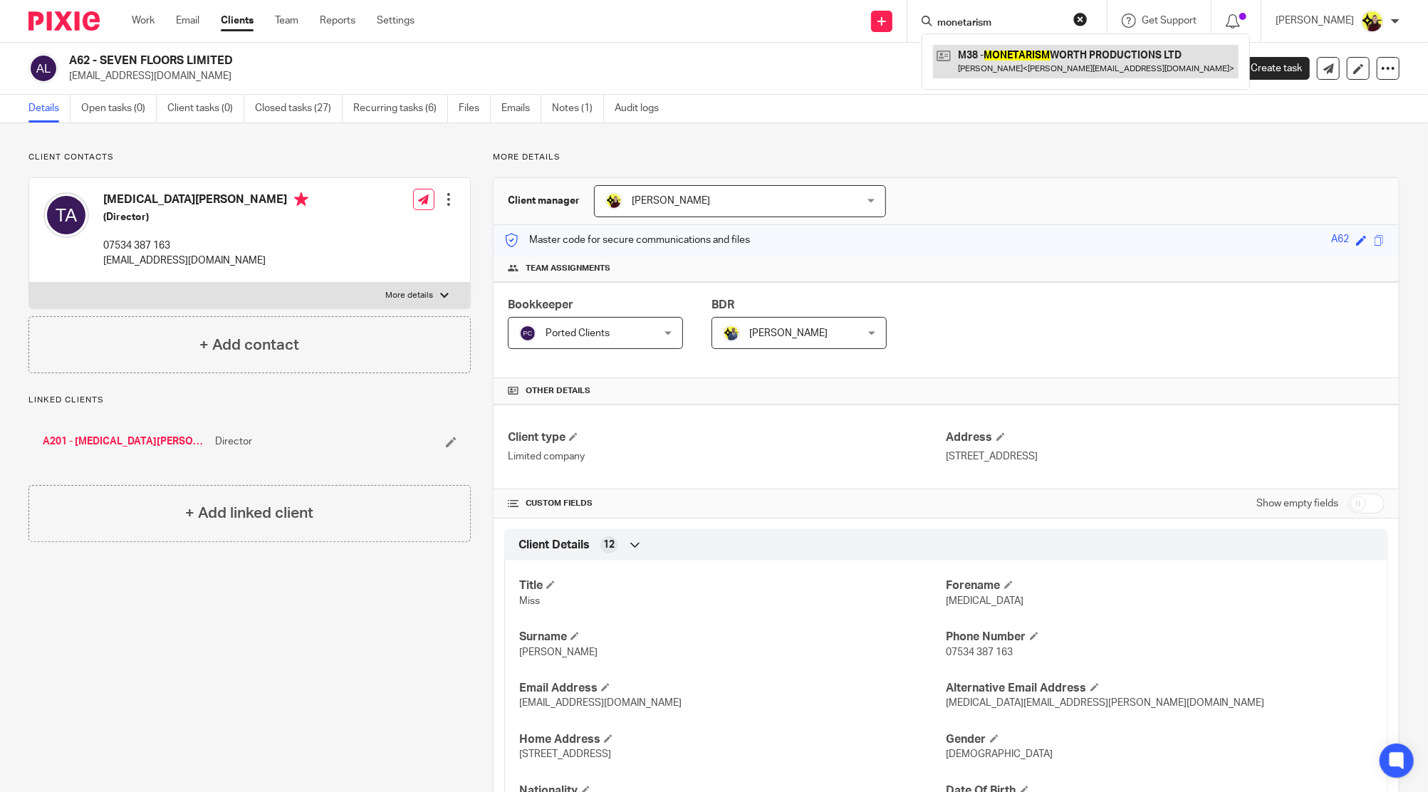
type input "monetarism"
click at [997, 56] on link at bounding box center [1086, 61] width 306 height 33
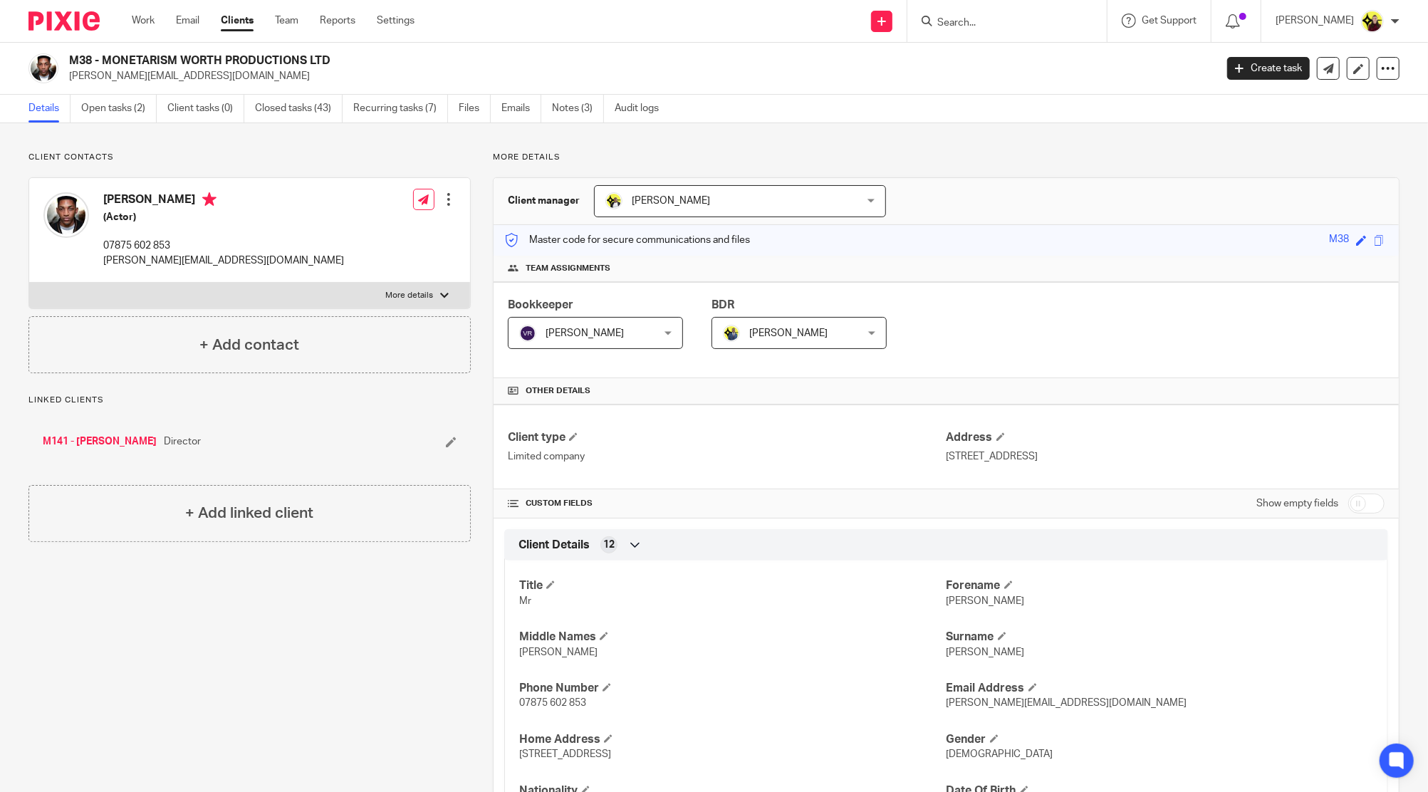
click at [100, 68] on h2 "M38 - MONETARISM WORTH PRODUCTIONS LTD" at bounding box center [524, 60] width 910 height 15
copy div "M38 - MONETARISM WORTH PRODUCTIONS LTD"
click at [93, 81] on p "m.j.morrison@outlook.com" at bounding box center [637, 76] width 1137 height 14
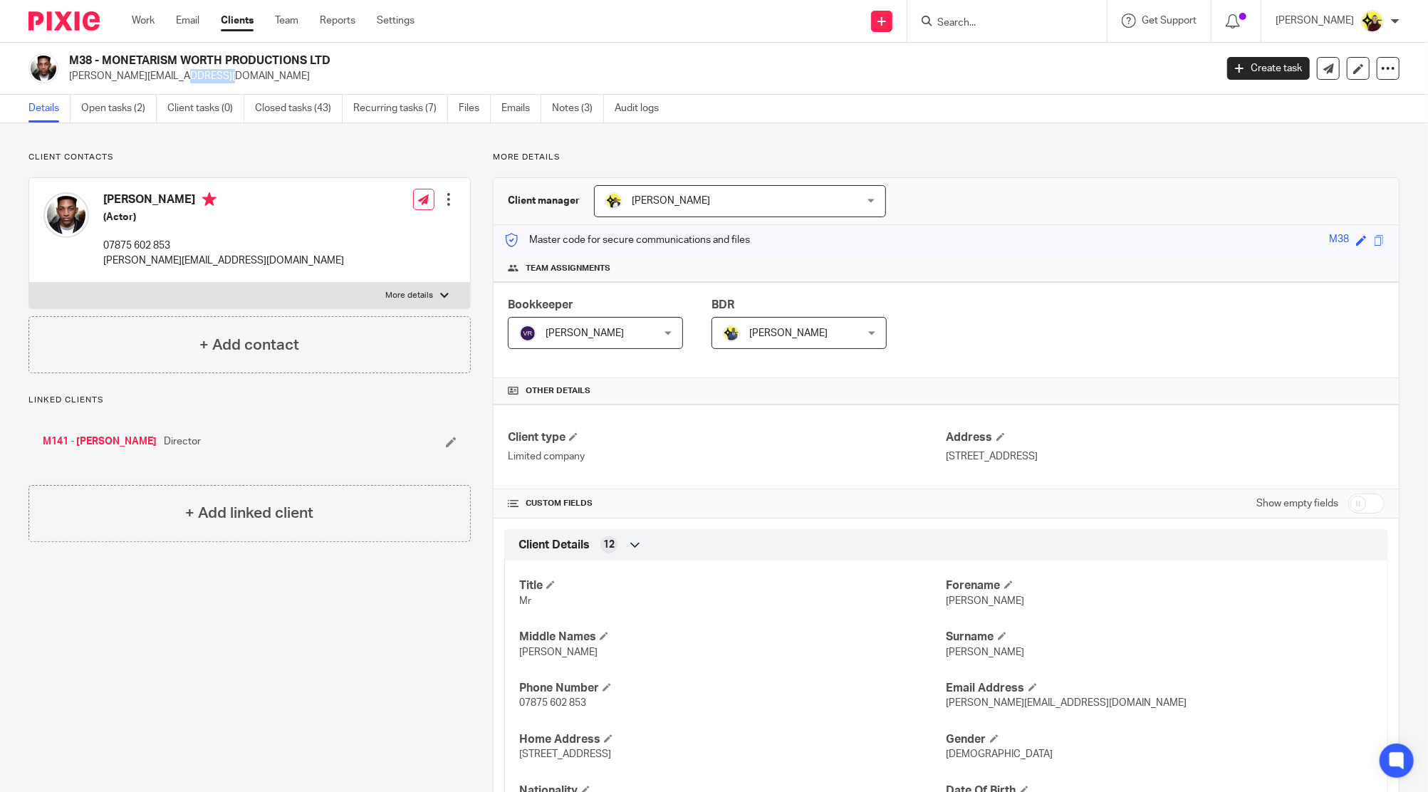
click at [93, 81] on p "m.j.morrison@outlook.com" at bounding box center [637, 76] width 1137 height 14
drag, startPoint x: 93, startPoint y: 81, endPoint x: 518, endPoint y: 50, distance: 426.4
click at [93, 81] on p "m.j.morrison@outlook.com" at bounding box center [637, 76] width 1137 height 14
copy main "m.j.morrison@outlook.com Create task Update from Companies House Export data Me…"
click at [122, 189] on div "Matthew Morrison (Actor) 07875 602 853 m.j.morrison@outlook.com" at bounding box center [193, 230] width 301 height 90
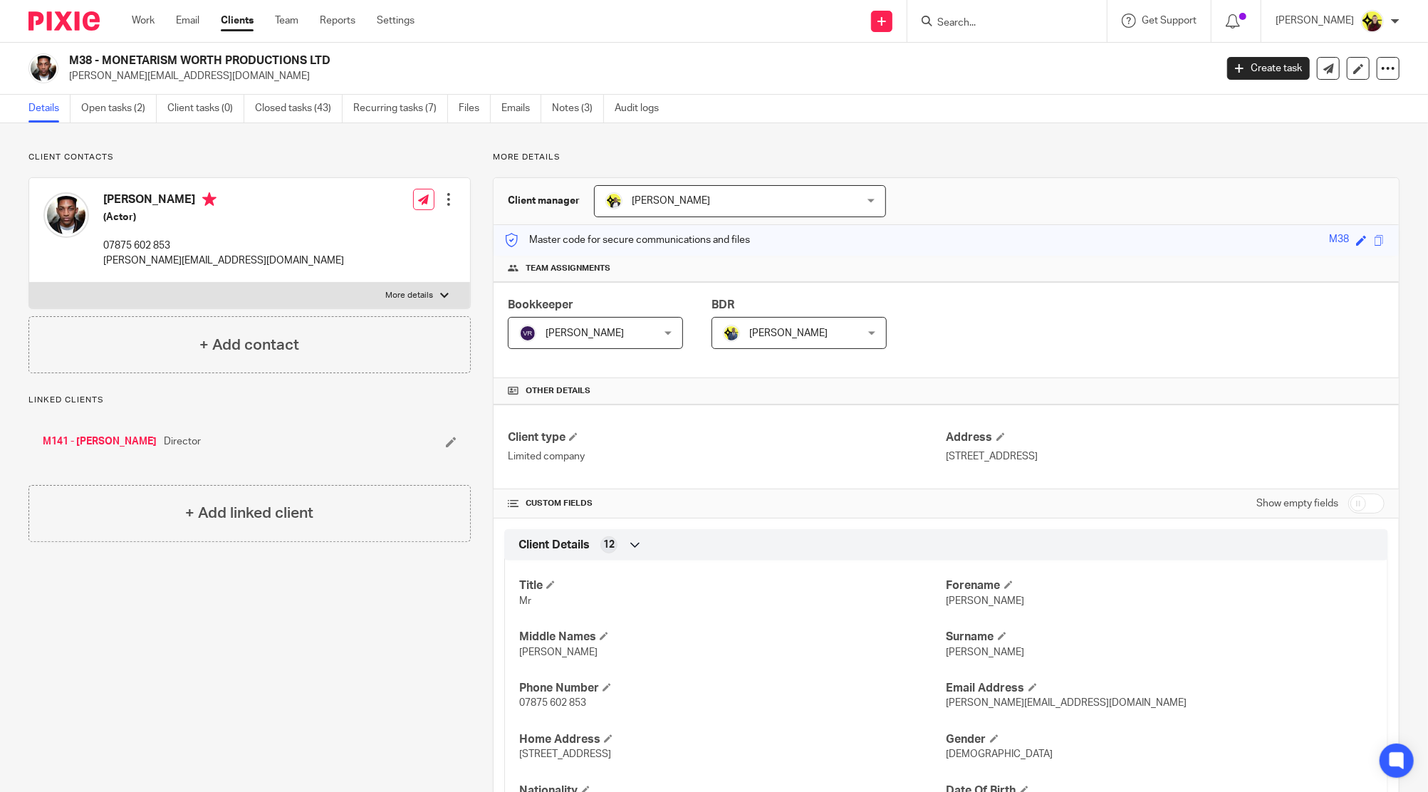
click at [122, 189] on div "Matthew Morrison (Actor) 07875 602 853 m.j.morrison@outlook.com" at bounding box center [193, 230] width 301 height 90
copy h4 "Matthew"
click at [111, 73] on p "m.j.morrison@outlook.com" at bounding box center [637, 76] width 1137 height 14
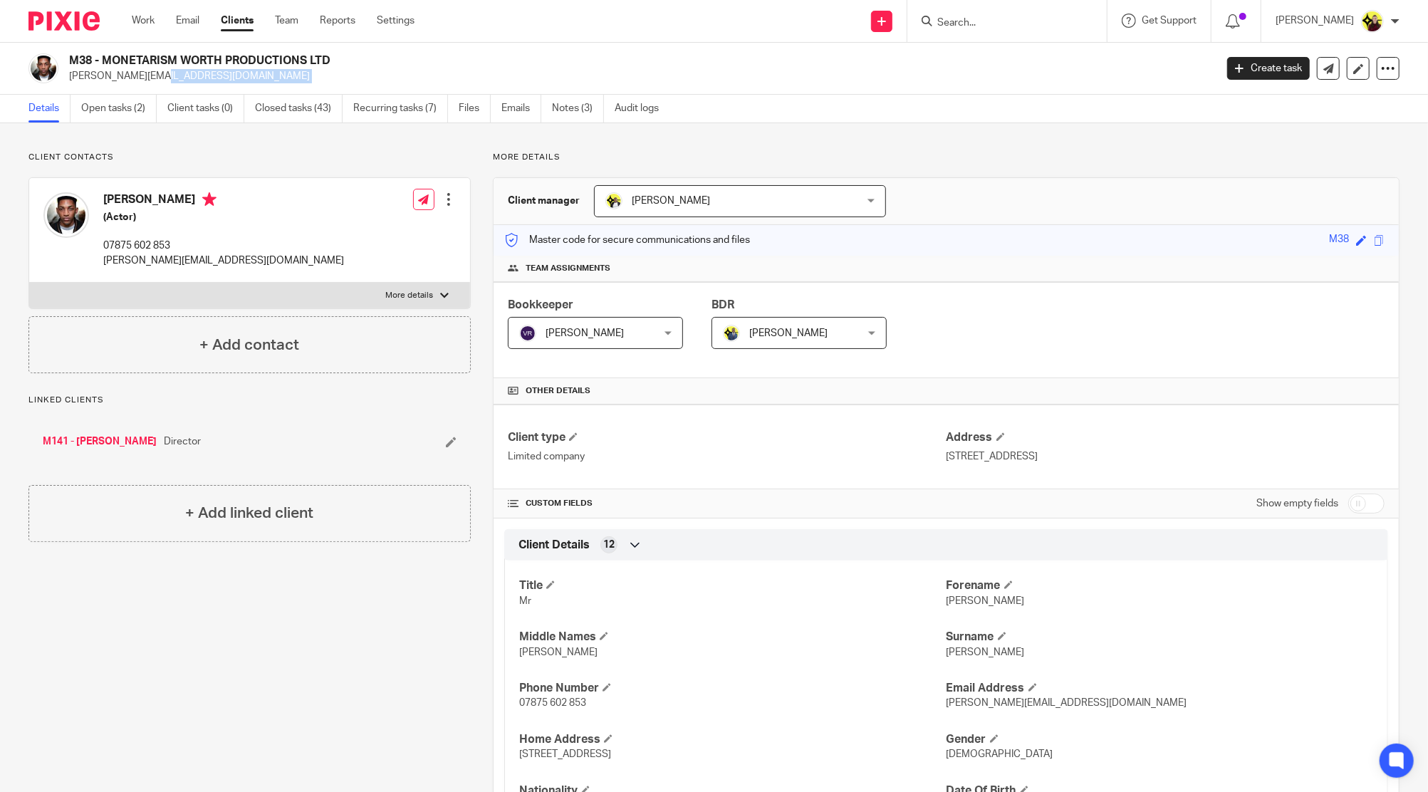
copy main "m.j.morrison@outlook.com Create task Update from Companies House Export data Me…"
click at [976, 32] on div at bounding box center [1006, 21] width 199 height 42
click at [978, 19] on input "Search" at bounding box center [1000, 23] width 128 height 13
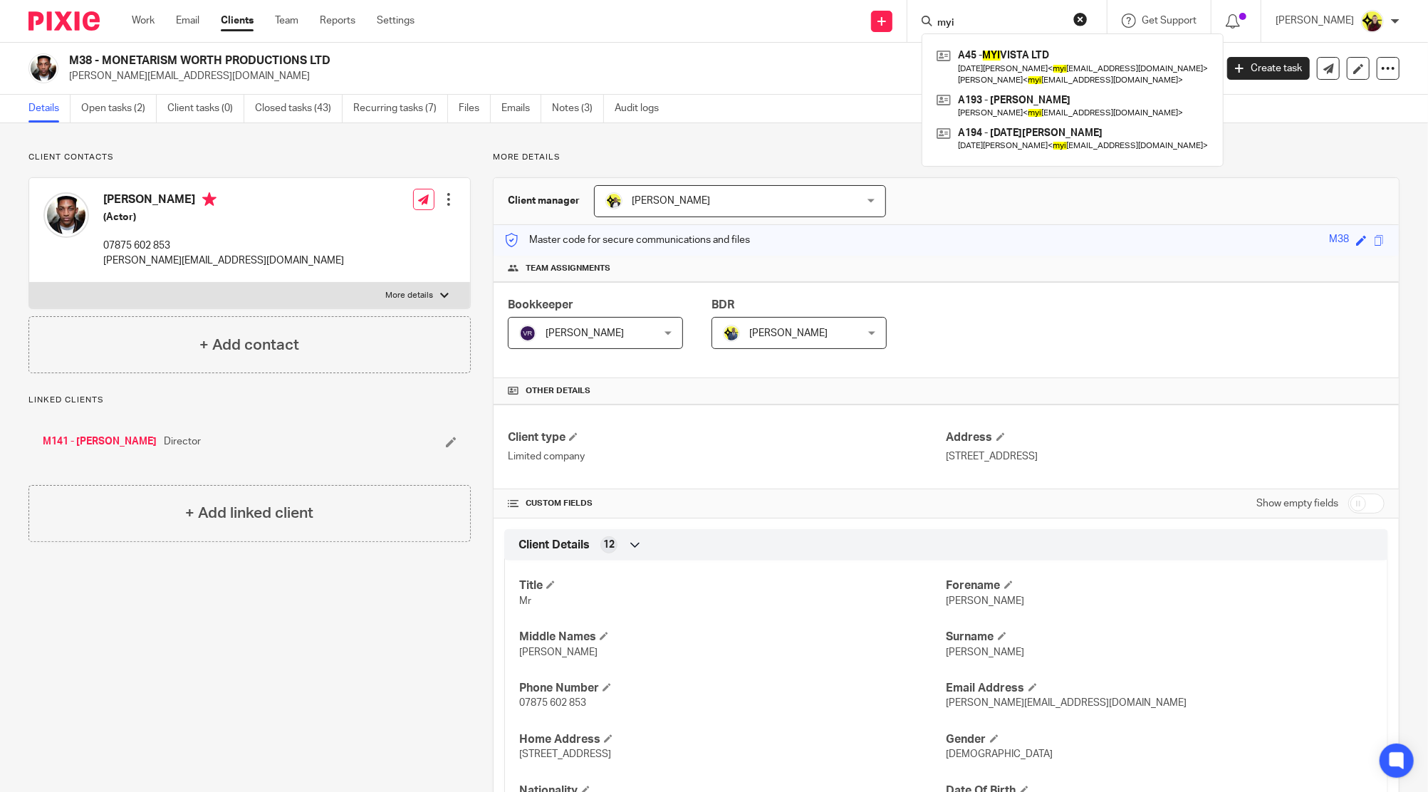
click at [974, 21] on input "myi" at bounding box center [1000, 23] width 128 height 13
paste input "THERESA ANDERSON"
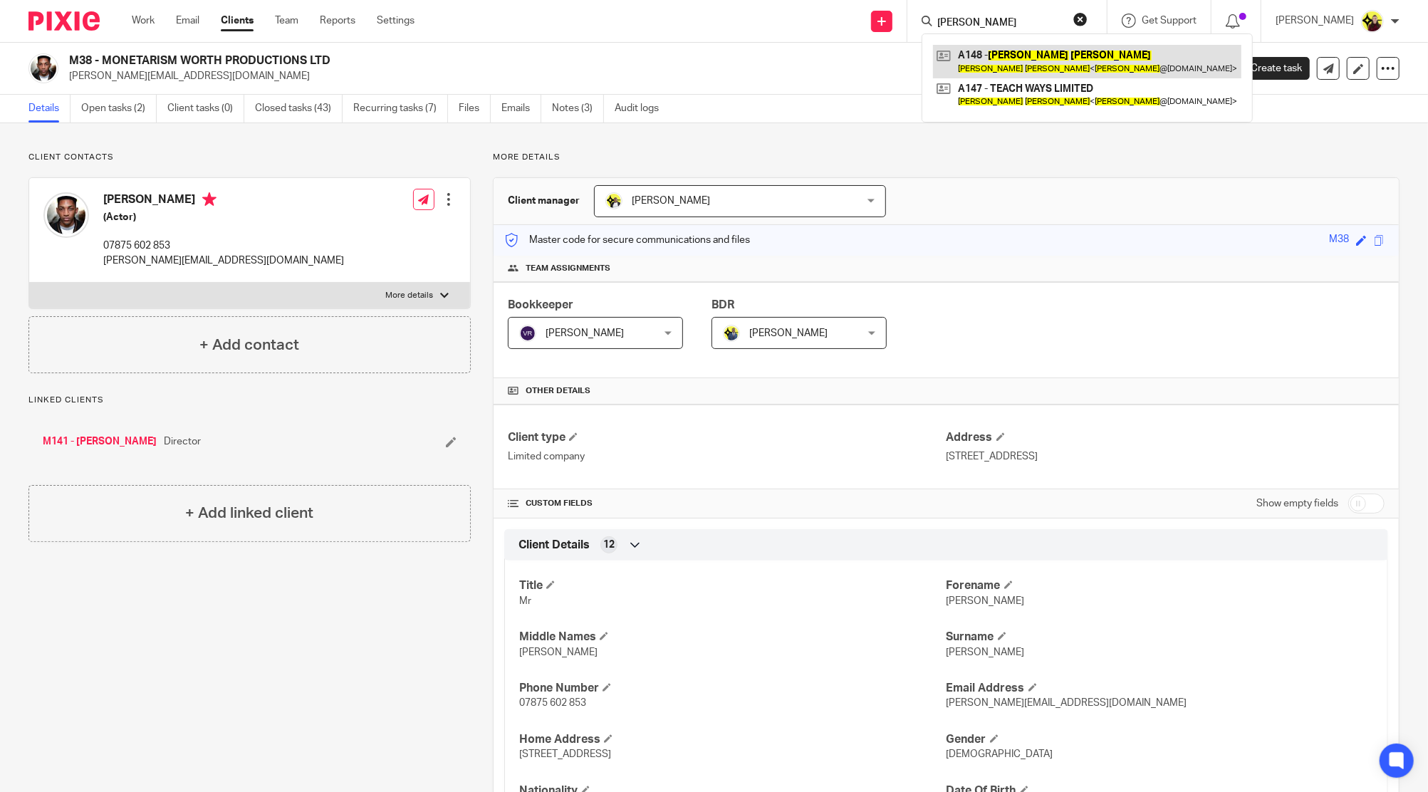
type input "THERESA ANDERSON"
click at [986, 60] on link at bounding box center [1087, 61] width 308 height 33
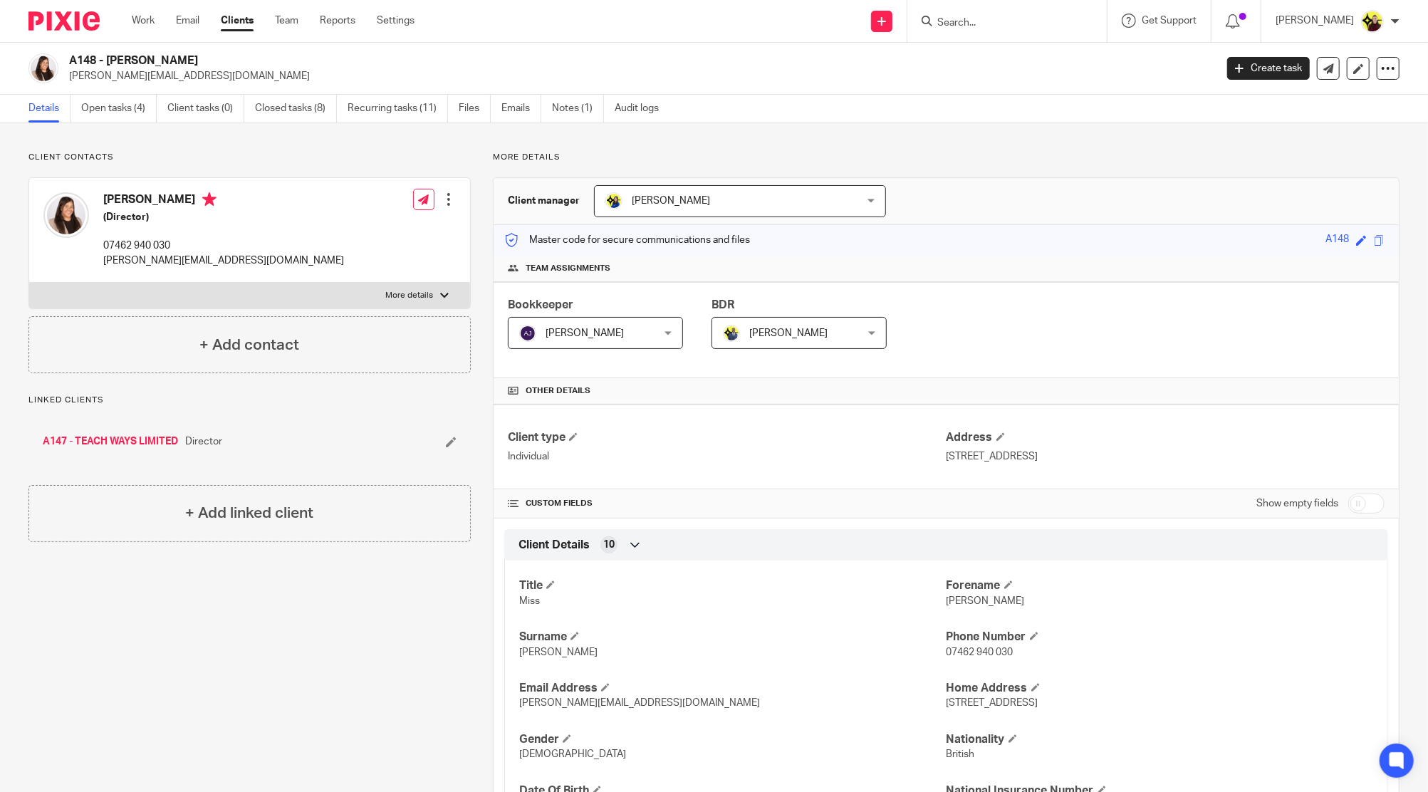
click at [135, 441] on link "A147 - TEACH WAYS LIMITED" at bounding box center [110, 442] width 135 height 14
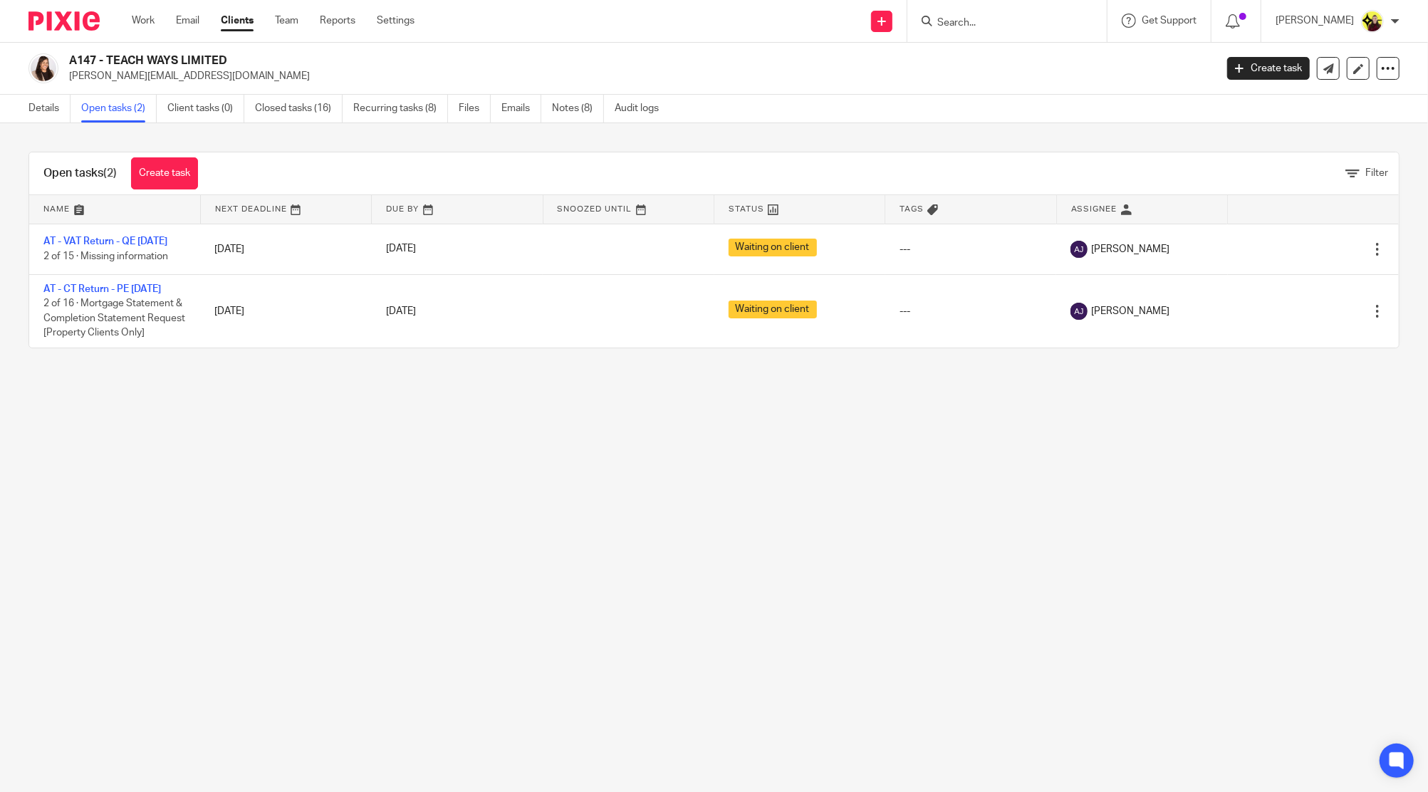
click at [1030, 32] on div at bounding box center [1006, 21] width 199 height 42
click at [996, 22] on input "Search" at bounding box center [1000, 23] width 128 height 13
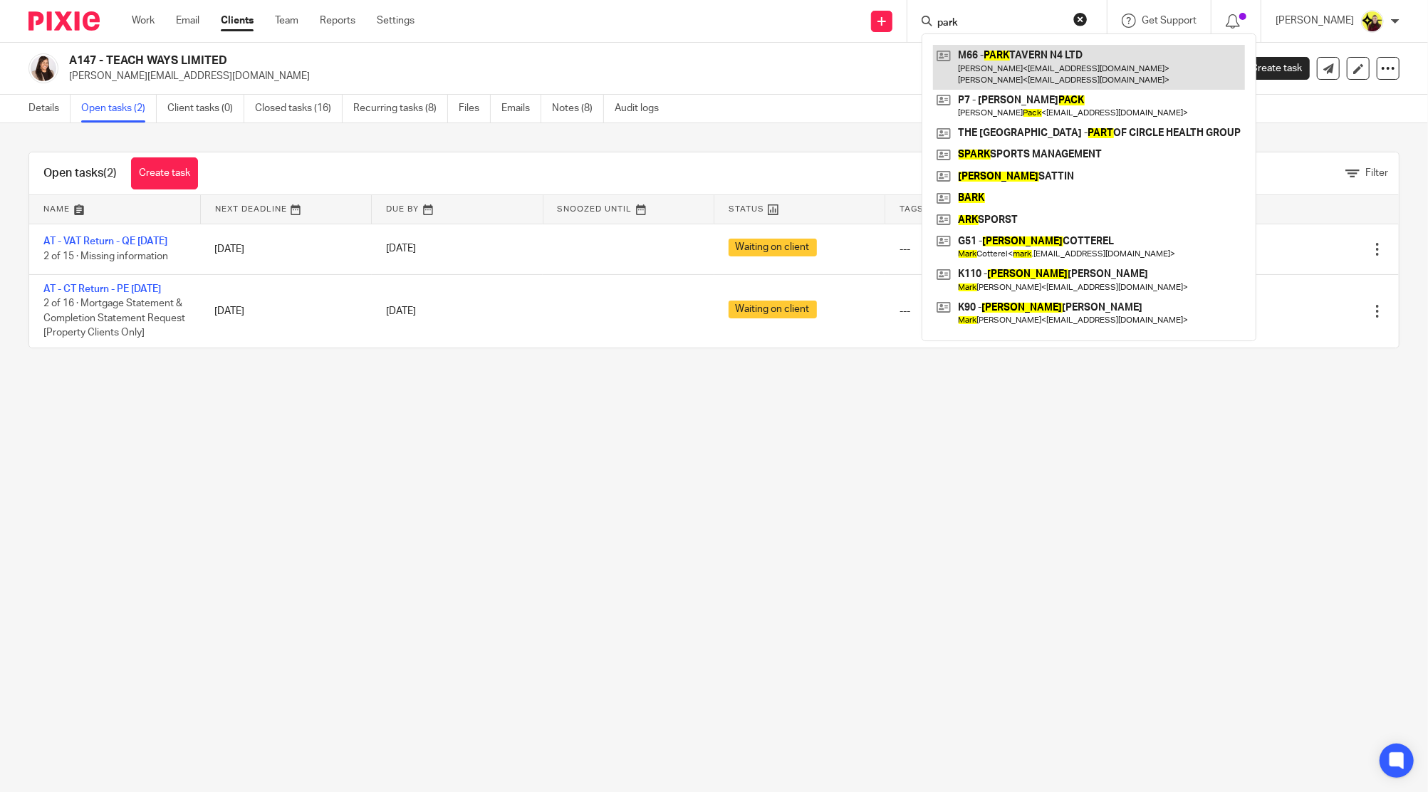
type input "park"
click at [1085, 64] on link at bounding box center [1089, 67] width 312 height 44
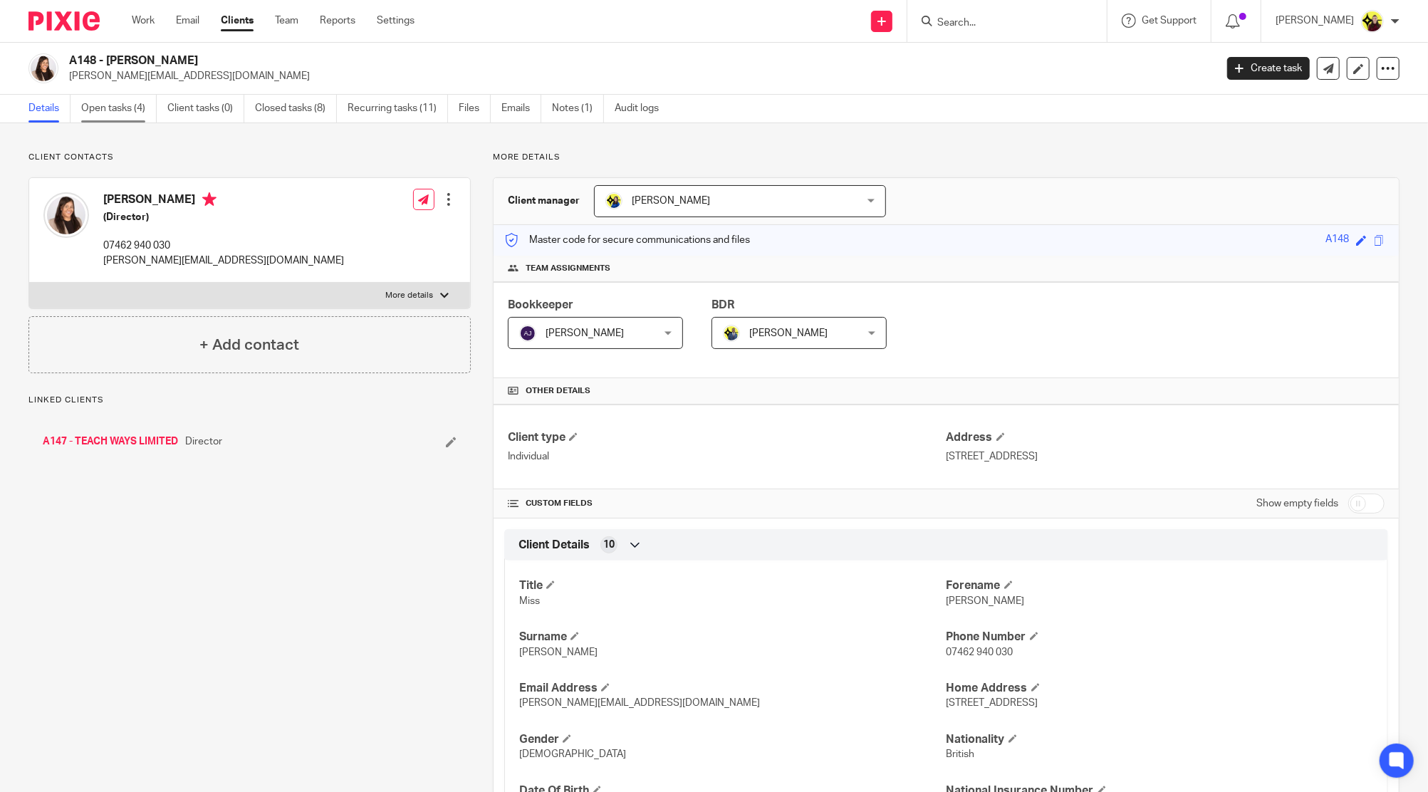
click at [106, 109] on link "Open tasks (4)" at bounding box center [119, 109] width 76 height 28
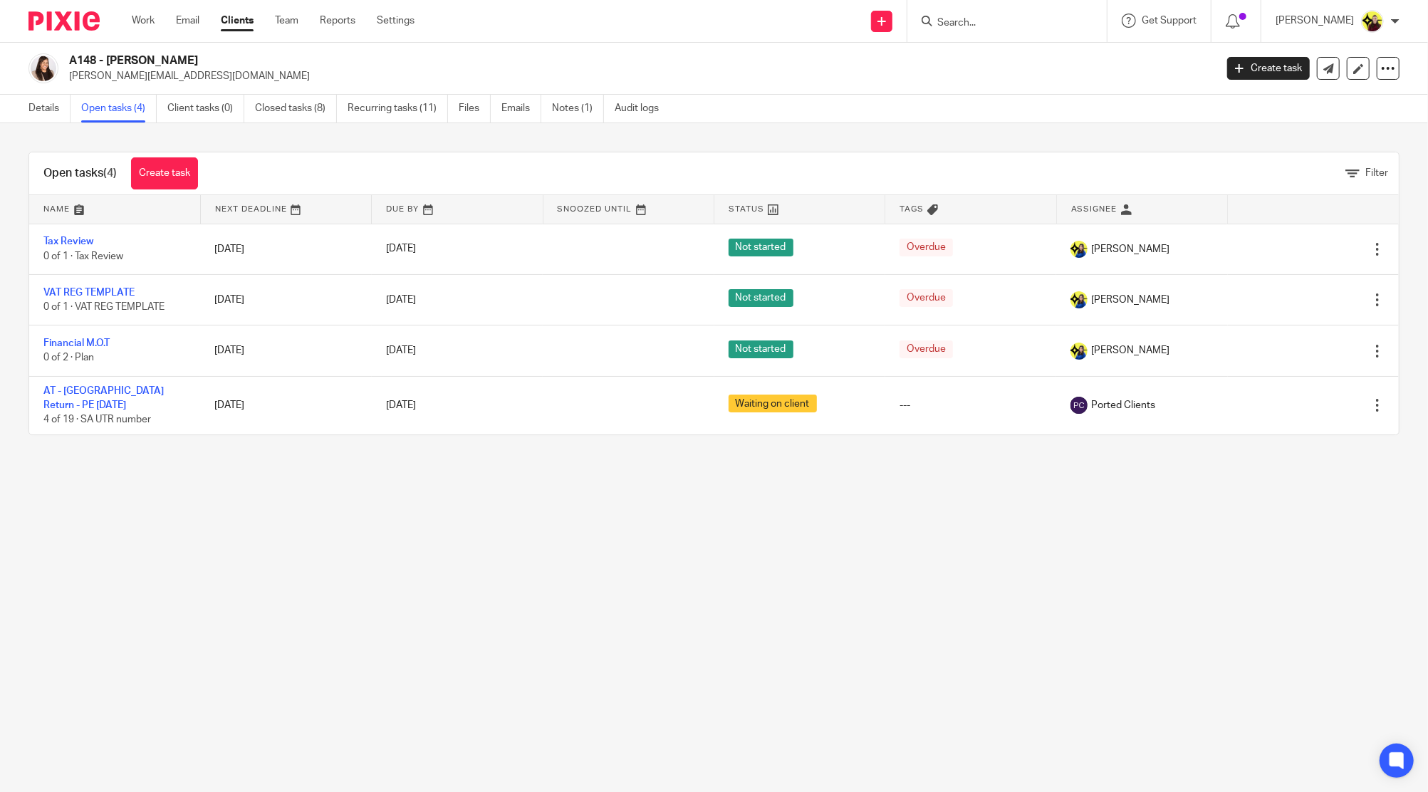
click at [1013, 27] on input "Search" at bounding box center [1000, 23] width 128 height 13
type input "m66"
click at [1009, 61] on link at bounding box center [1053, 67] width 241 height 44
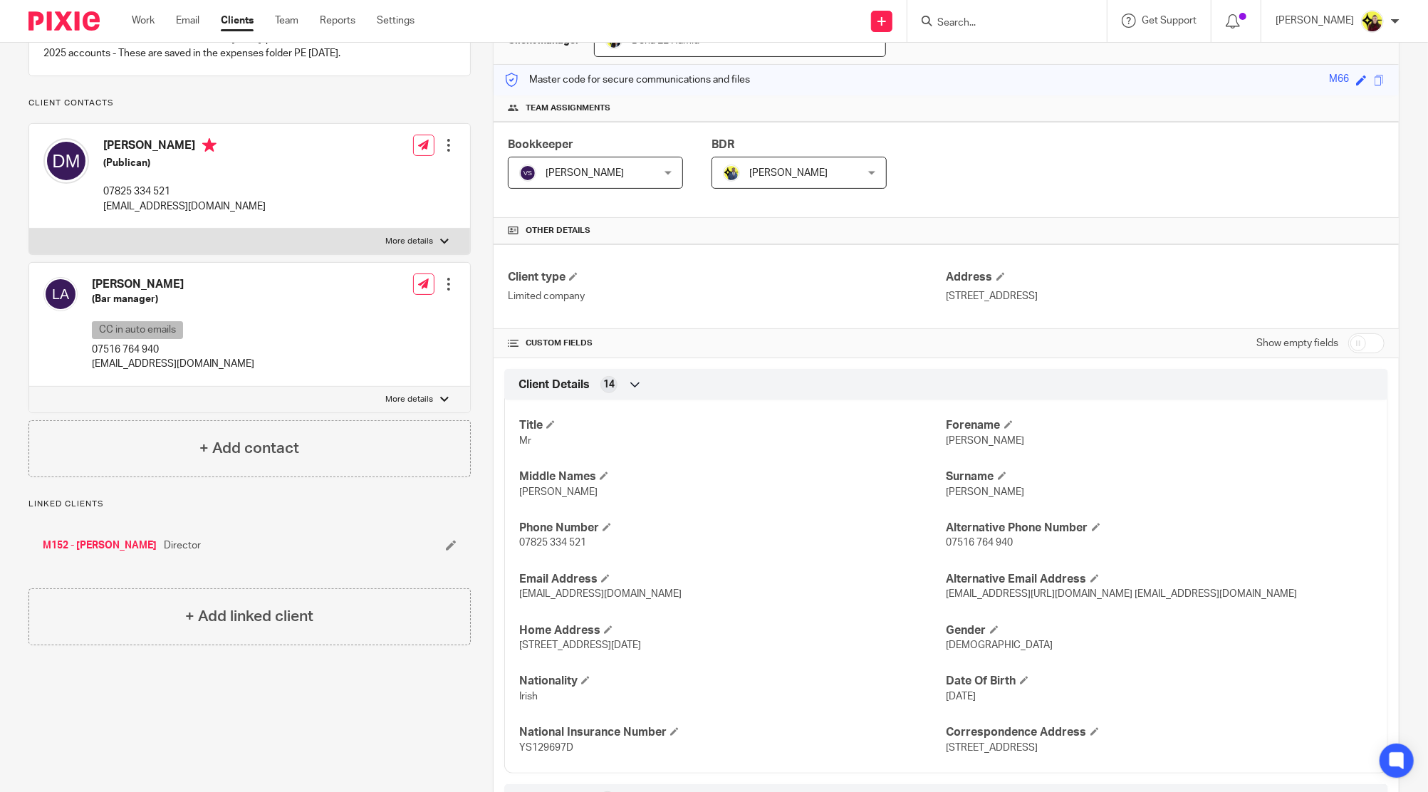
scroll to position [189, 0]
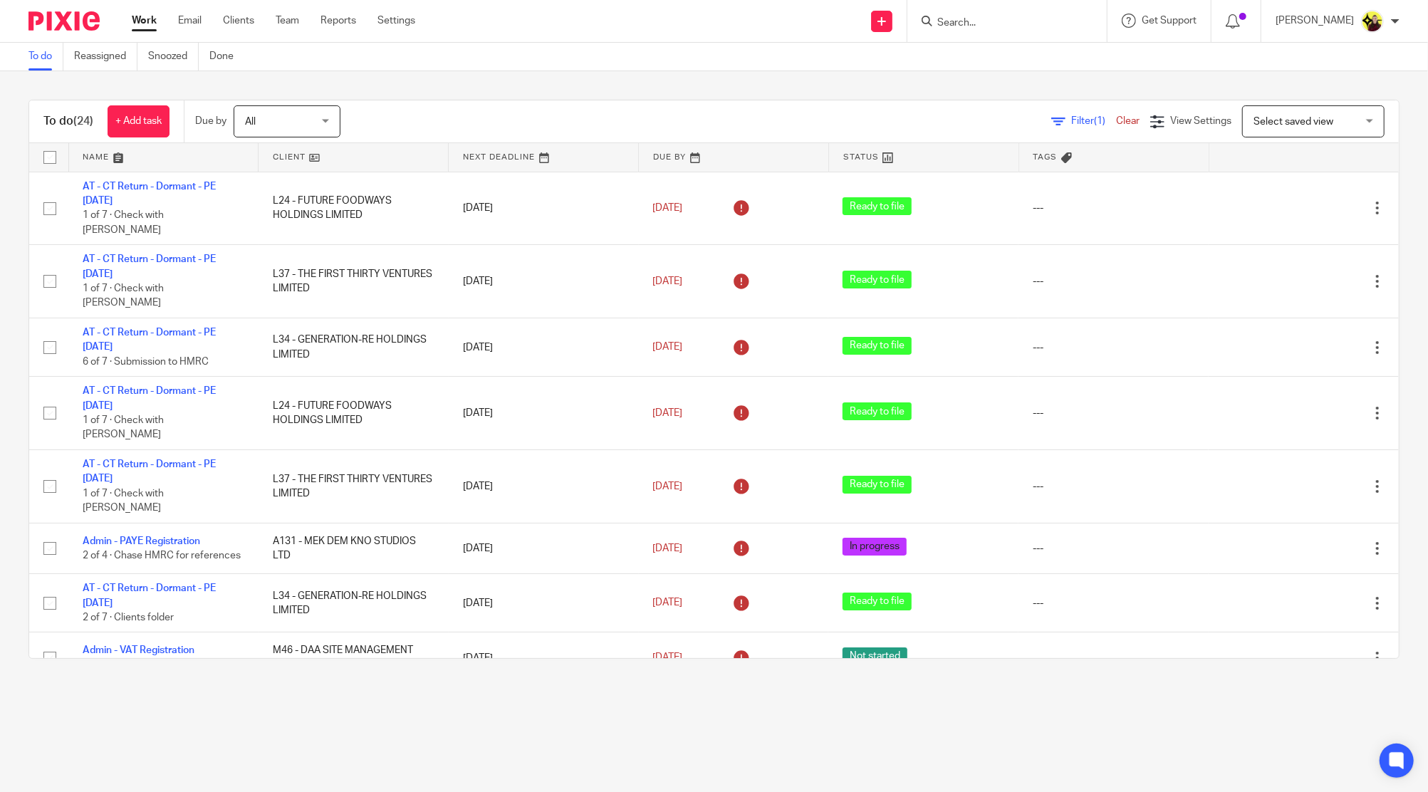
paste input "NOBLE PROPERTIES GROUP LTD"
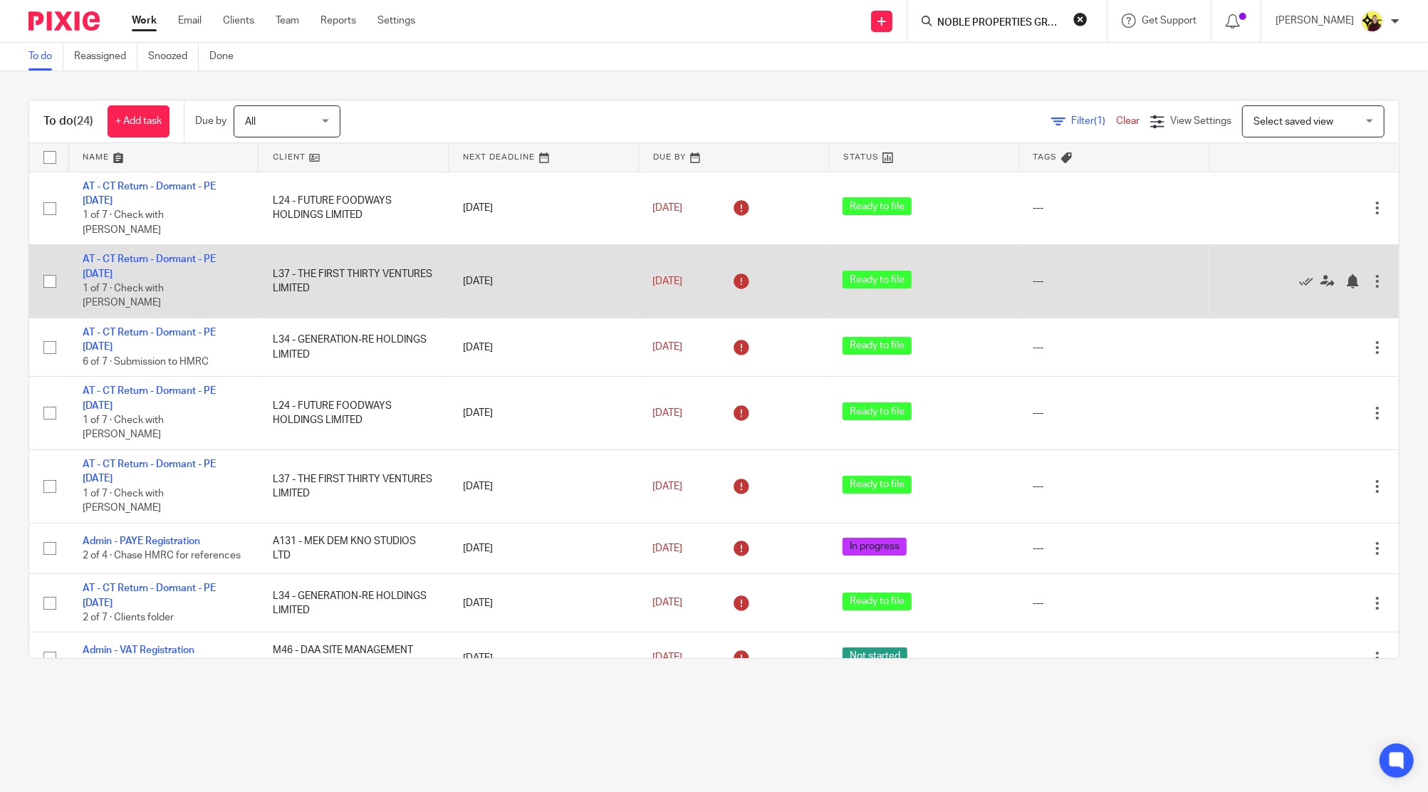
scroll to position [0, 25]
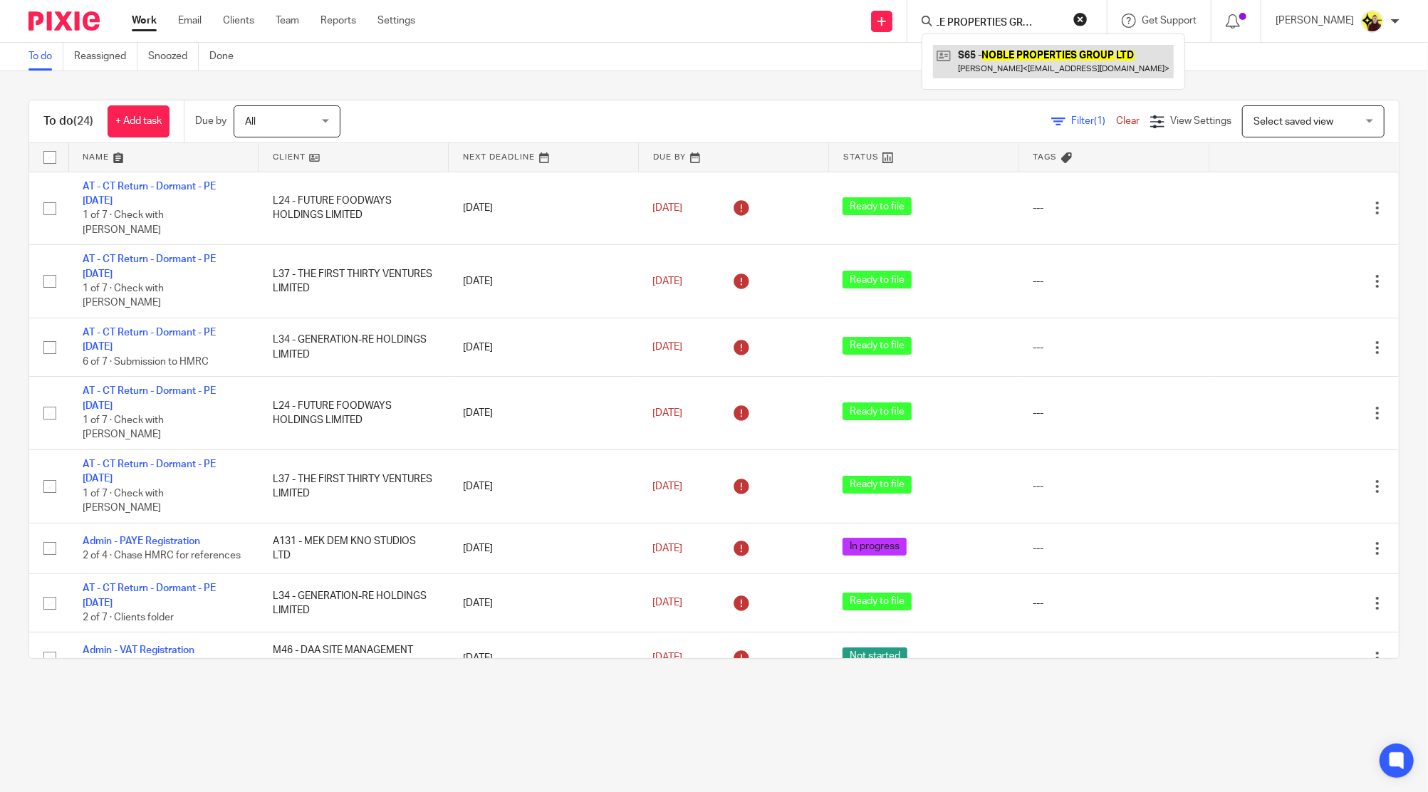
type input "NOBLE PROPERTIES GROUP LTD"
click at [1091, 56] on link at bounding box center [1053, 61] width 241 height 33
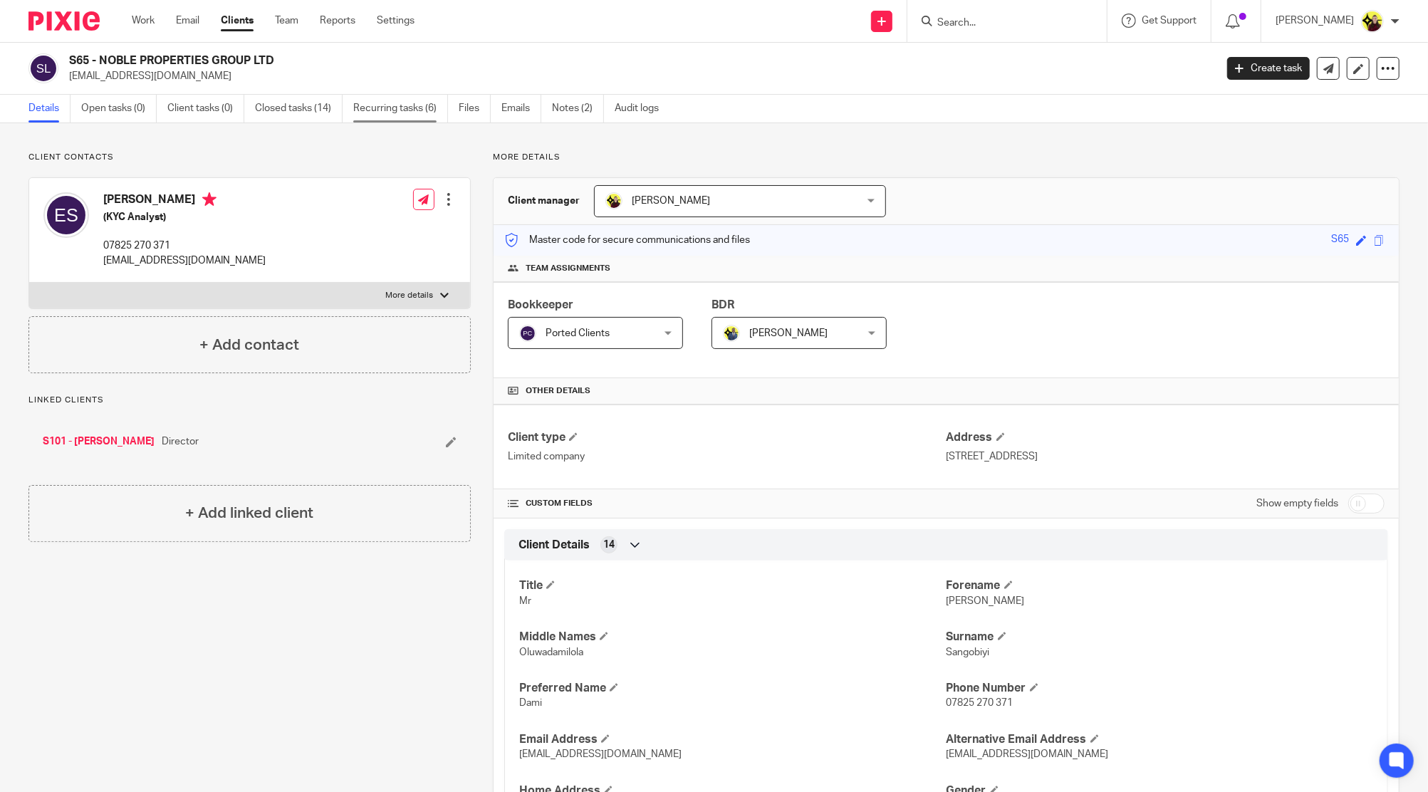
click at [381, 122] on link "Recurring tasks (6)" at bounding box center [400, 109] width 95 height 28
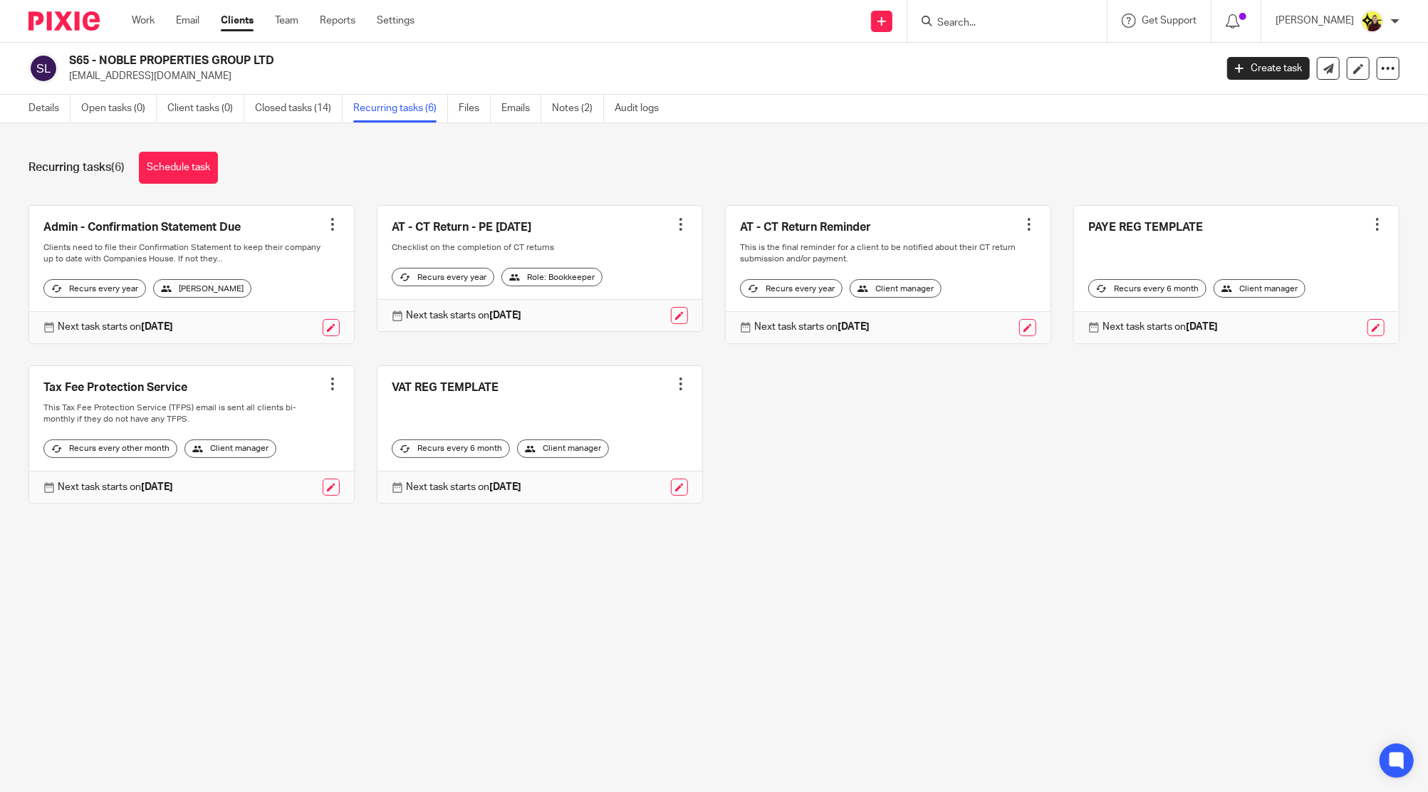
click at [61, 94] on div "S65 - NOBLE PROPERTIES GROUP LTD [EMAIL_ADDRESS][DOMAIN_NAME] Create task Updat…" at bounding box center [714, 69] width 1428 height 52
click at [59, 96] on link "Details" at bounding box center [49, 109] width 42 height 28
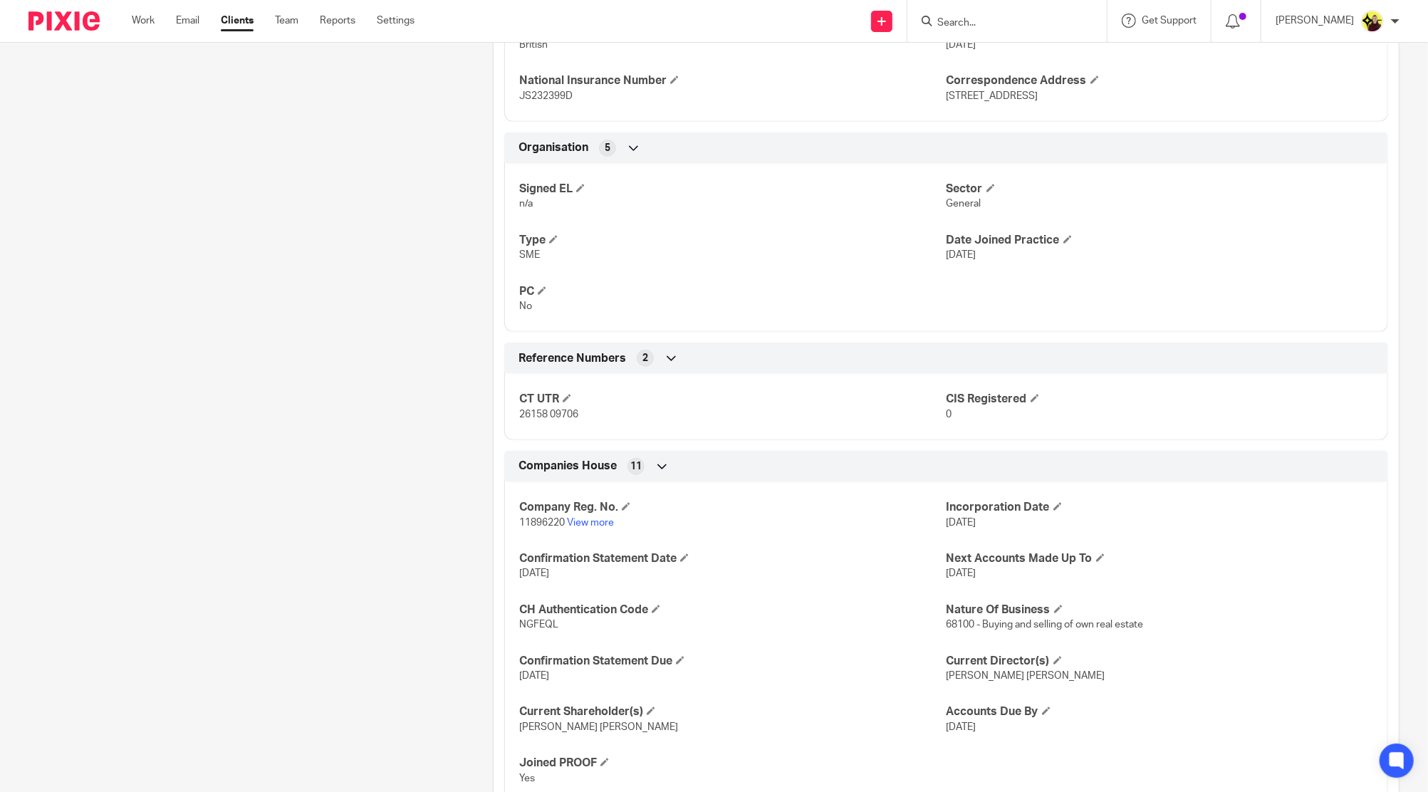
scroll to position [905, 0]
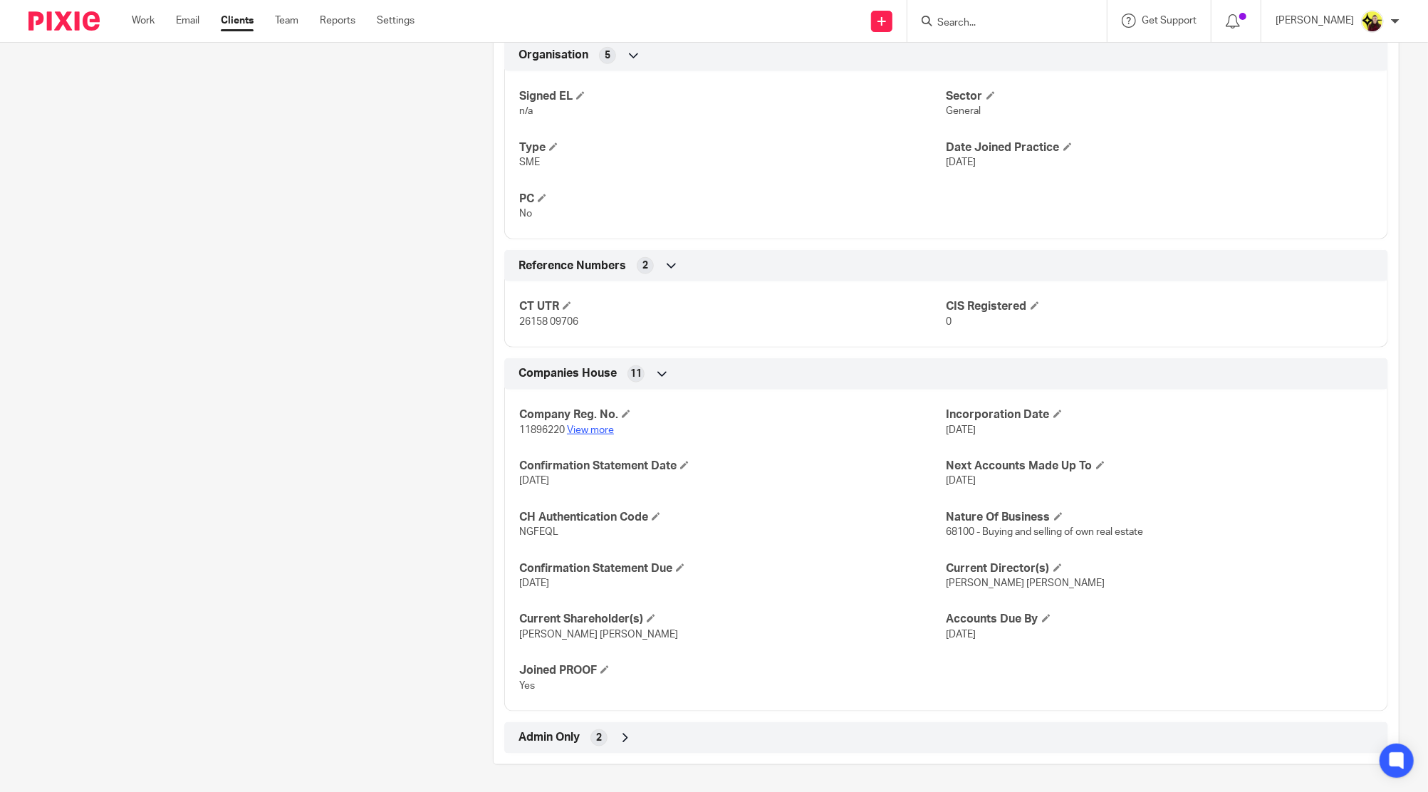
click at [604, 429] on link "View more" at bounding box center [590, 430] width 47 height 10
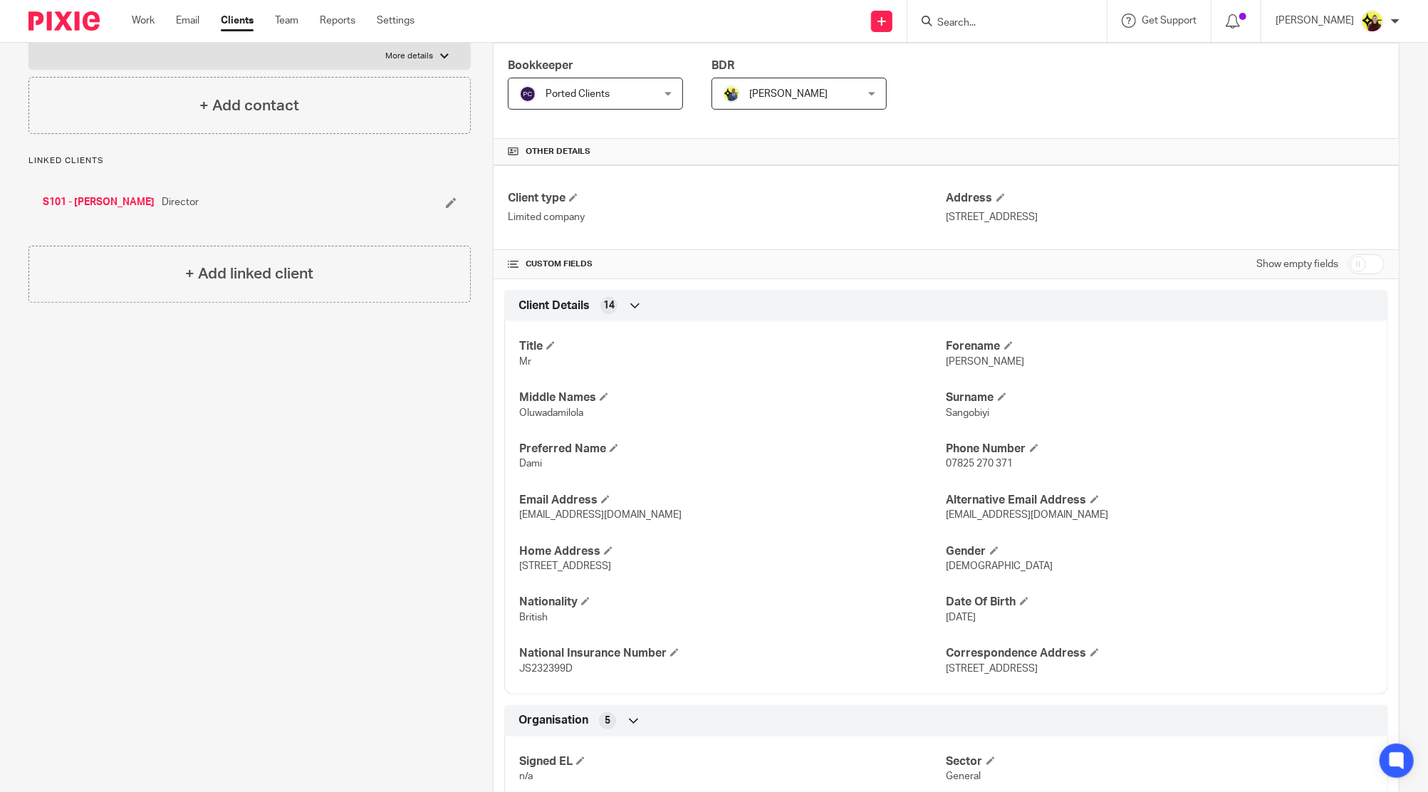
scroll to position [0, 0]
